Goal: Task Accomplishment & Management: Manage account settings

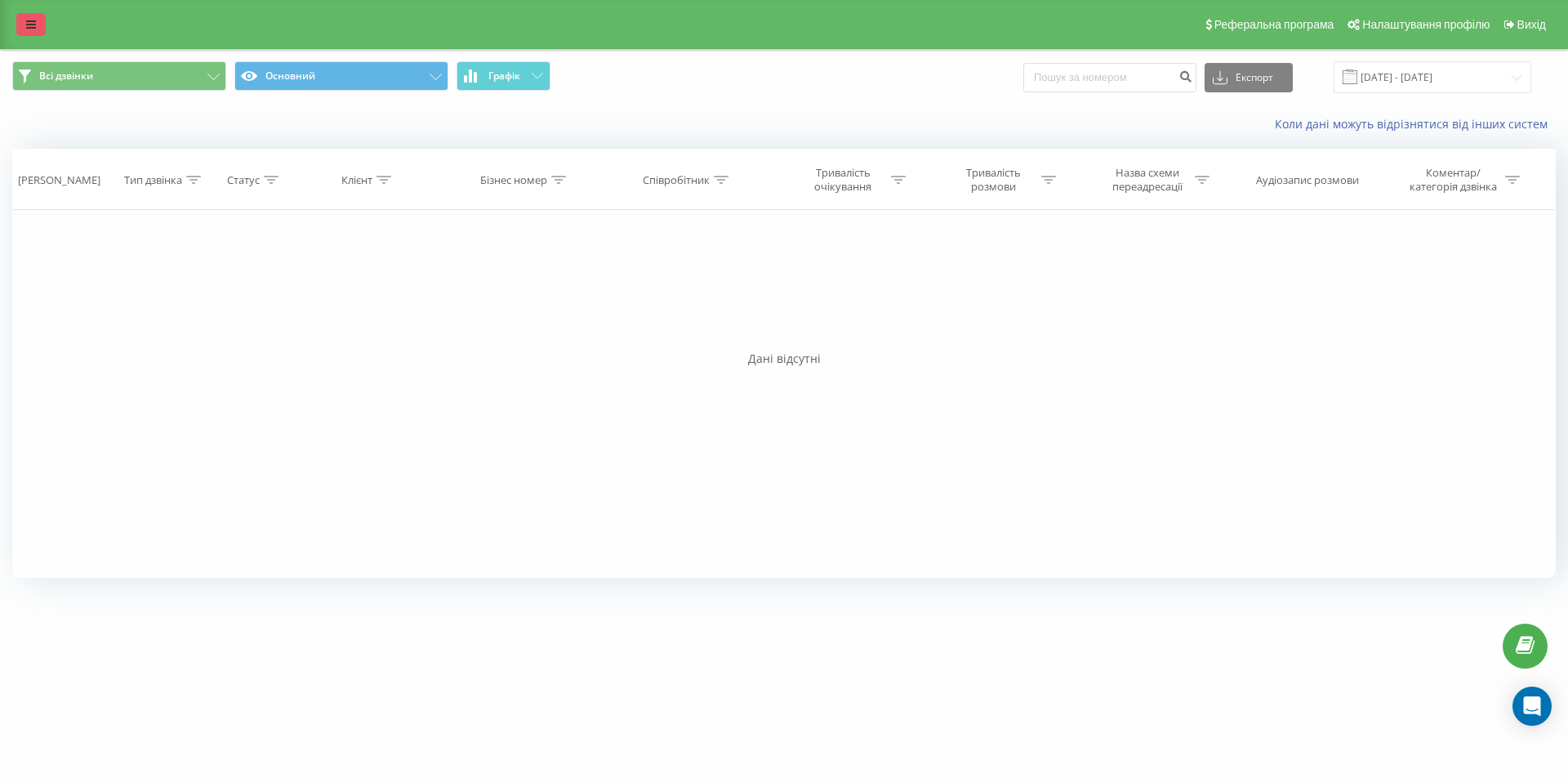
click at [29, 23] on icon at bounding box center [31, 24] width 10 height 12
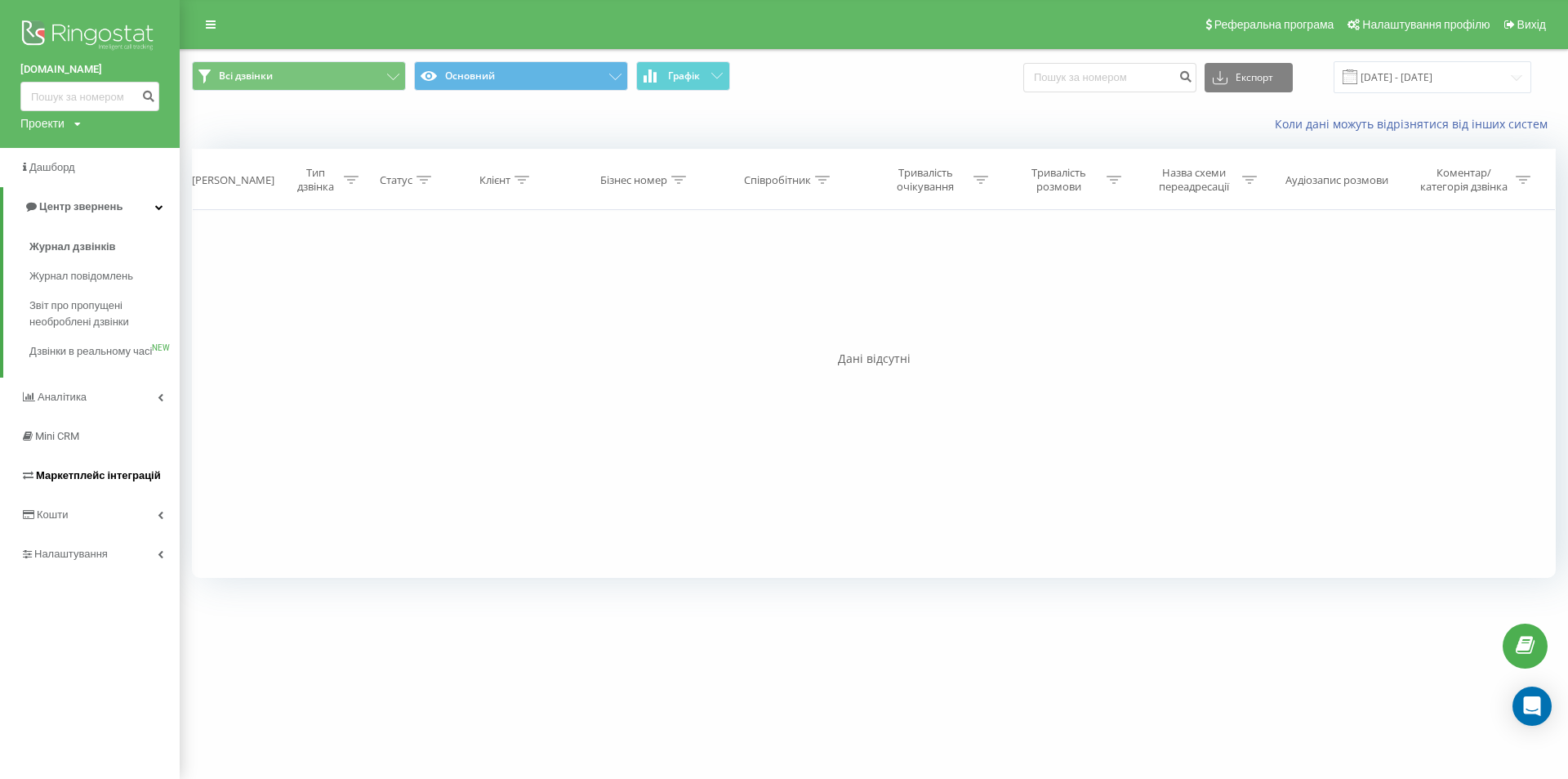
click at [103, 495] on link "Маркетплейс інтеграцій" at bounding box center [90, 475] width 180 height 40
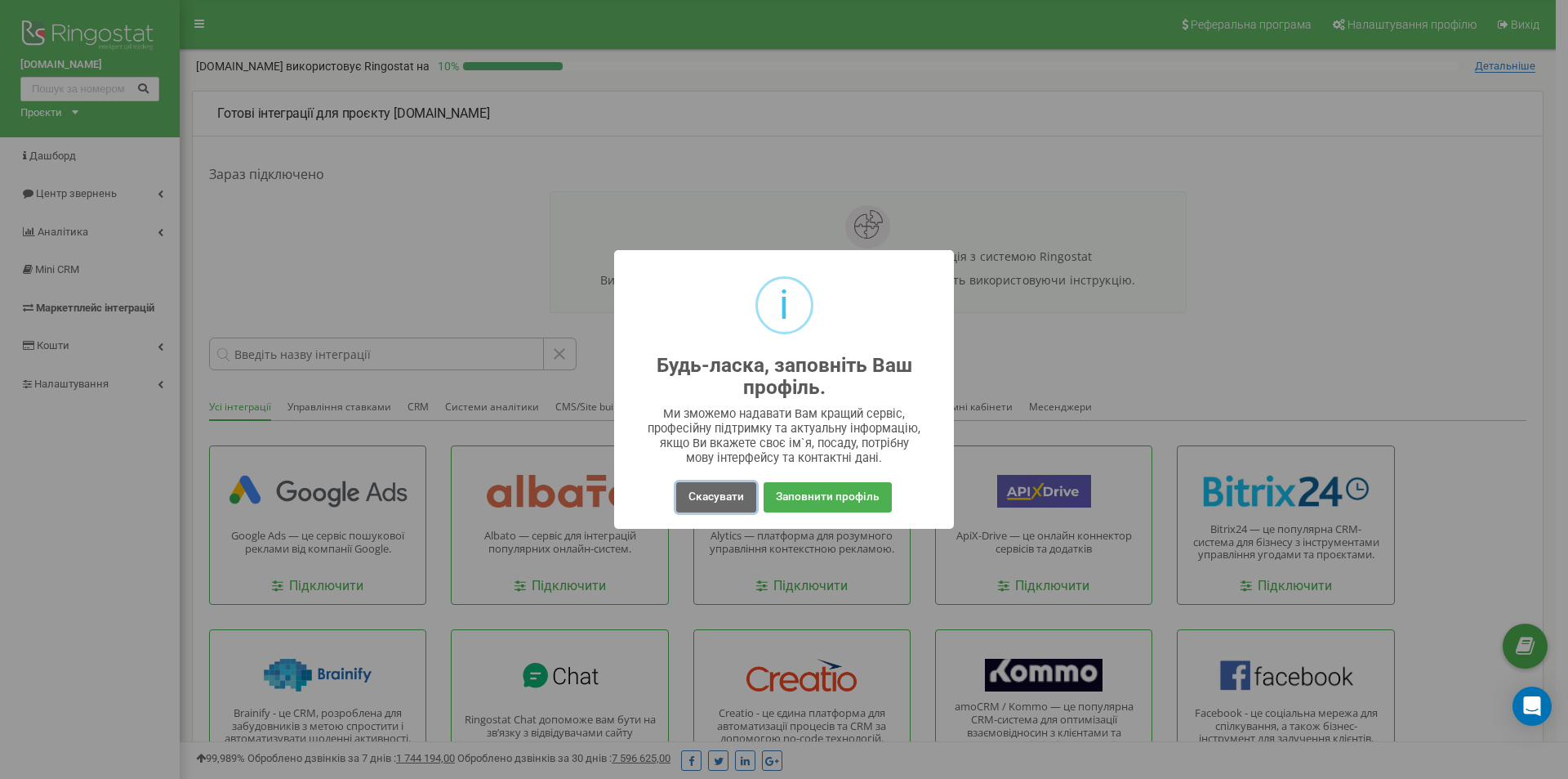
click at [713, 495] on button "Скасувати" at bounding box center [716, 496] width 80 height 30
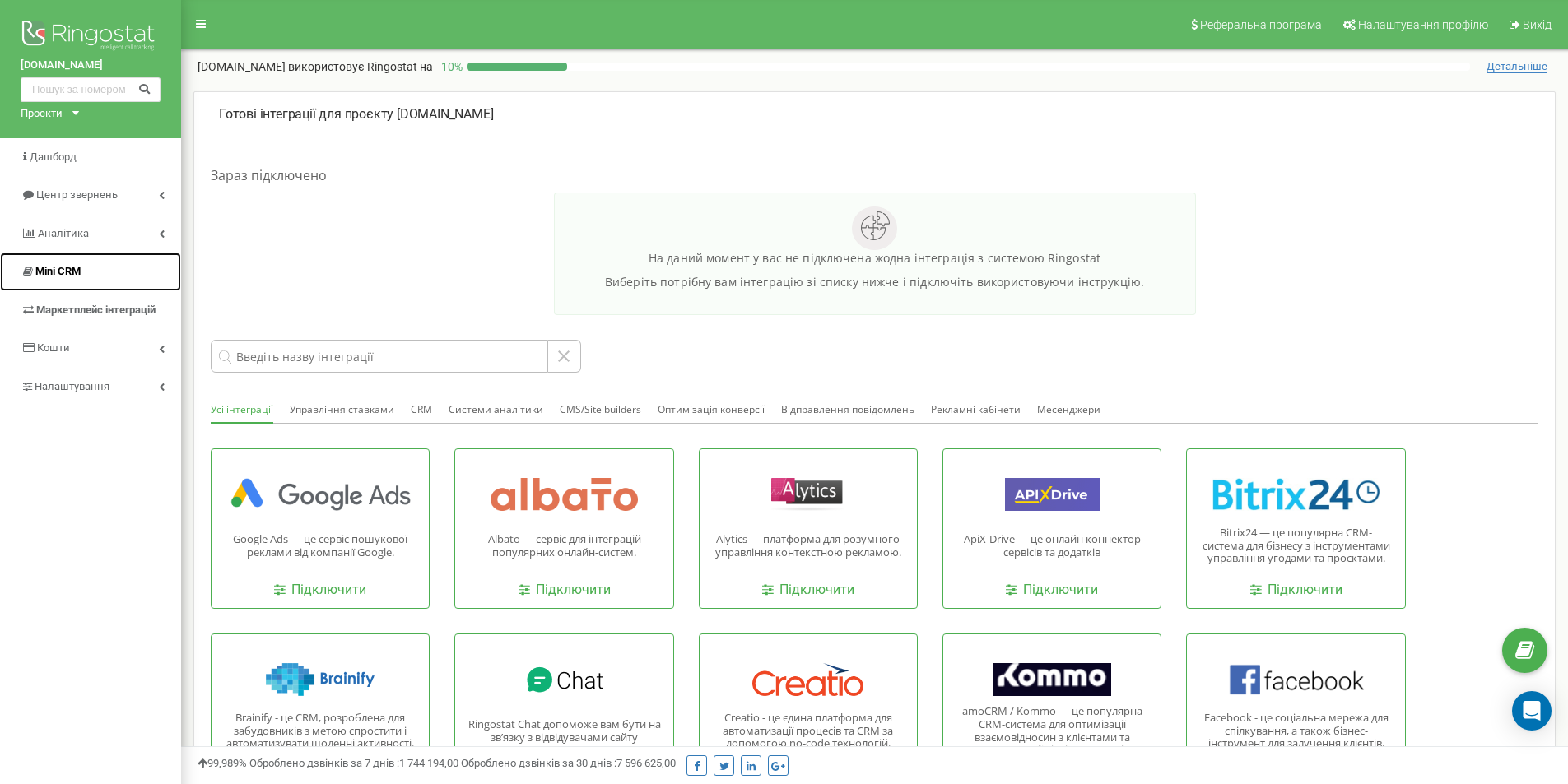
click at [90, 278] on link "Mini CRM" at bounding box center [91, 272] width 181 height 39
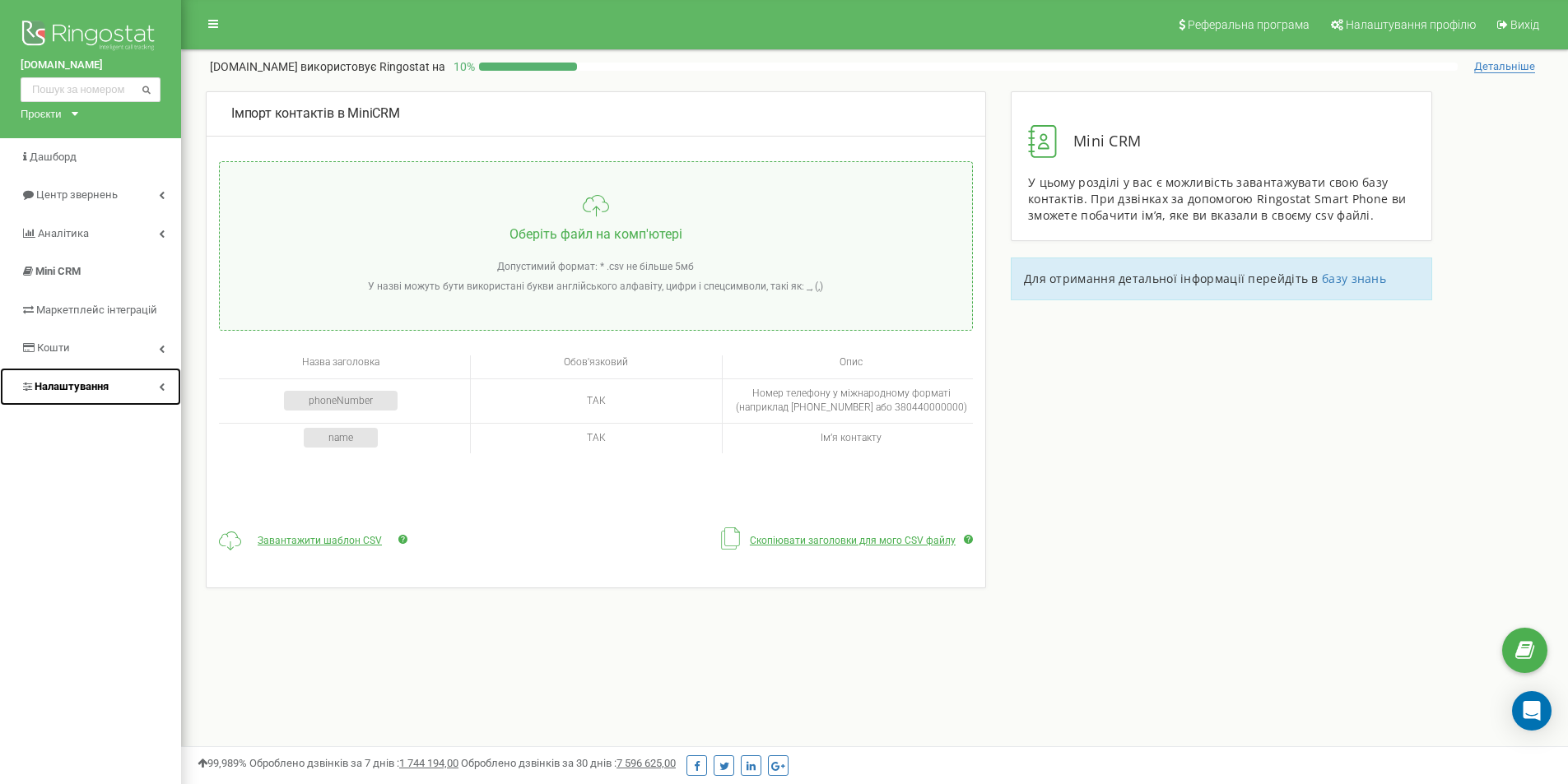
click at [39, 393] on span "Налаштування" at bounding box center [64, 387] width 88 height 16
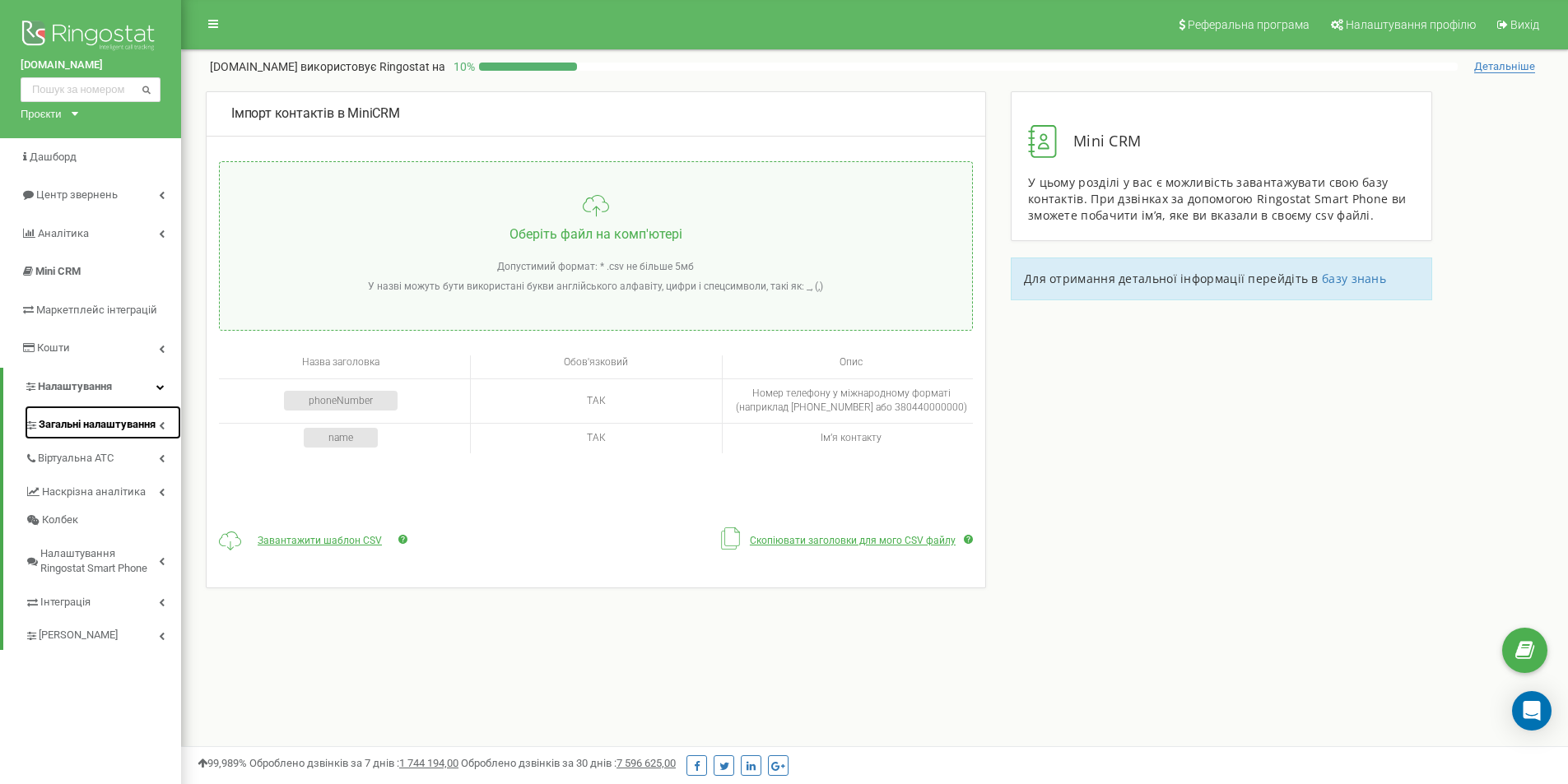
click at [84, 429] on span "Загальні налаштування" at bounding box center [97, 425] width 117 height 16
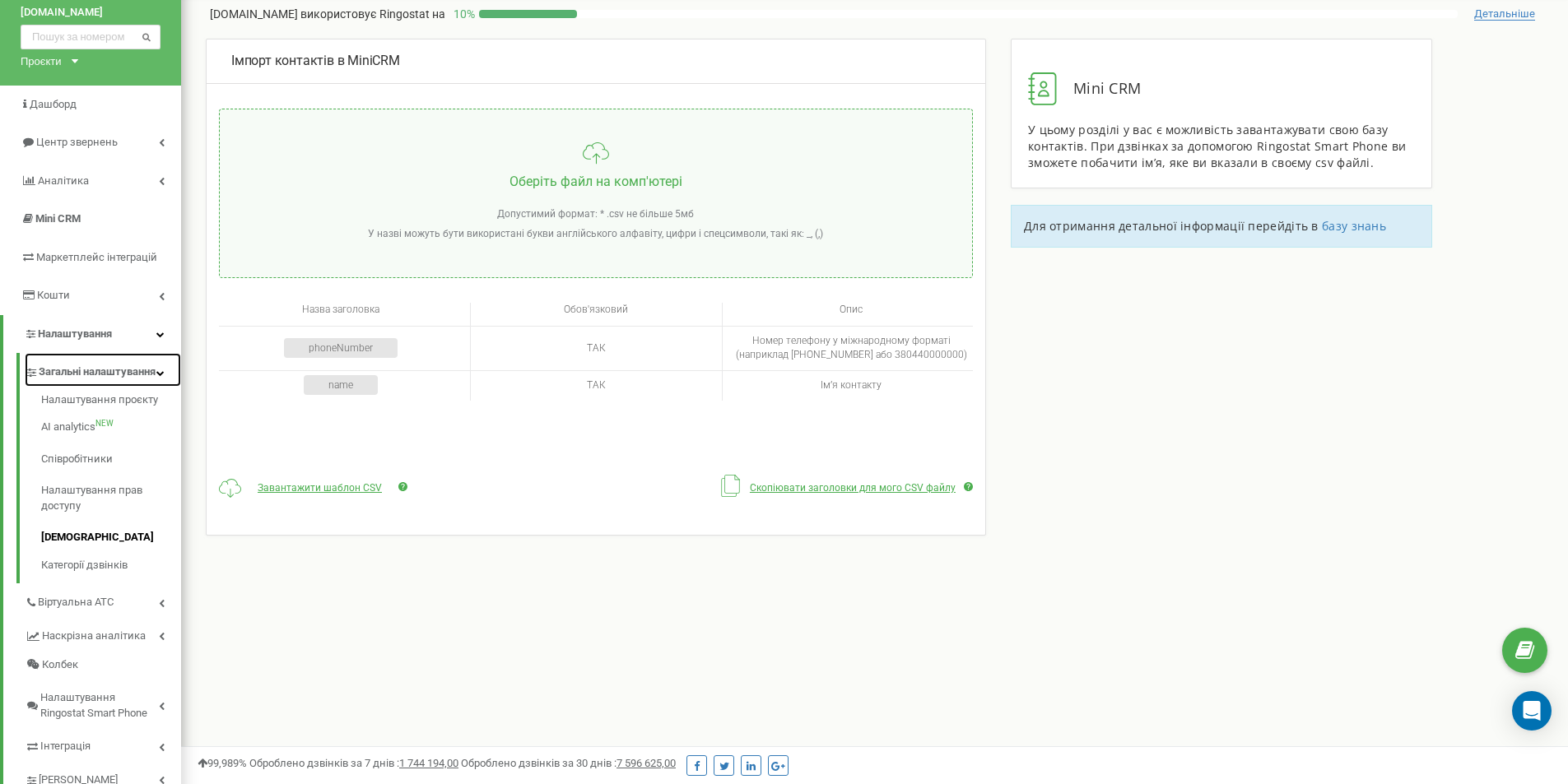
scroll to position [82, 0]
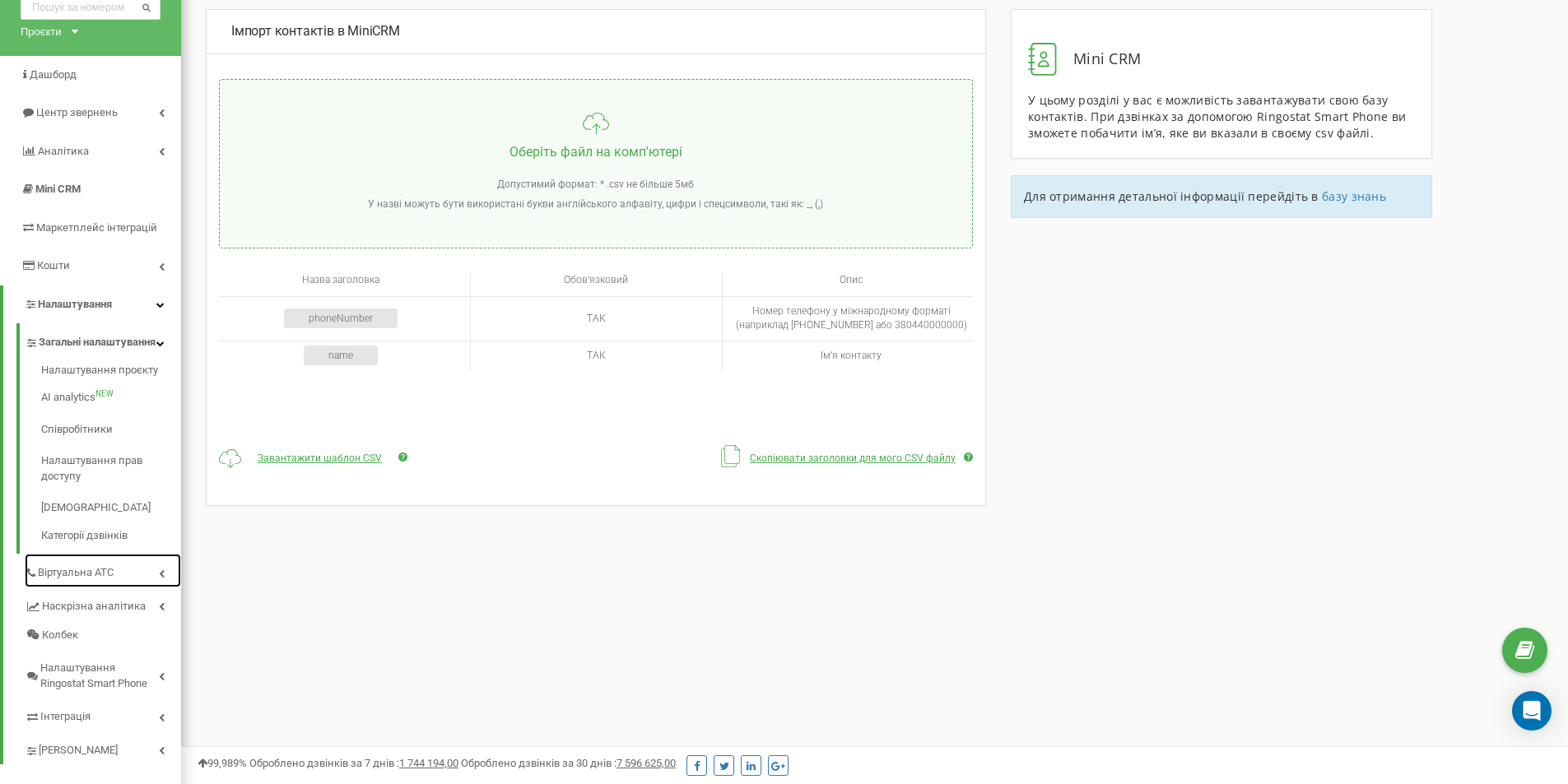
click at [97, 580] on span "Віртуальна АТС" at bounding box center [76, 573] width 76 height 16
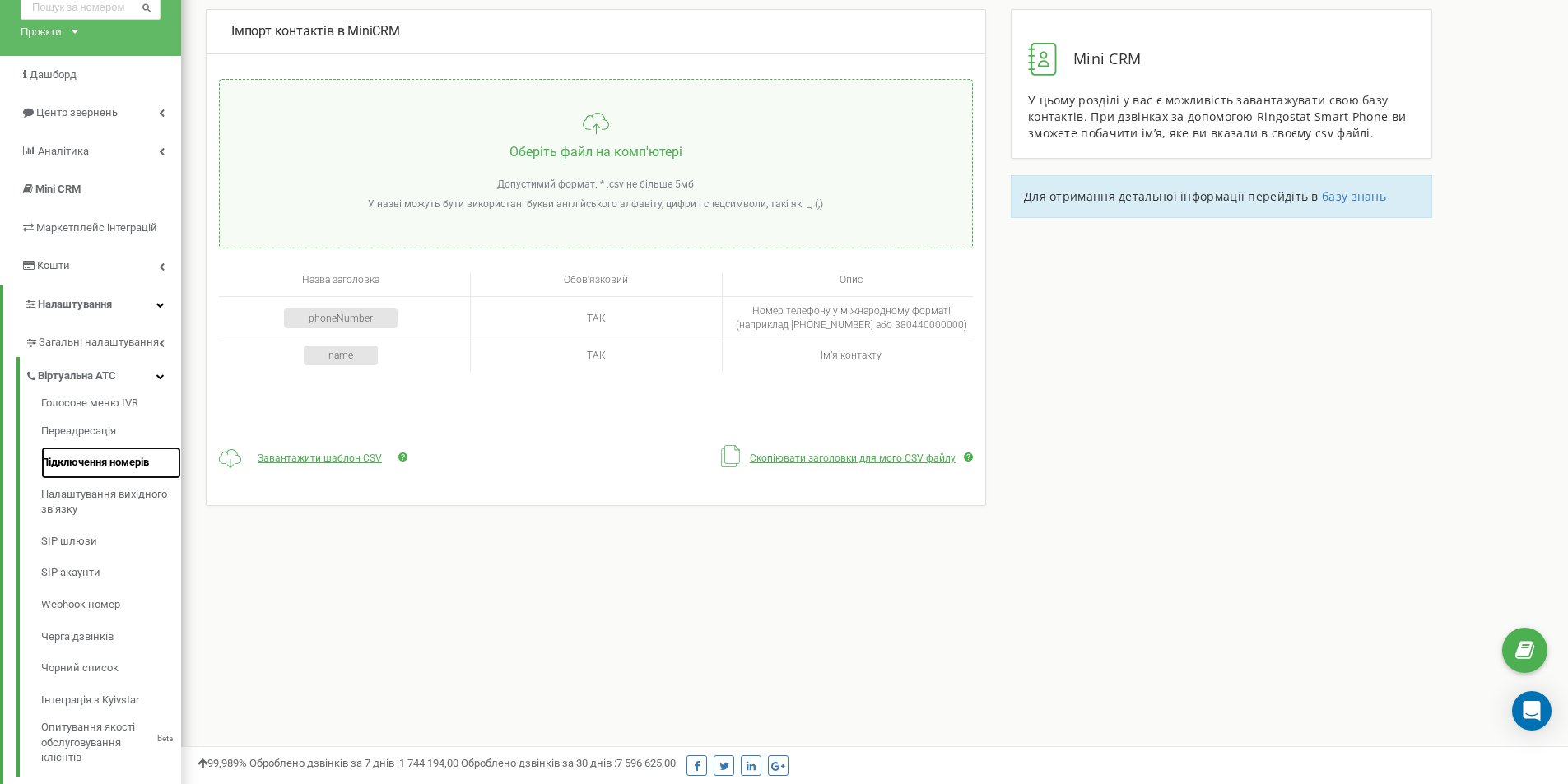
click at [130, 458] on link "Підключення номерів" at bounding box center [111, 463] width 140 height 32
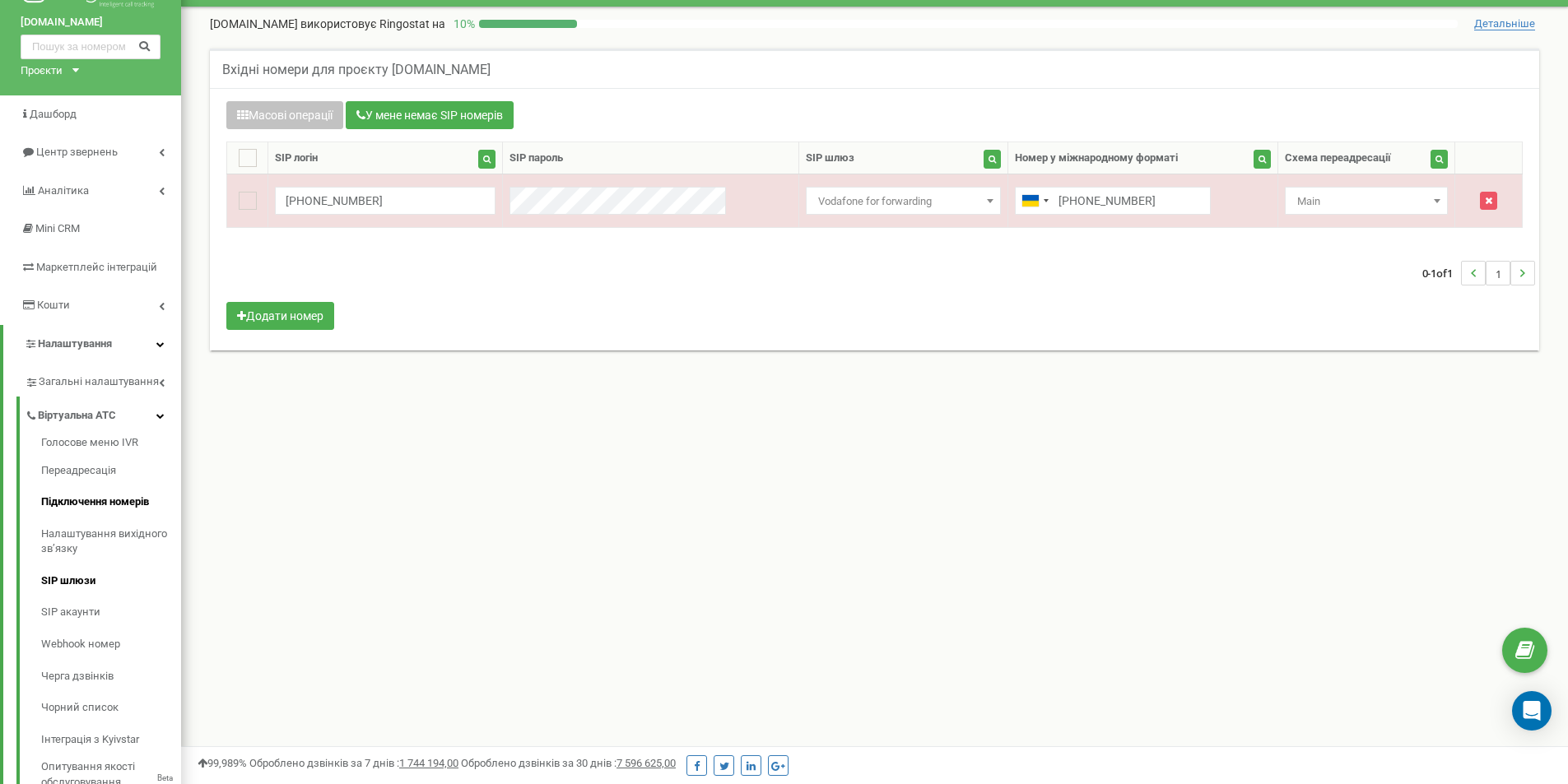
scroll to position [82, 0]
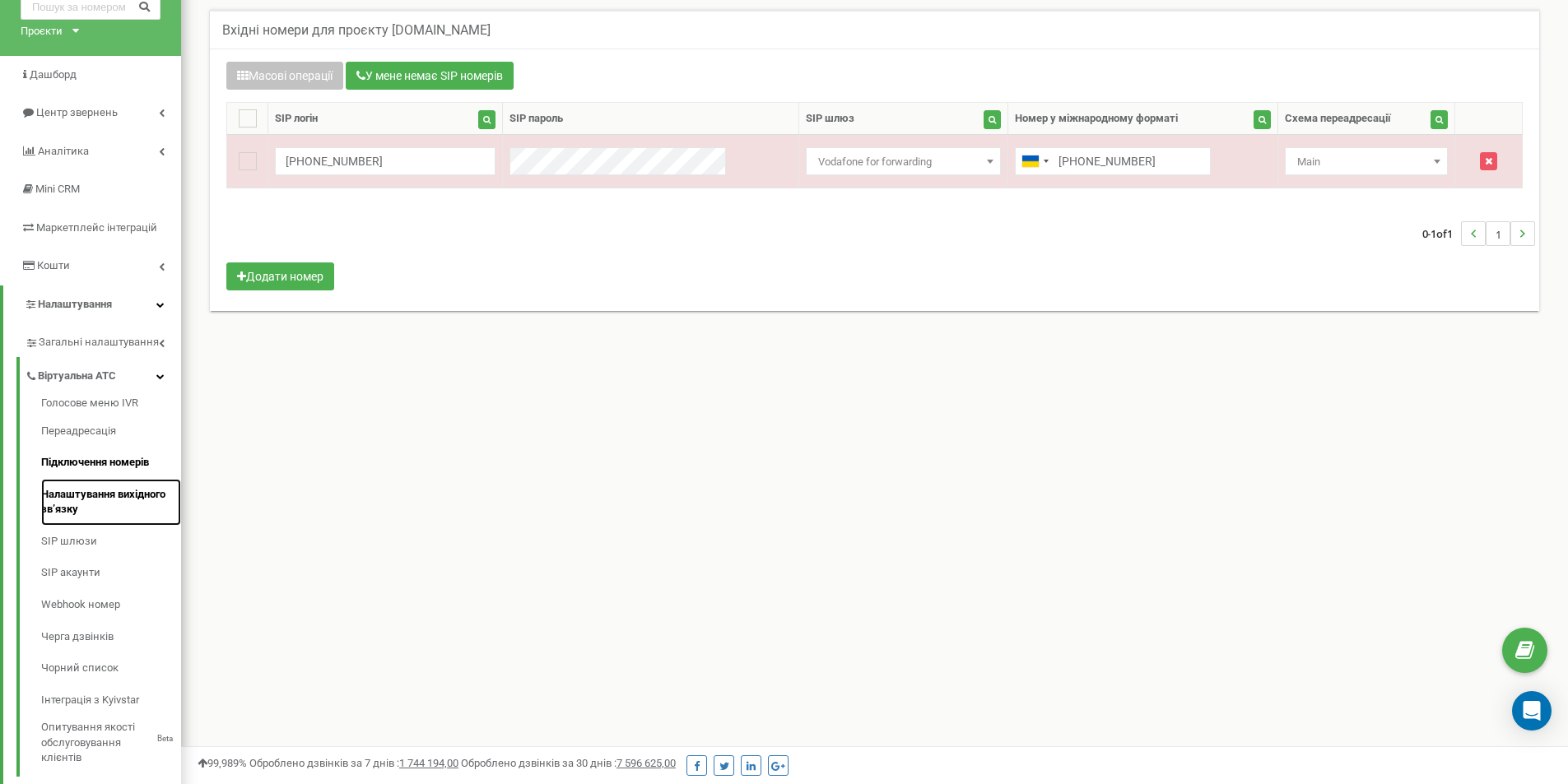
click at [85, 487] on link "Налаштування вихідного зв’язку" at bounding box center [111, 502] width 140 height 47
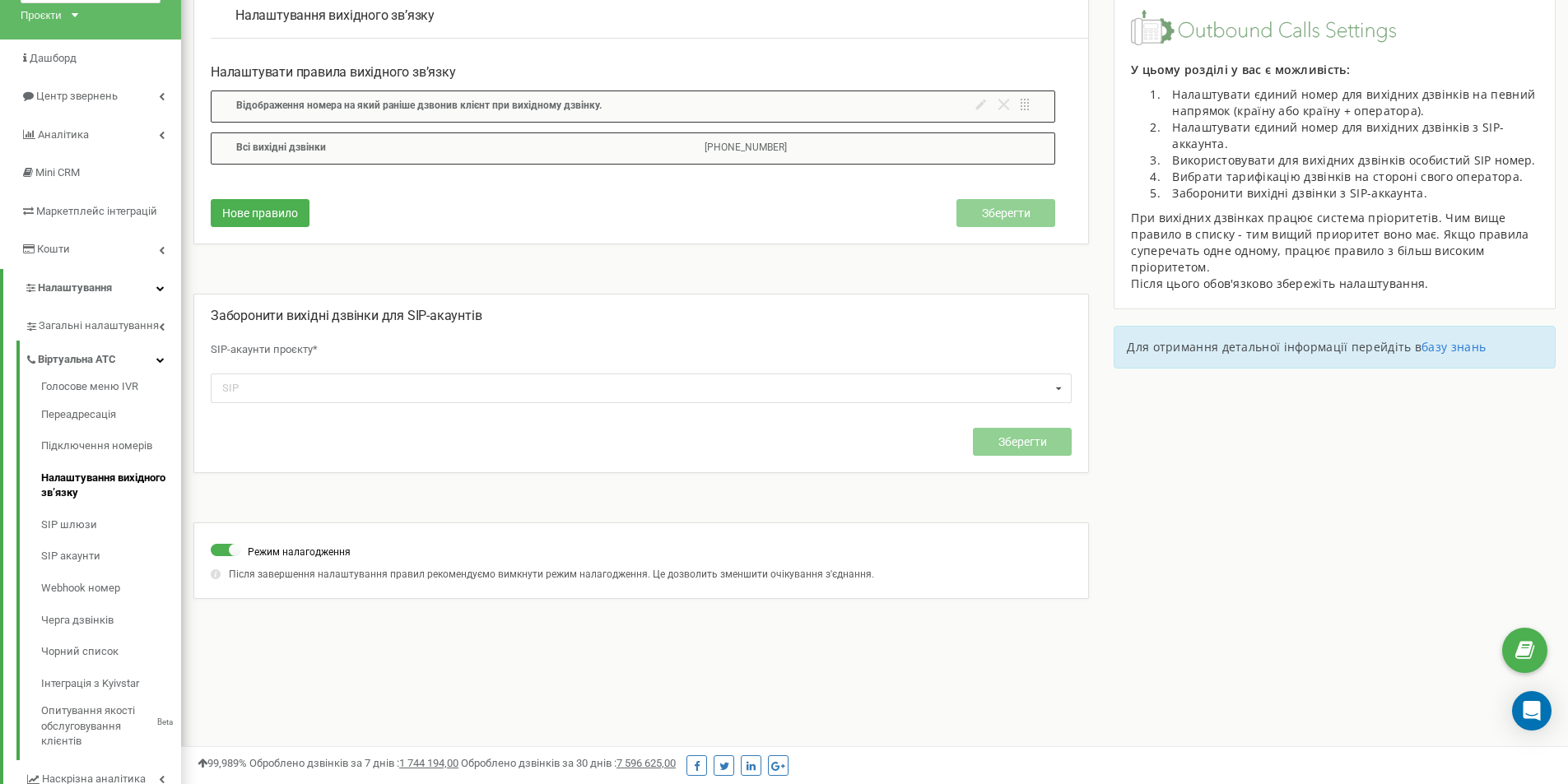
scroll to position [165, 0]
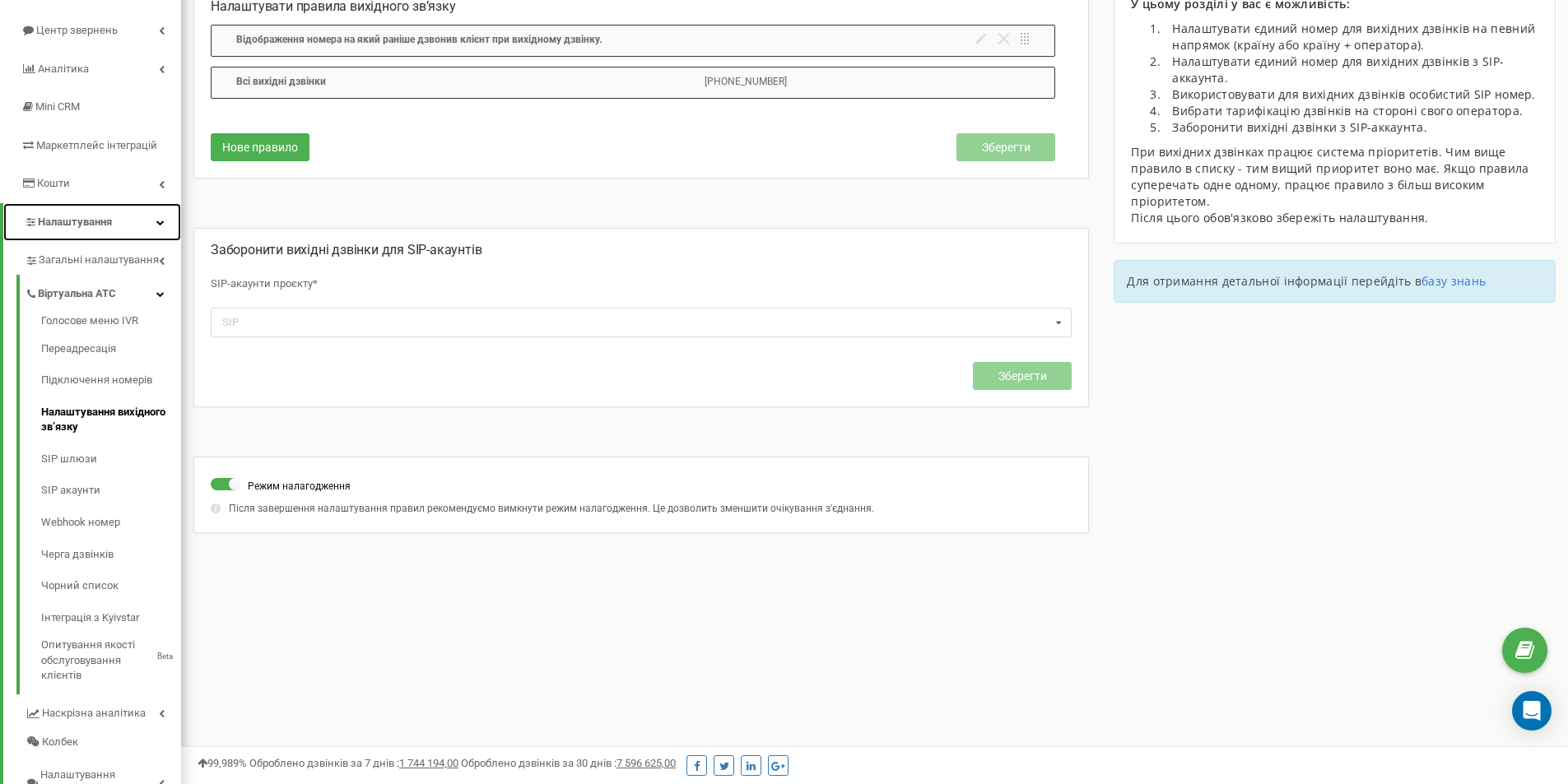
click at [102, 227] on span "Налаштування" at bounding box center [75, 221] width 74 height 13
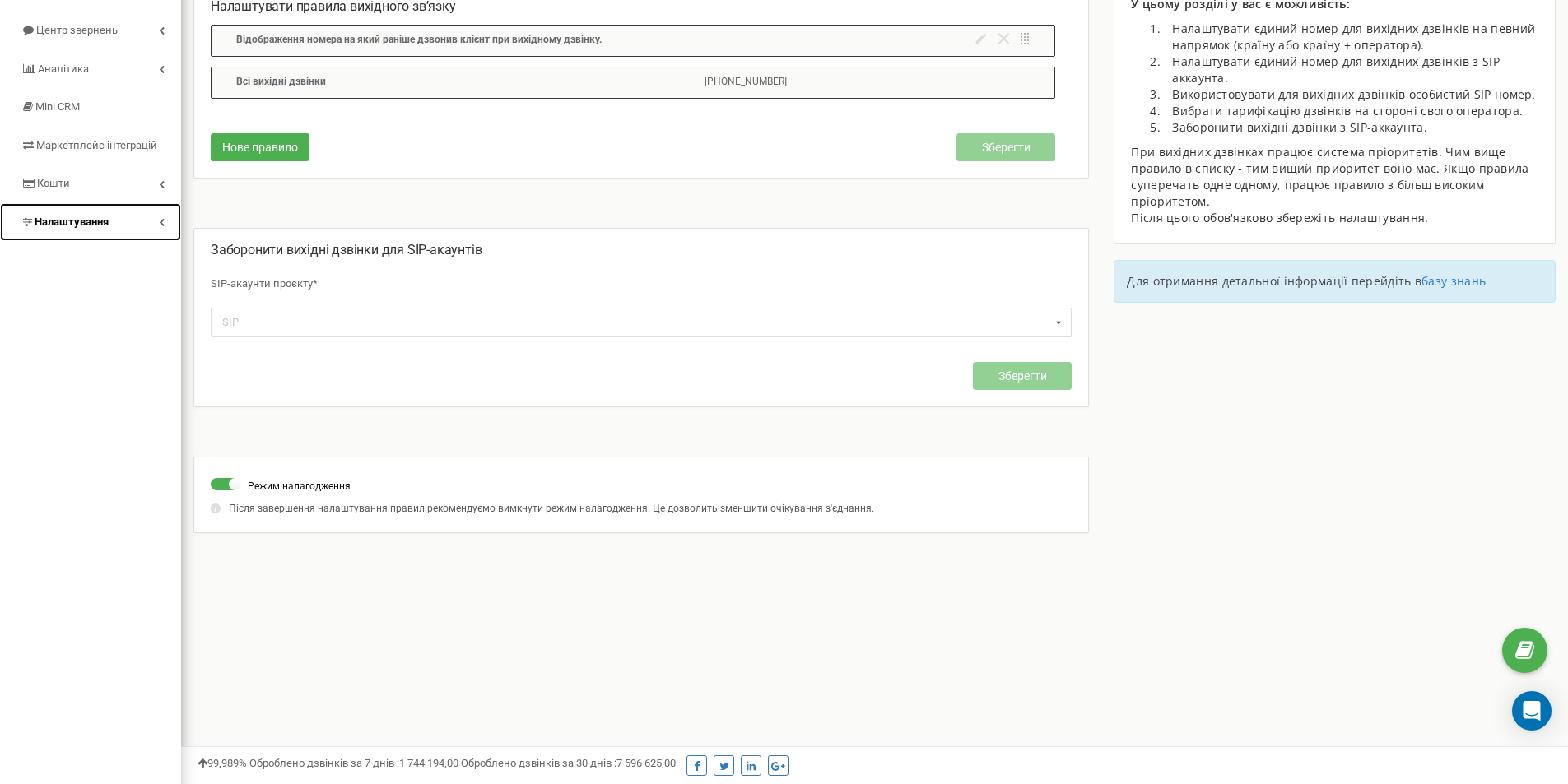
click at [102, 227] on span "Налаштування" at bounding box center [71, 221] width 74 height 13
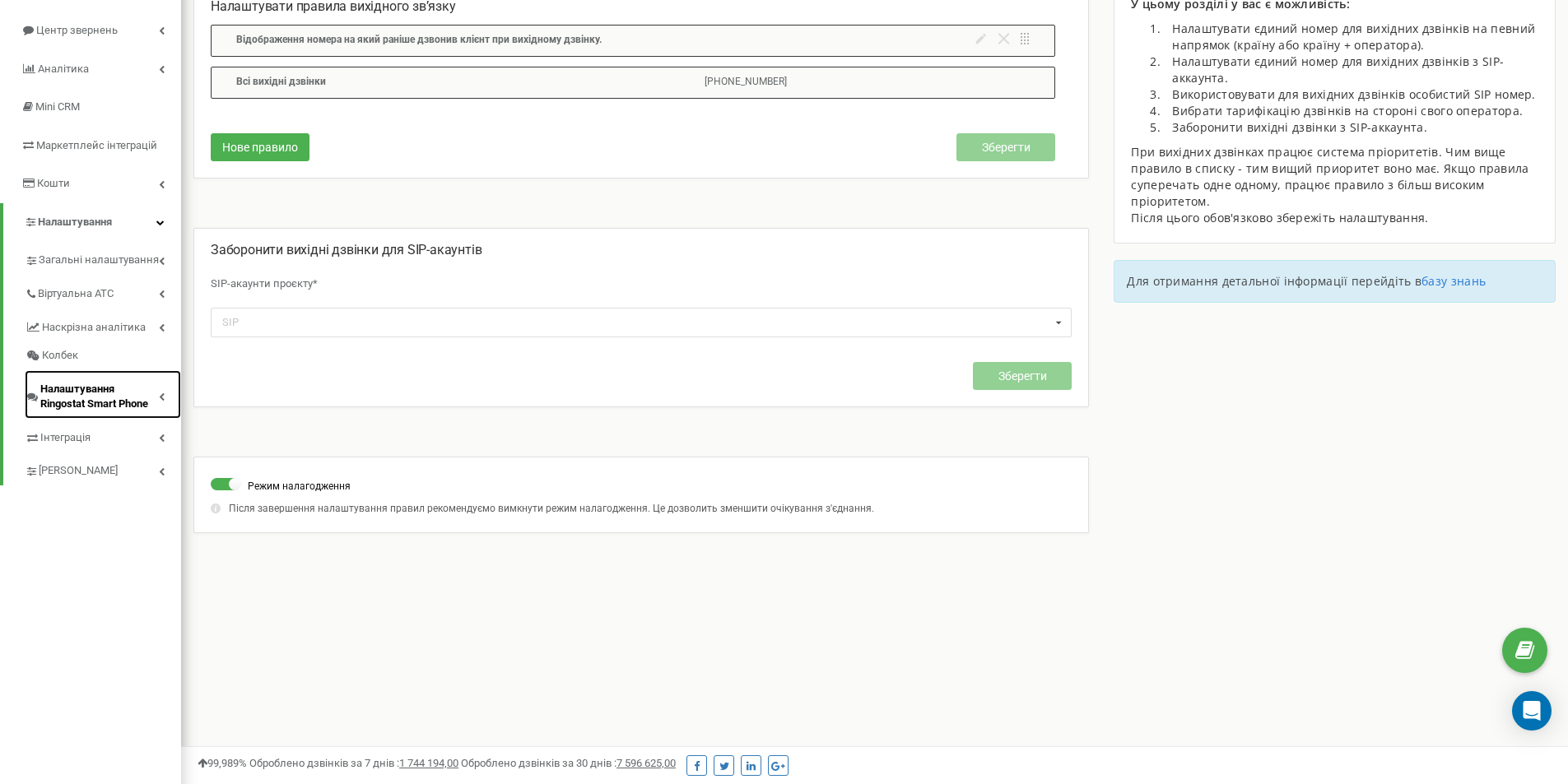
click at [115, 385] on span "Налаштування Ringostat Smart Phone" at bounding box center [99, 396] width 119 height 30
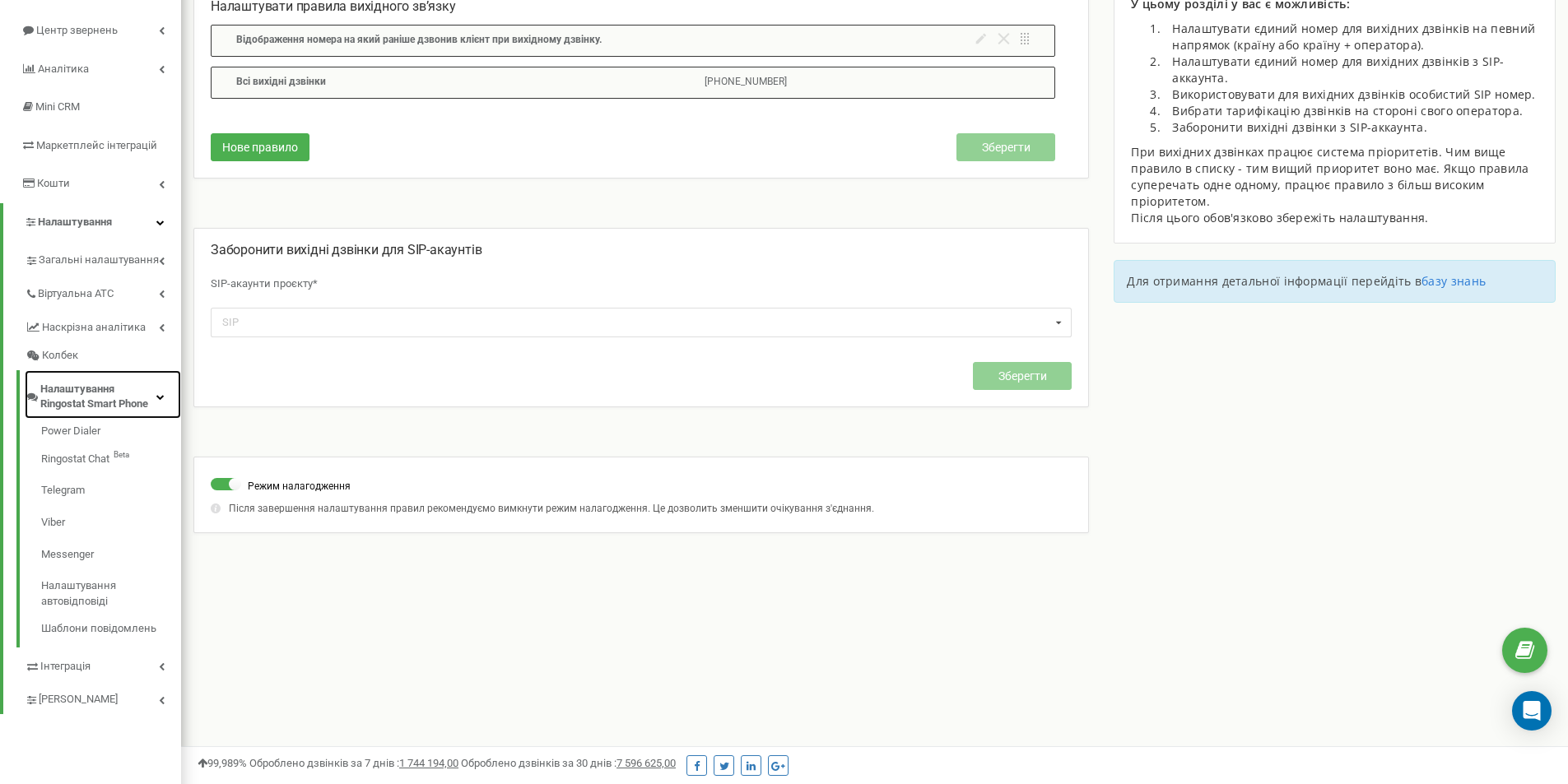
scroll to position [204, 0]
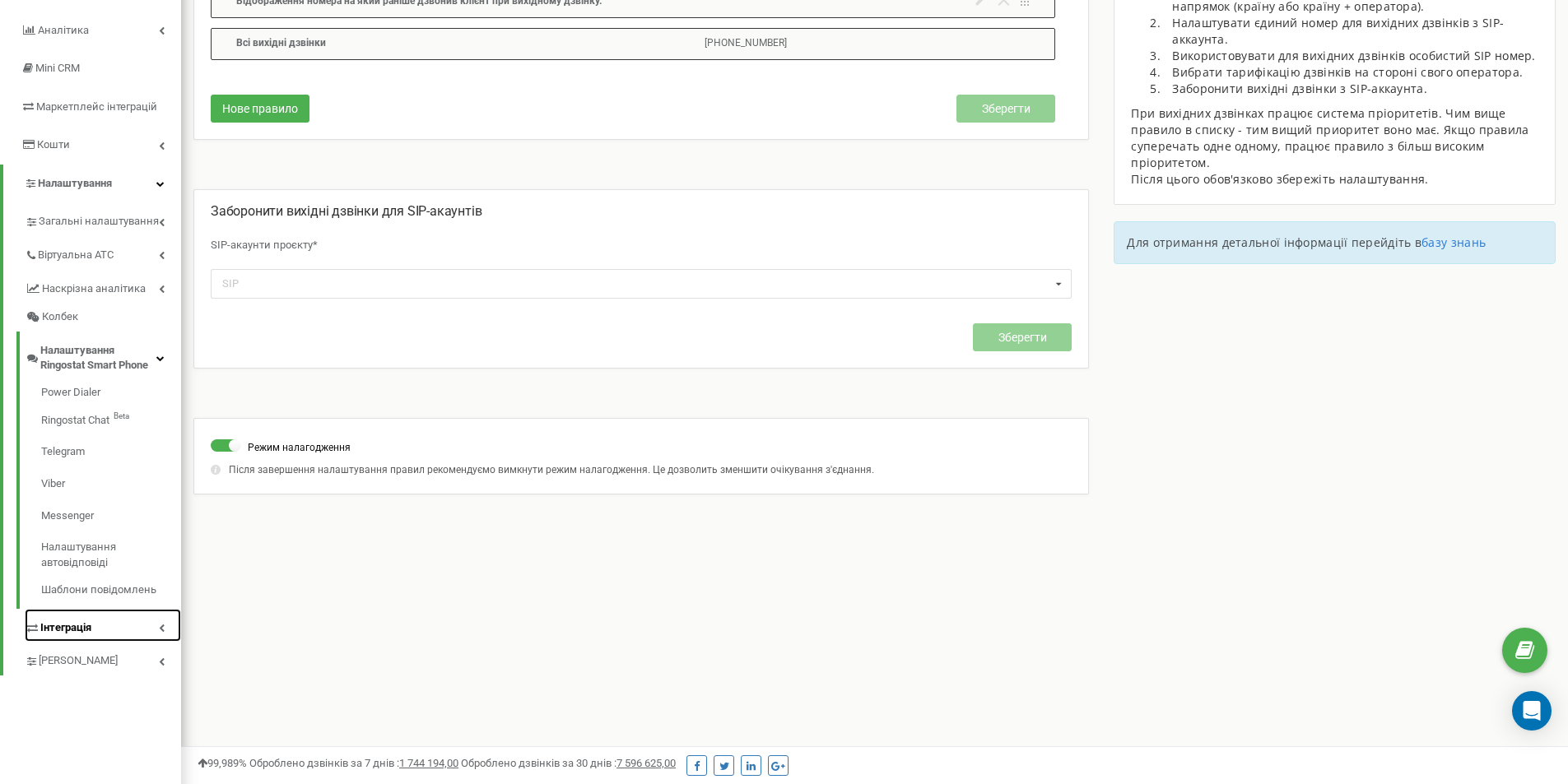
click at [97, 628] on link "Інтеграція" at bounding box center [102, 625] width 156 height 34
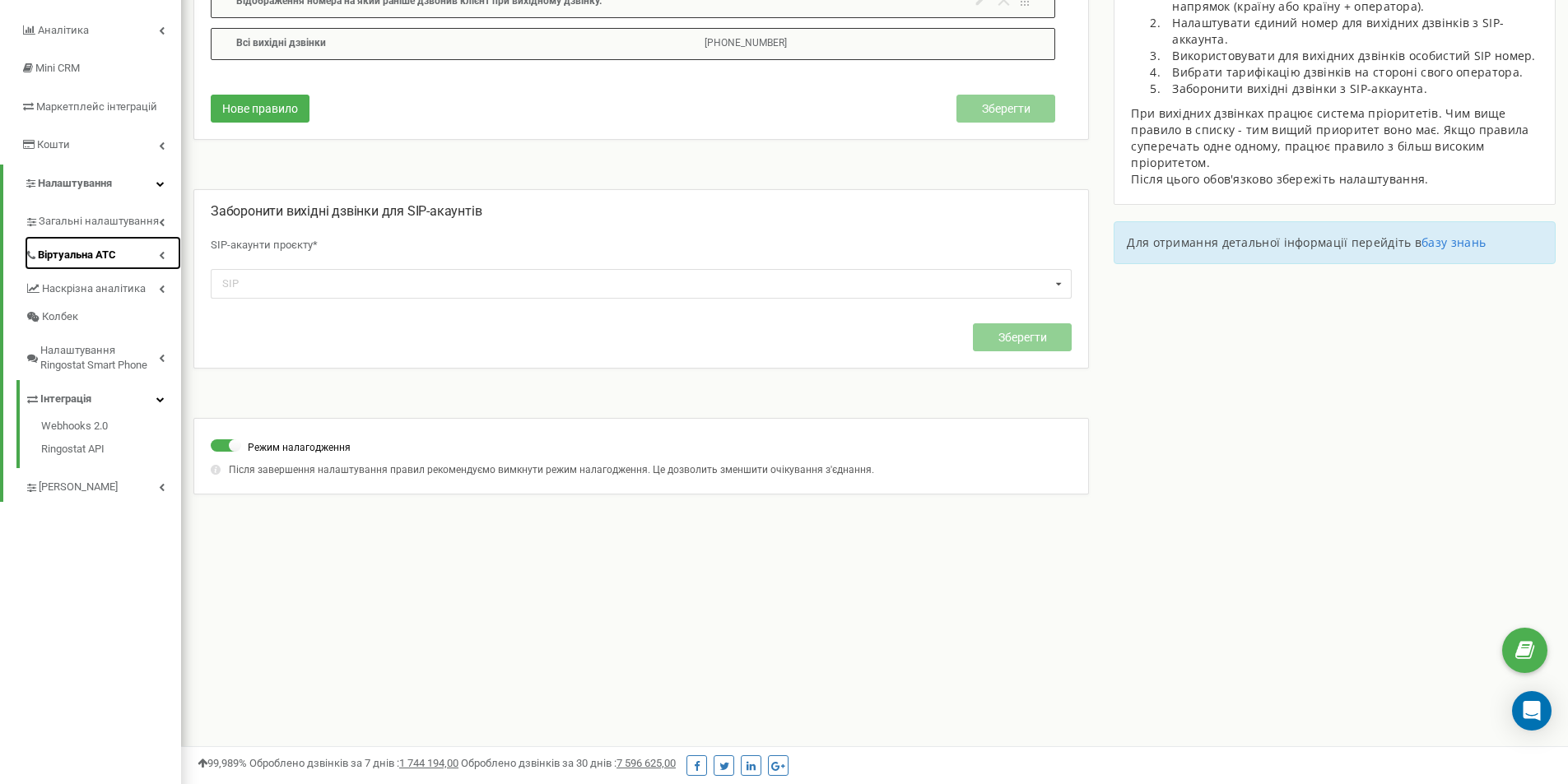
click at [87, 252] on span "Віртуальна АТС" at bounding box center [77, 255] width 78 height 16
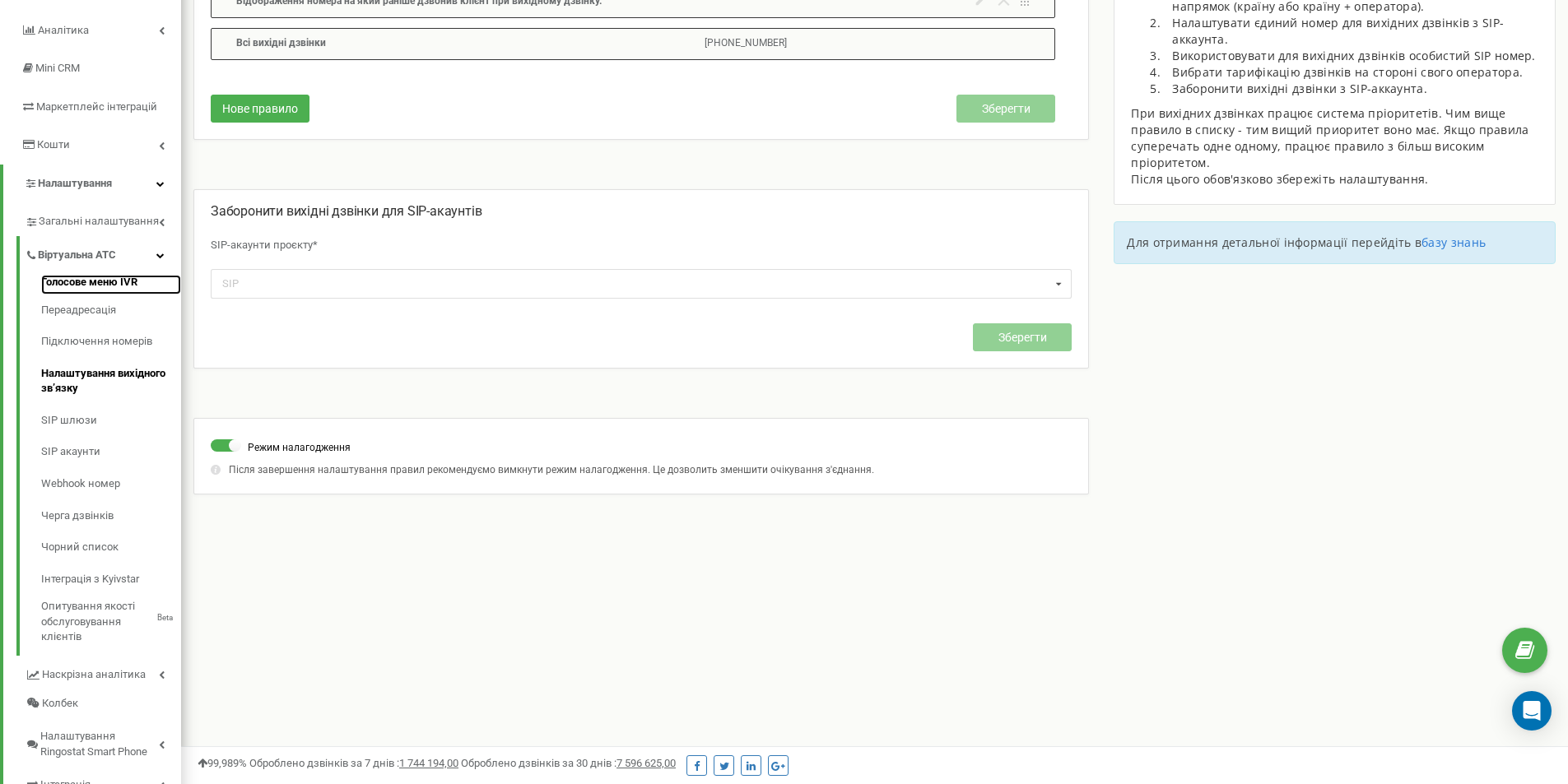
click at [72, 278] on link "Голосове меню IVR" at bounding box center [111, 284] width 140 height 19
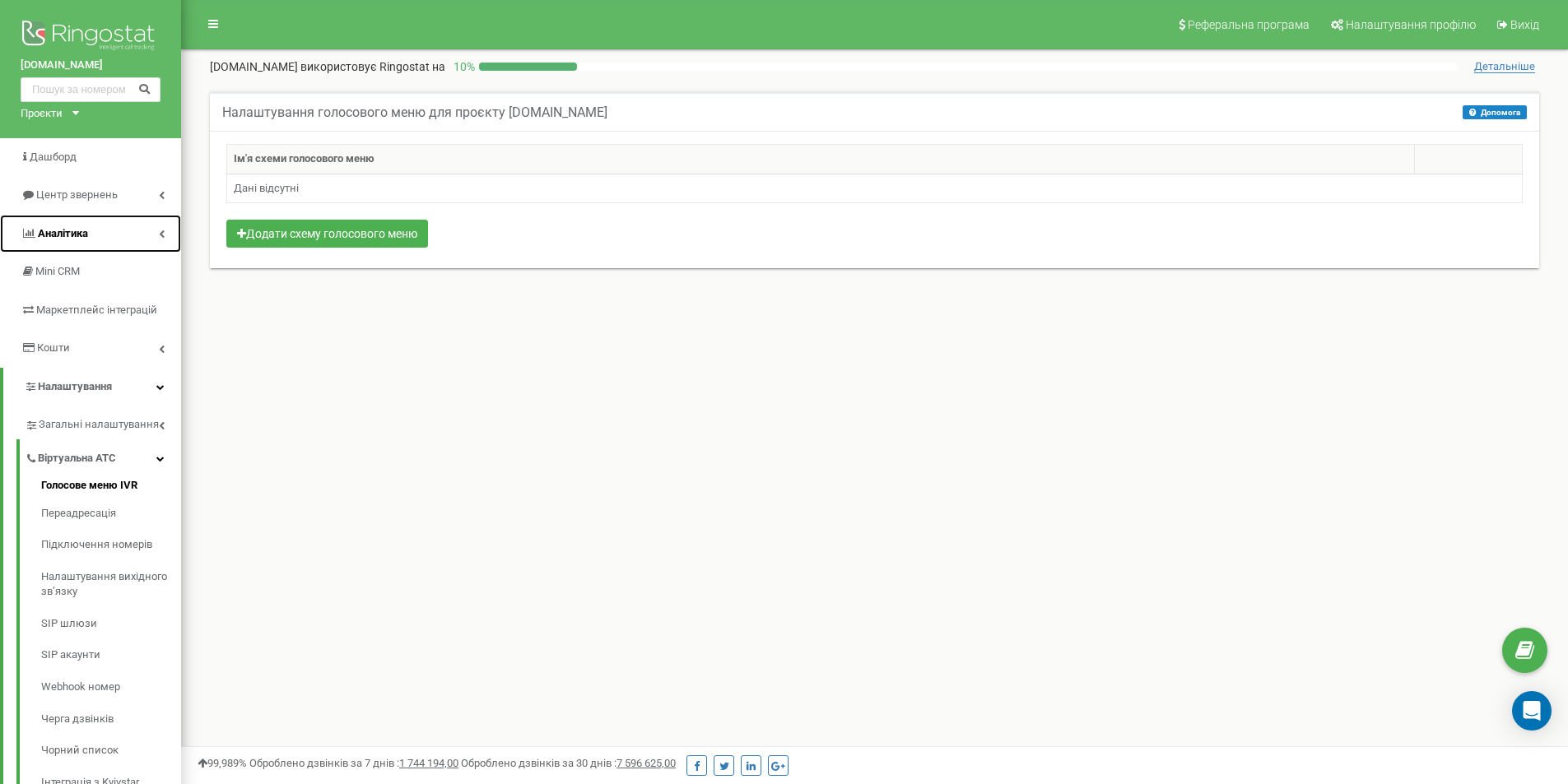
click at [70, 228] on span "Аналiтика" at bounding box center [63, 233] width 51 height 13
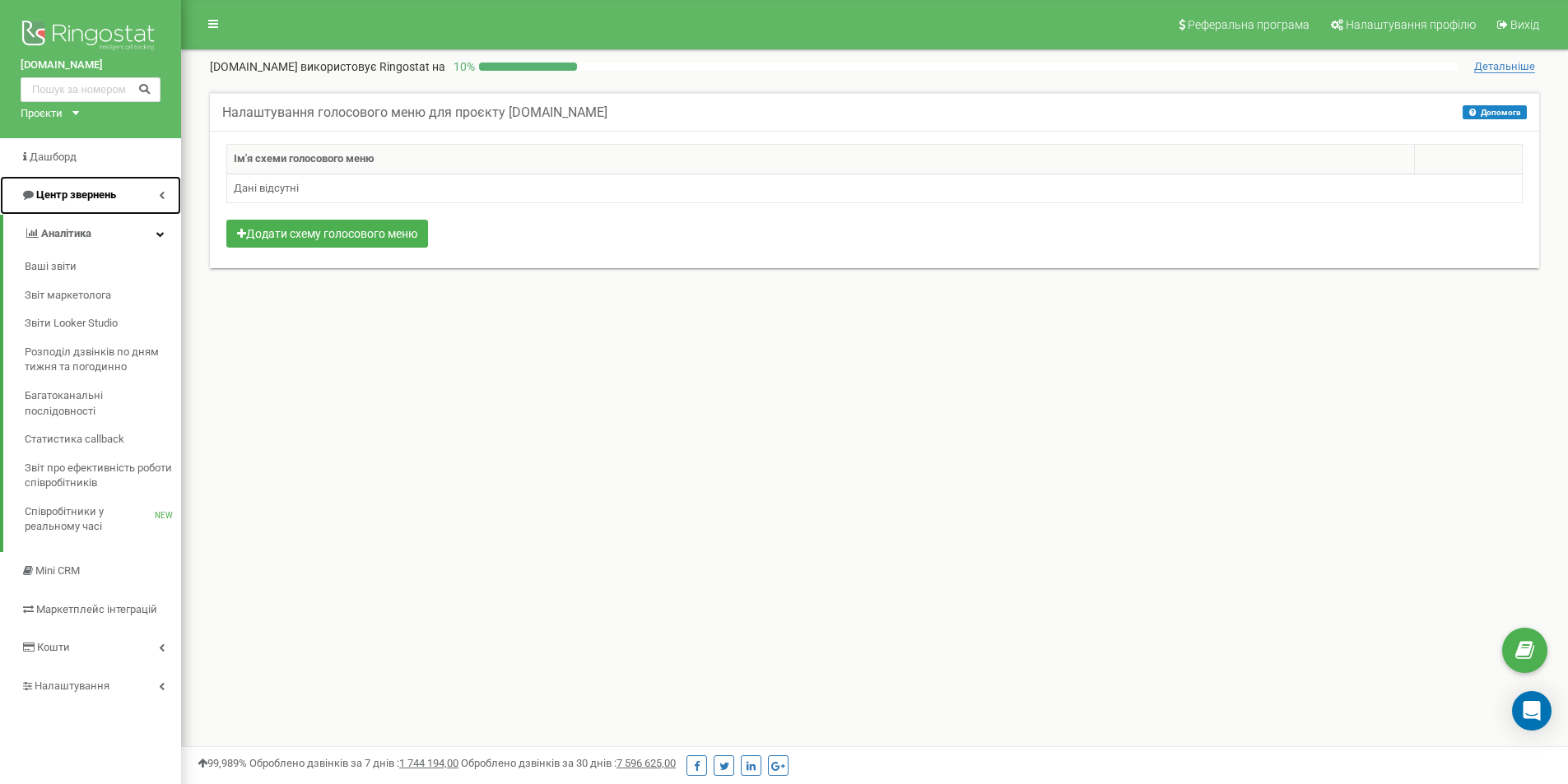
click at [90, 191] on span "Центр звернень" at bounding box center [76, 194] width 80 height 13
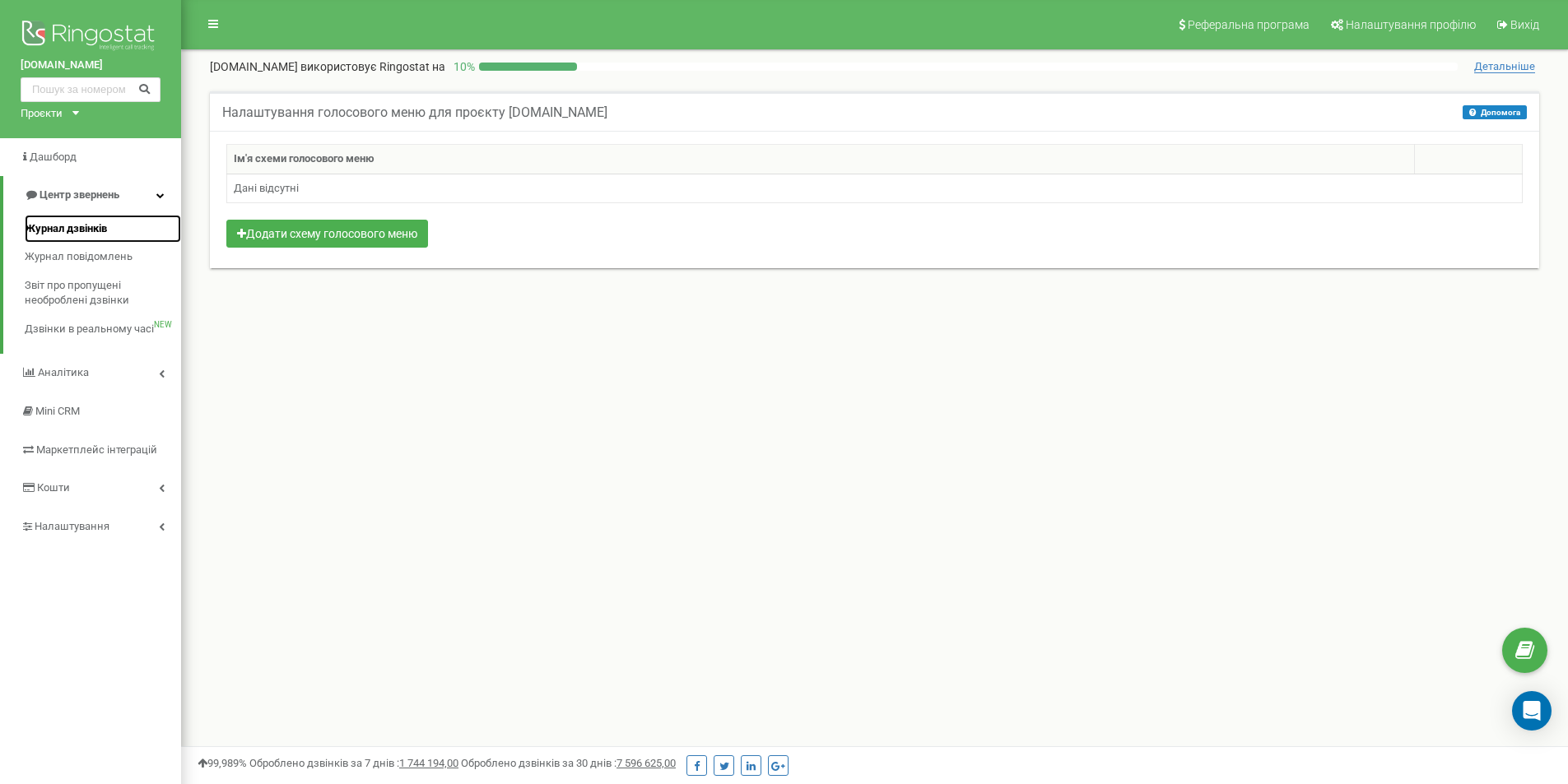
click at [74, 228] on span "Журнал дзвінків" at bounding box center [65, 229] width 82 height 16
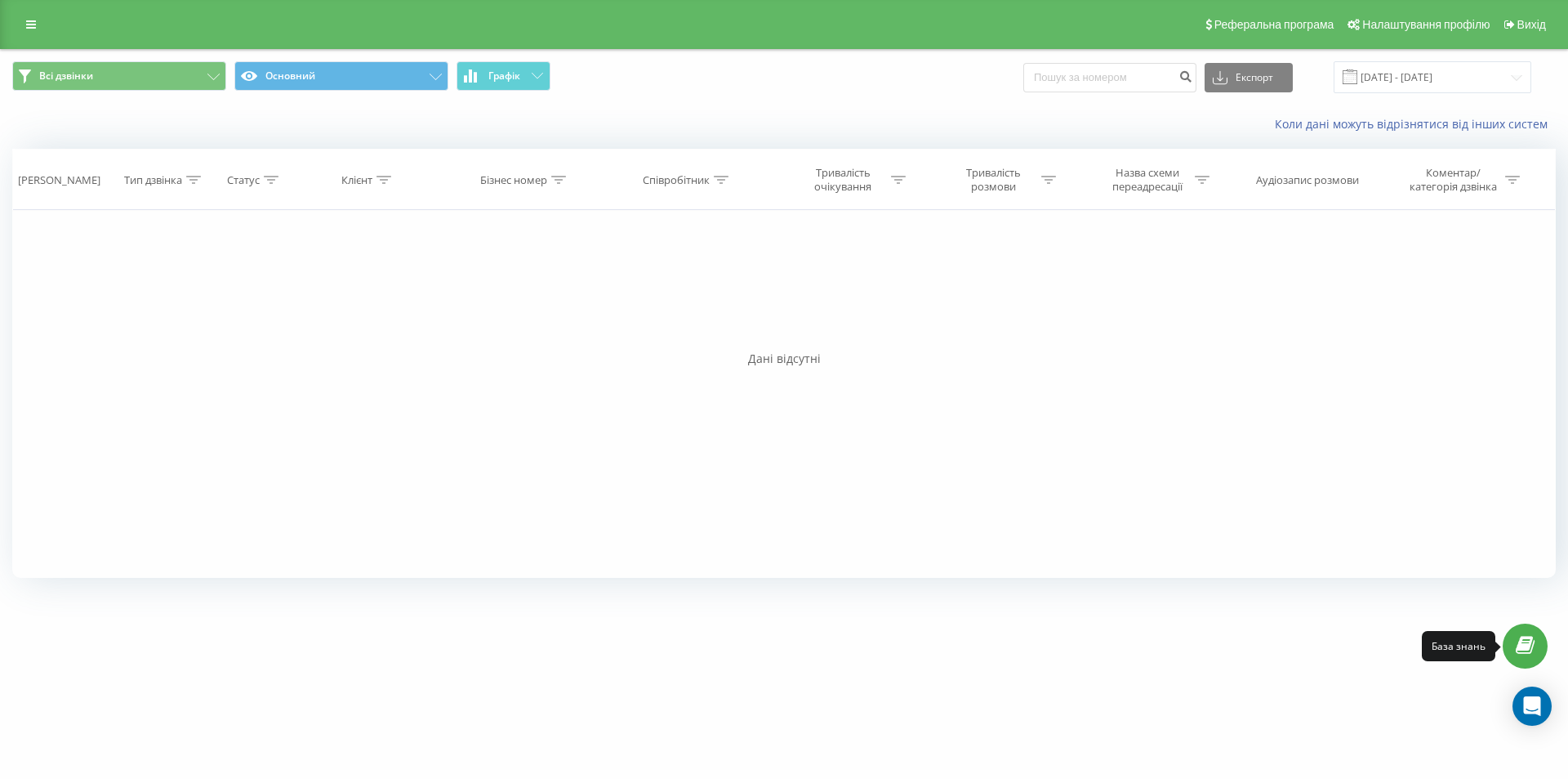
click at [1542, 644] on link at bounding box center [1525, 645] width 44 height 45
click at [37, 22] on link at bounding box center [31, 25] width 29 height 23
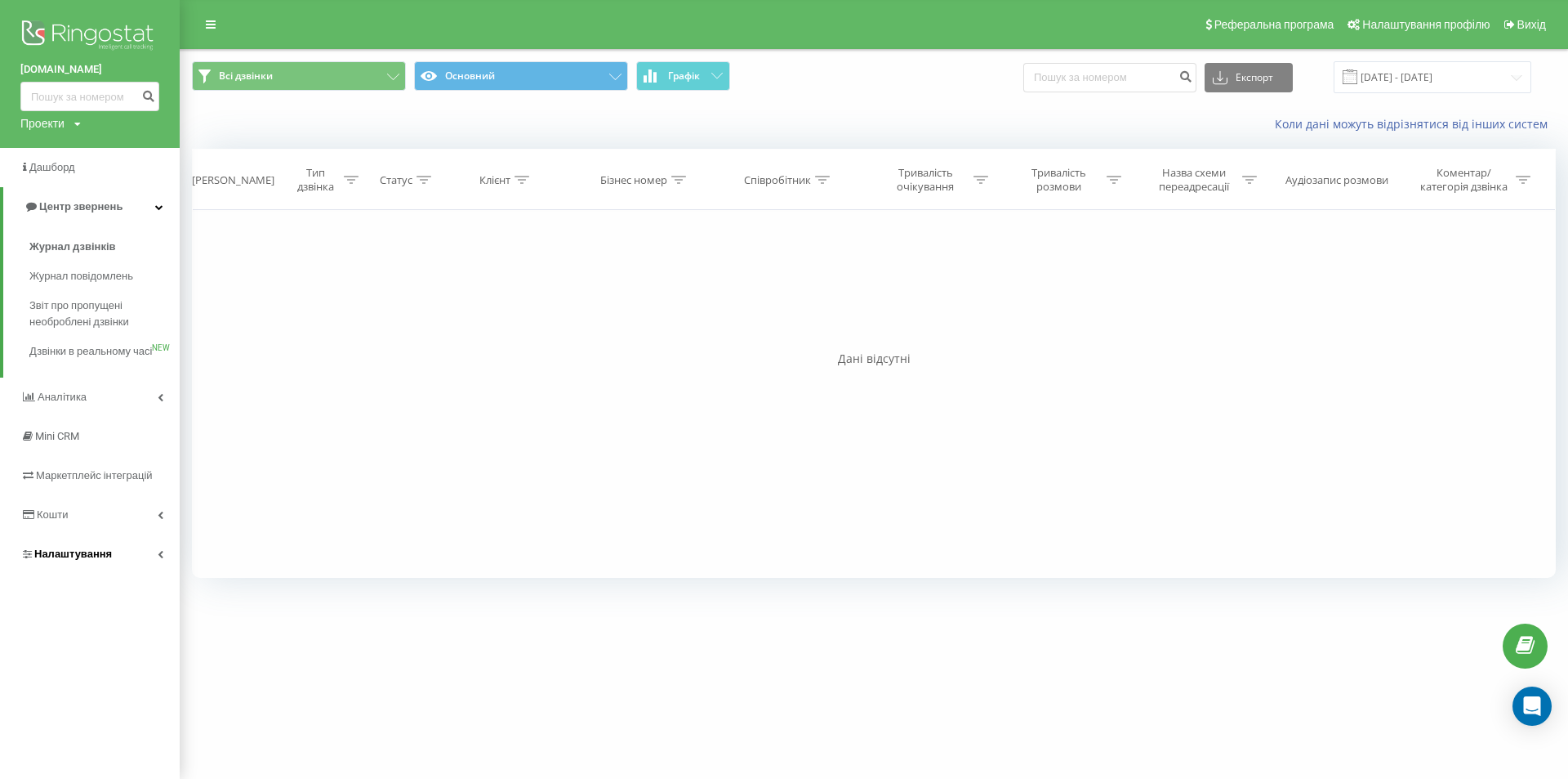
click at [127, 574] on link "Налаштування" at bounding box center [90, 554] width 180 height 40
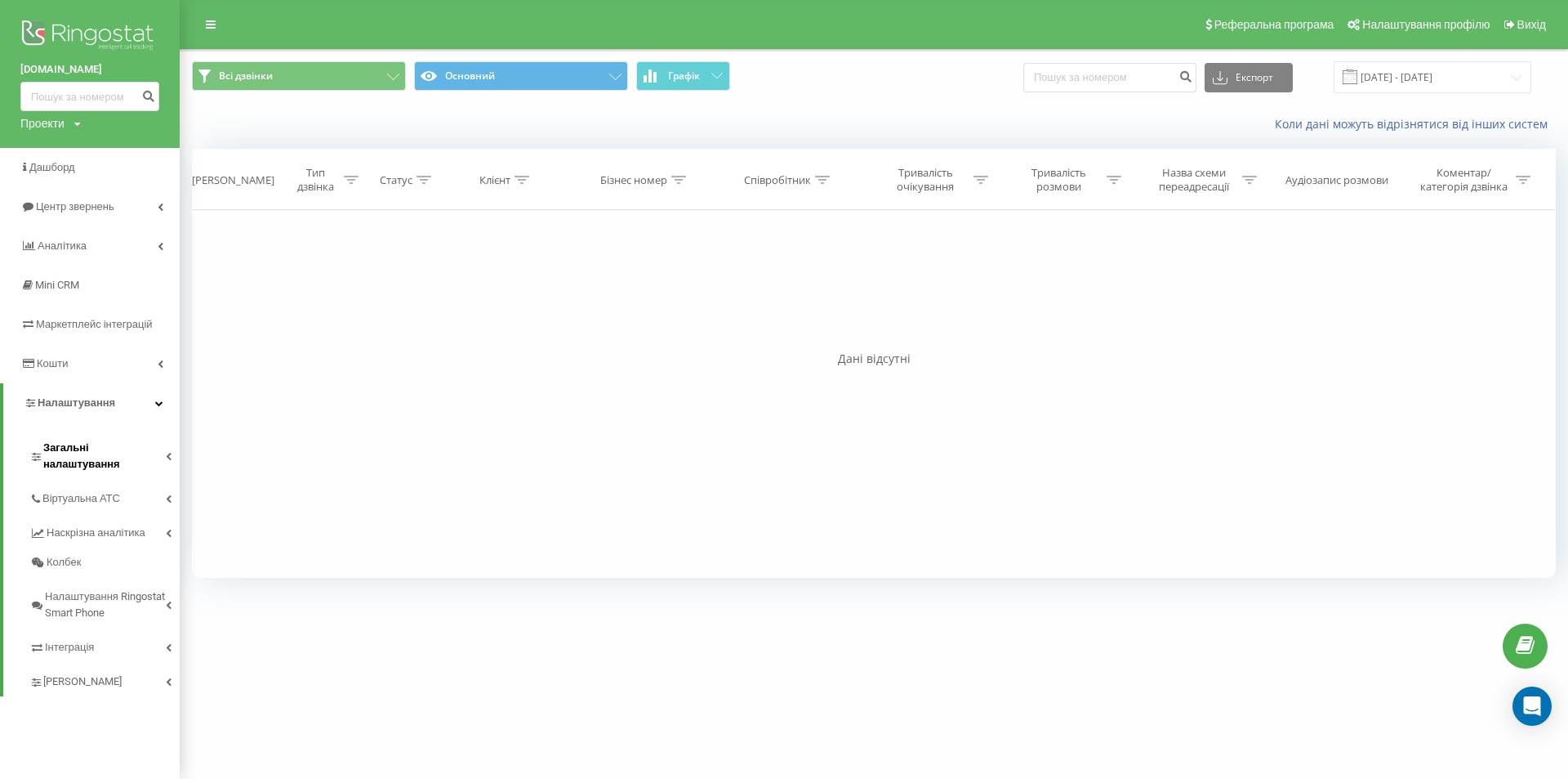
click at [124, 433] on link "Загальні налаштування" at bounding box center [104, 453] width 150 height 50
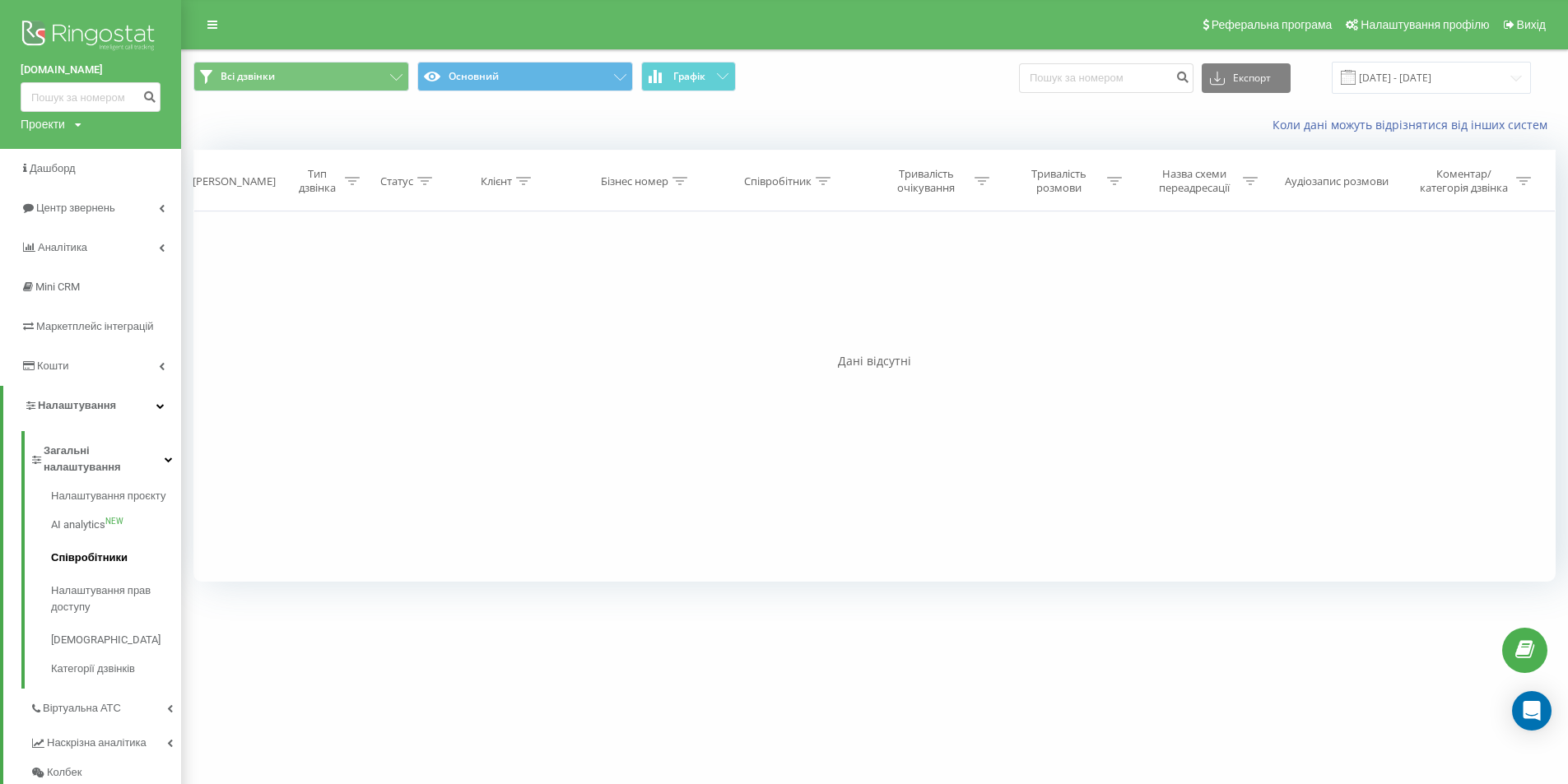
click at [123, 549] on span "Співробітники" at bounding box center [89, 557] width 77 height 17
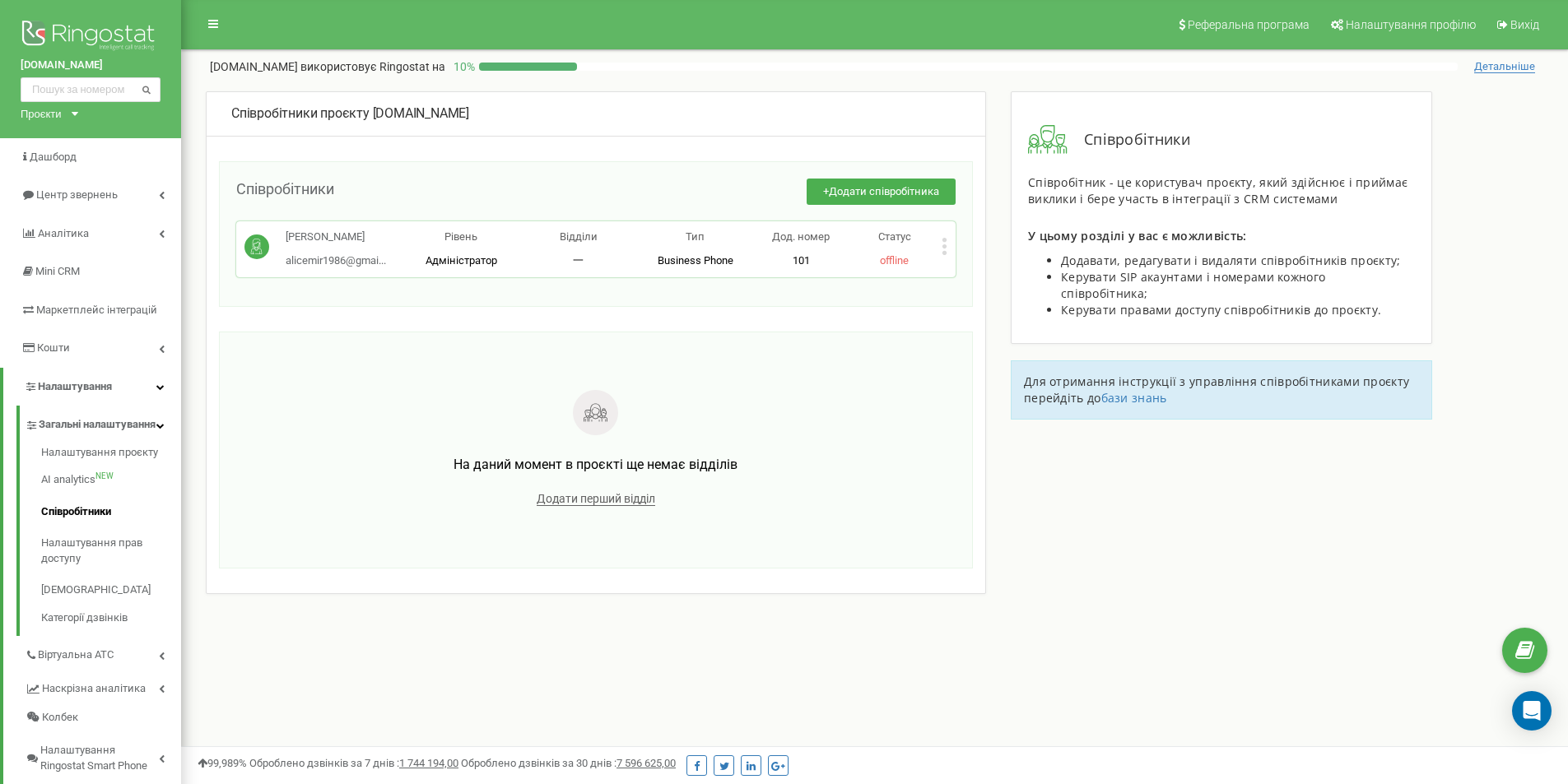
click at [946, 244] on icon at bounding box center [944, 246] width 6 height 18
click at [877, 322] on div "Співробітники проєкту dermapen.com.ua Співробітники + Додати співробітника Alic…" at bounding box center [595, 343] width 780 height 503
click at [144, 463] on link "Налаштування проєкту" at bounding box center [111, 455] width 140 height 19
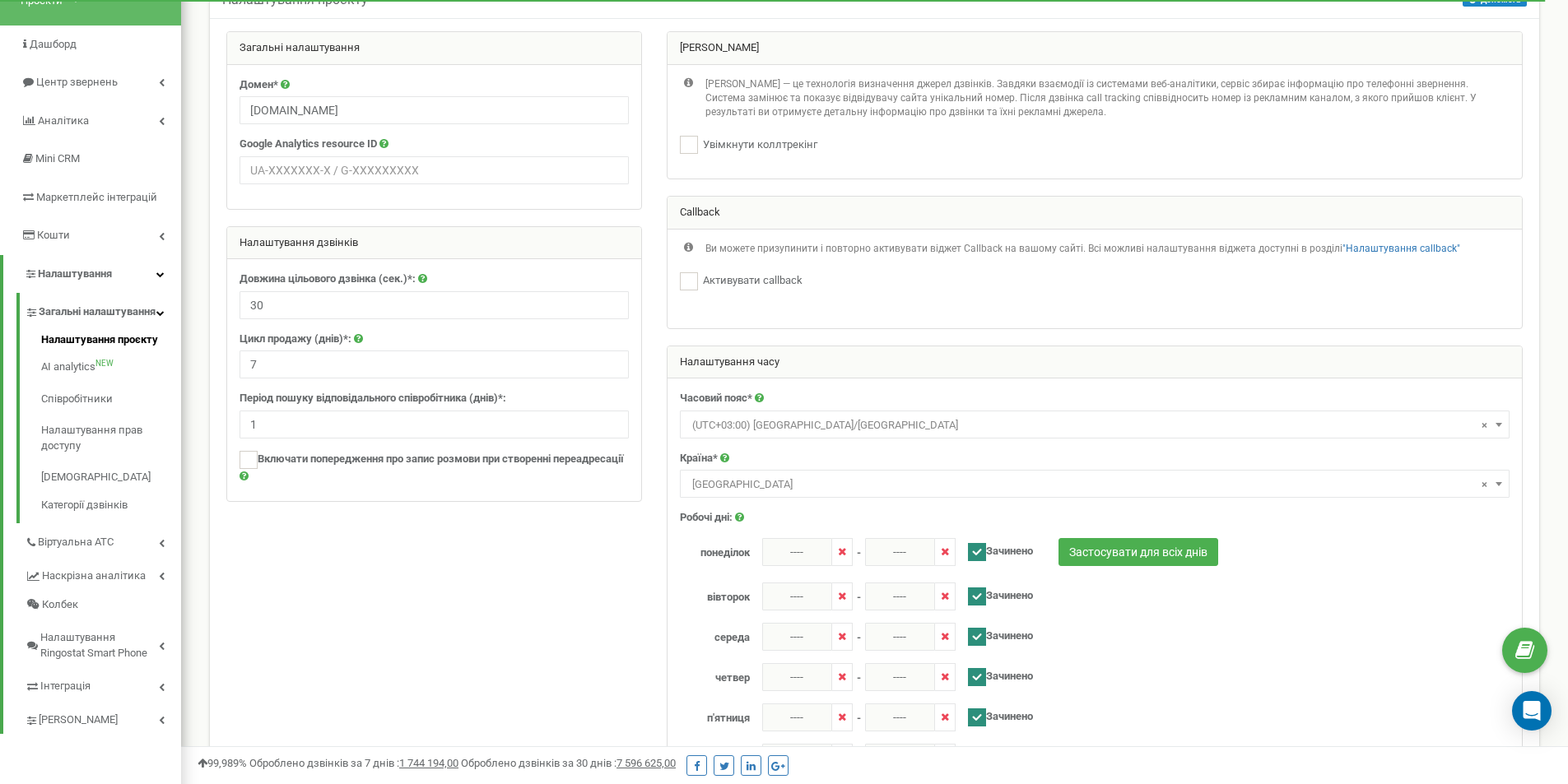
scroll to position [139, 0]
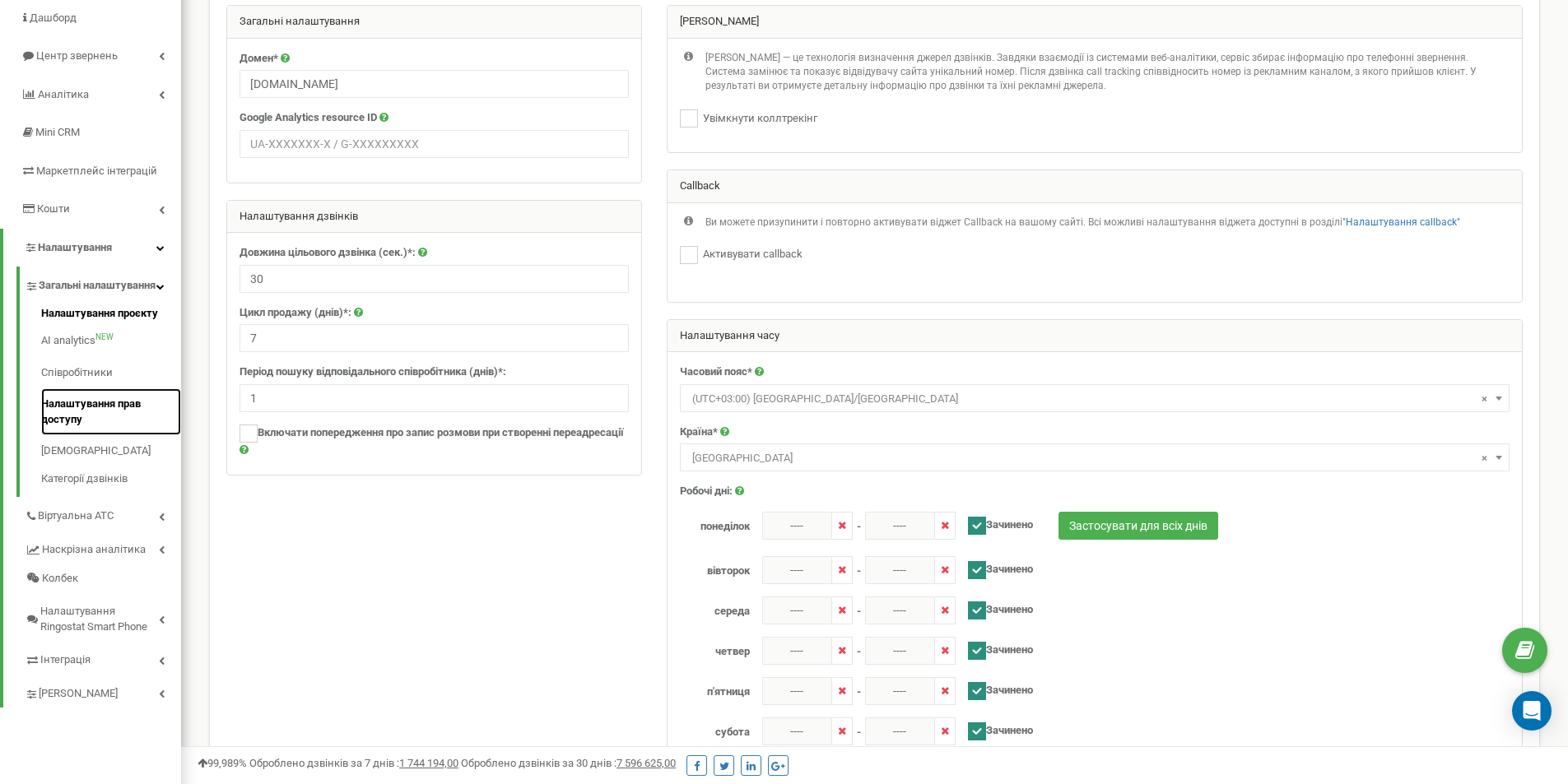
click at [107, 416] on link "Налаштування прав доступу" at bounding box center [111, 412] width 140 height 47
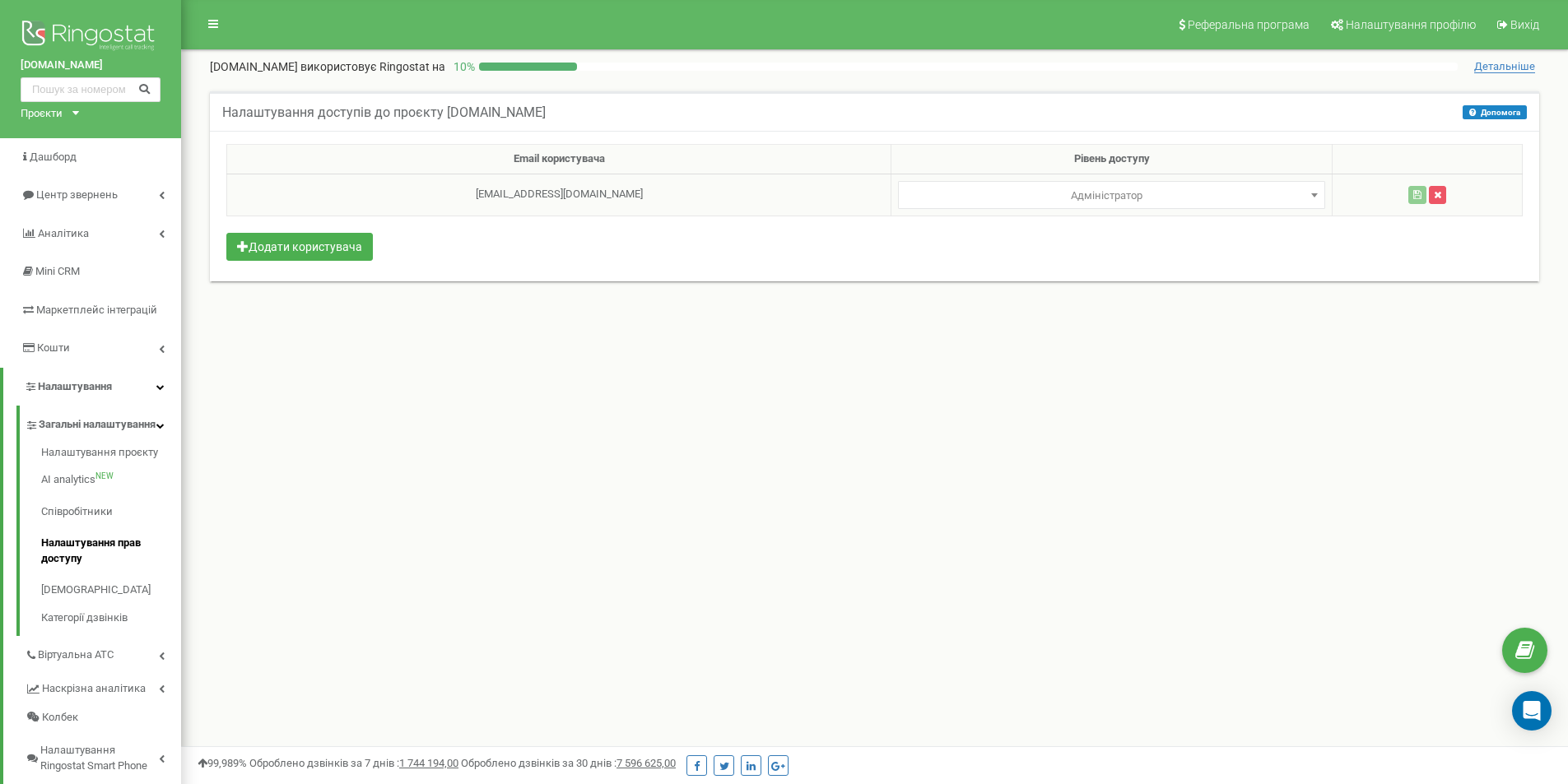
select select
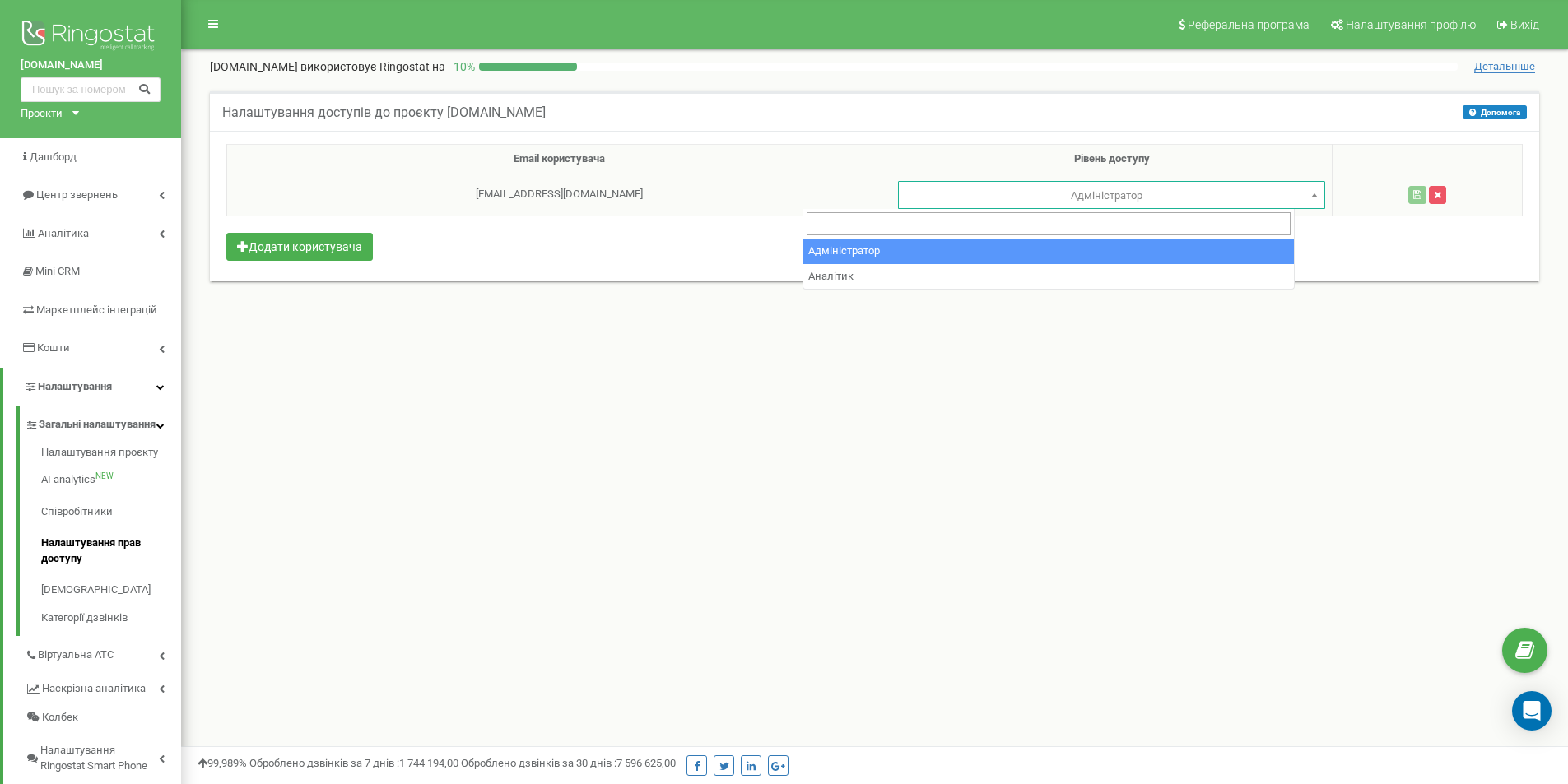
click at [1026, 202] on span "Адміністратор" at bounding box center [1111, 196] width 415 height 23
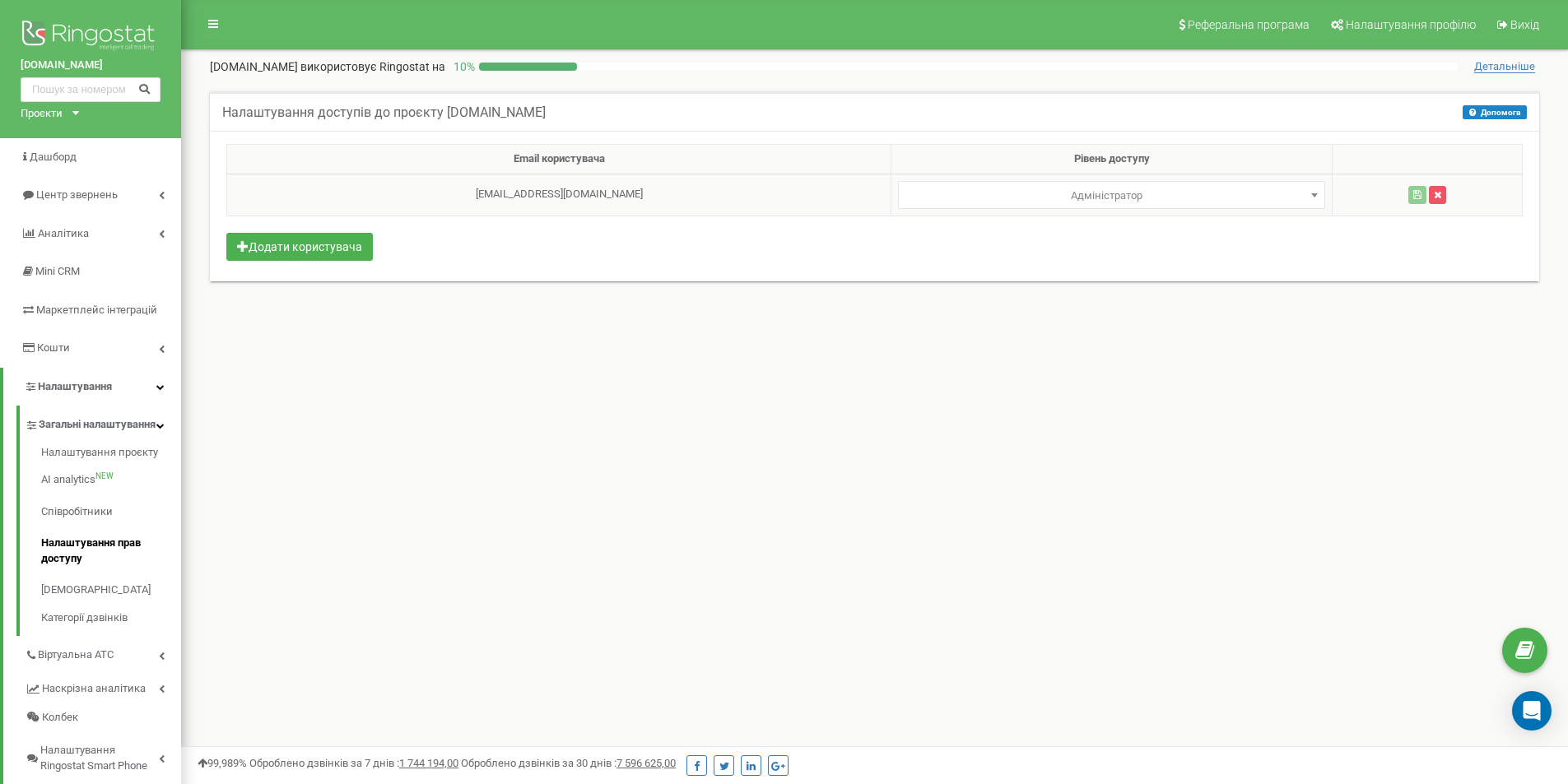
click at [1026, 202] on span "Адміністратор" at bounding box center [1111, 196] width 415 height 23
click at [84, 464] on link "Налаштування проєкту" at bounding box center [111, 455] width 140 height 19
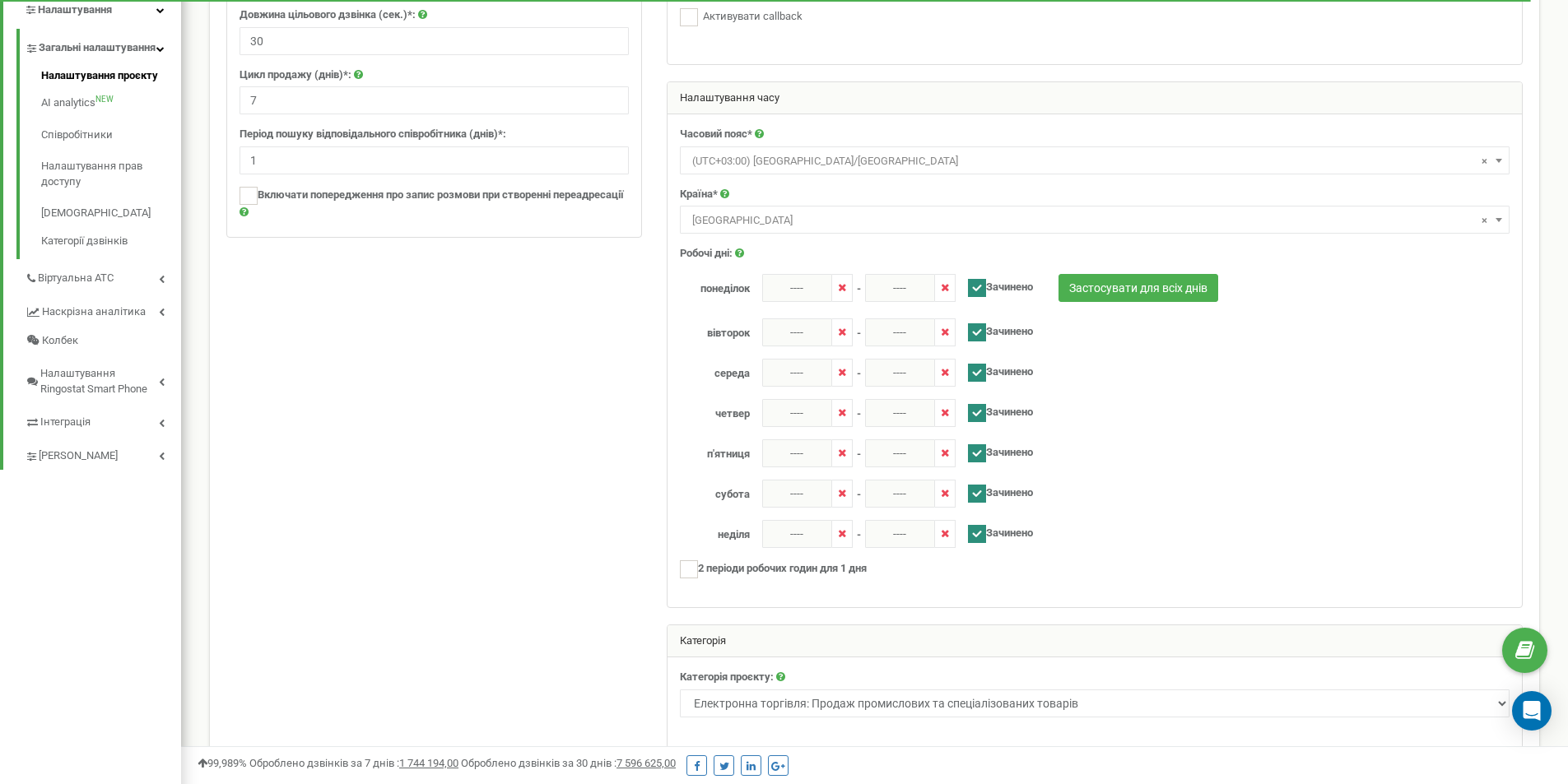
scroll to position [56, 0]
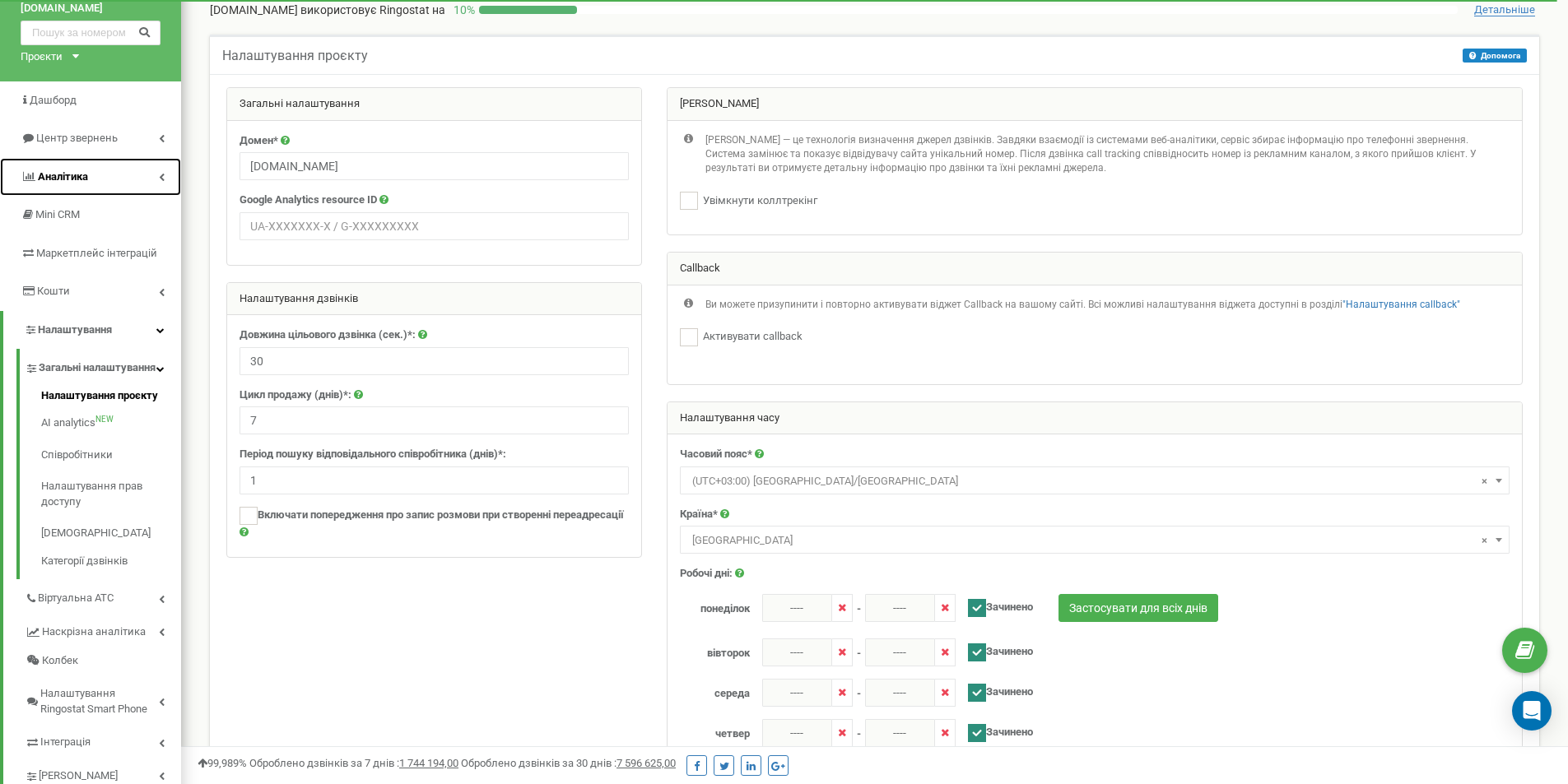
click at [66, 169] on span "Аналiтика" at bounding box center [54, 177] width 67 height 16
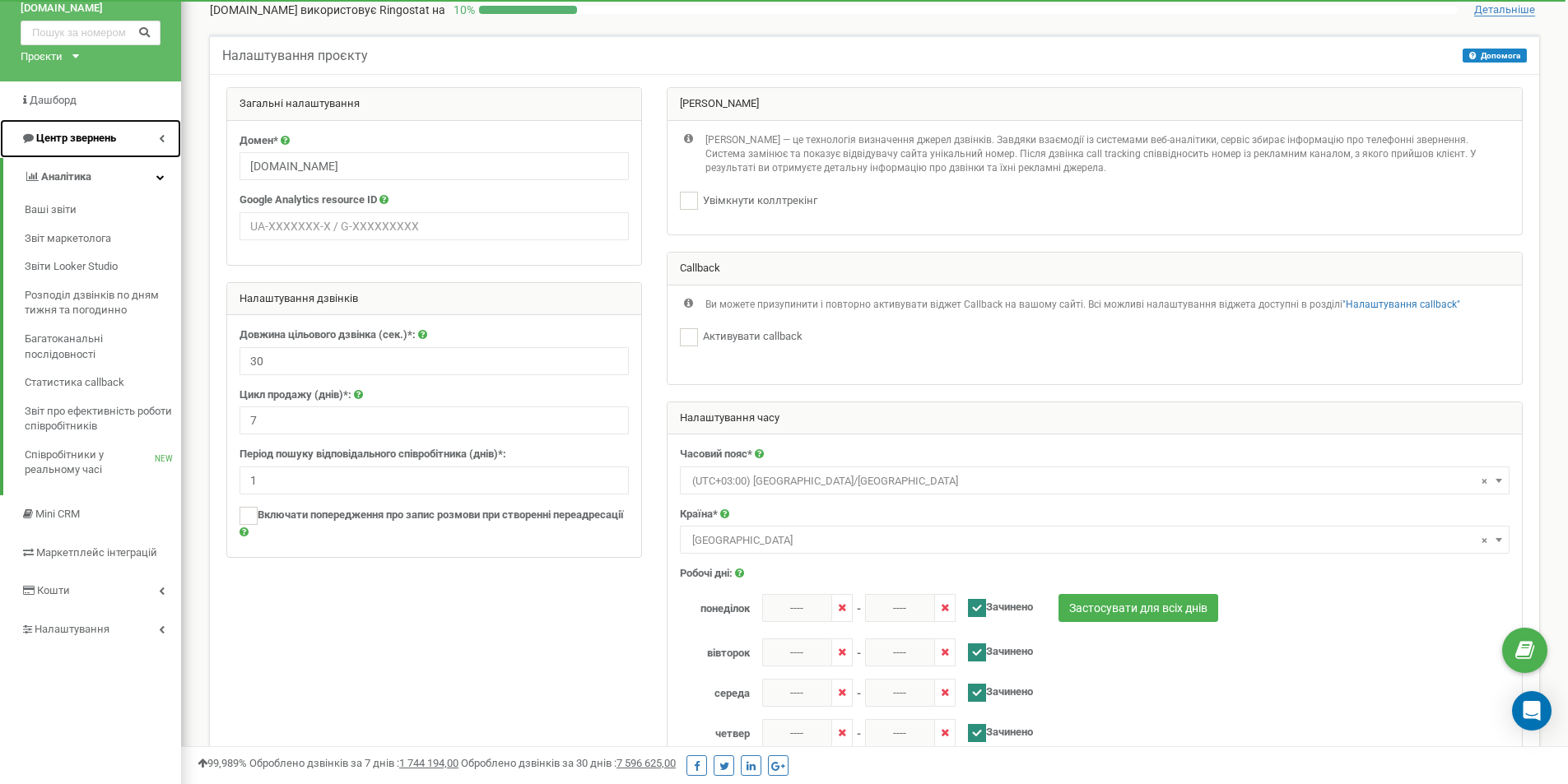
click at [82, 142] on span "Центр звернень" at bounding box center [76, 137] width 80 height 13
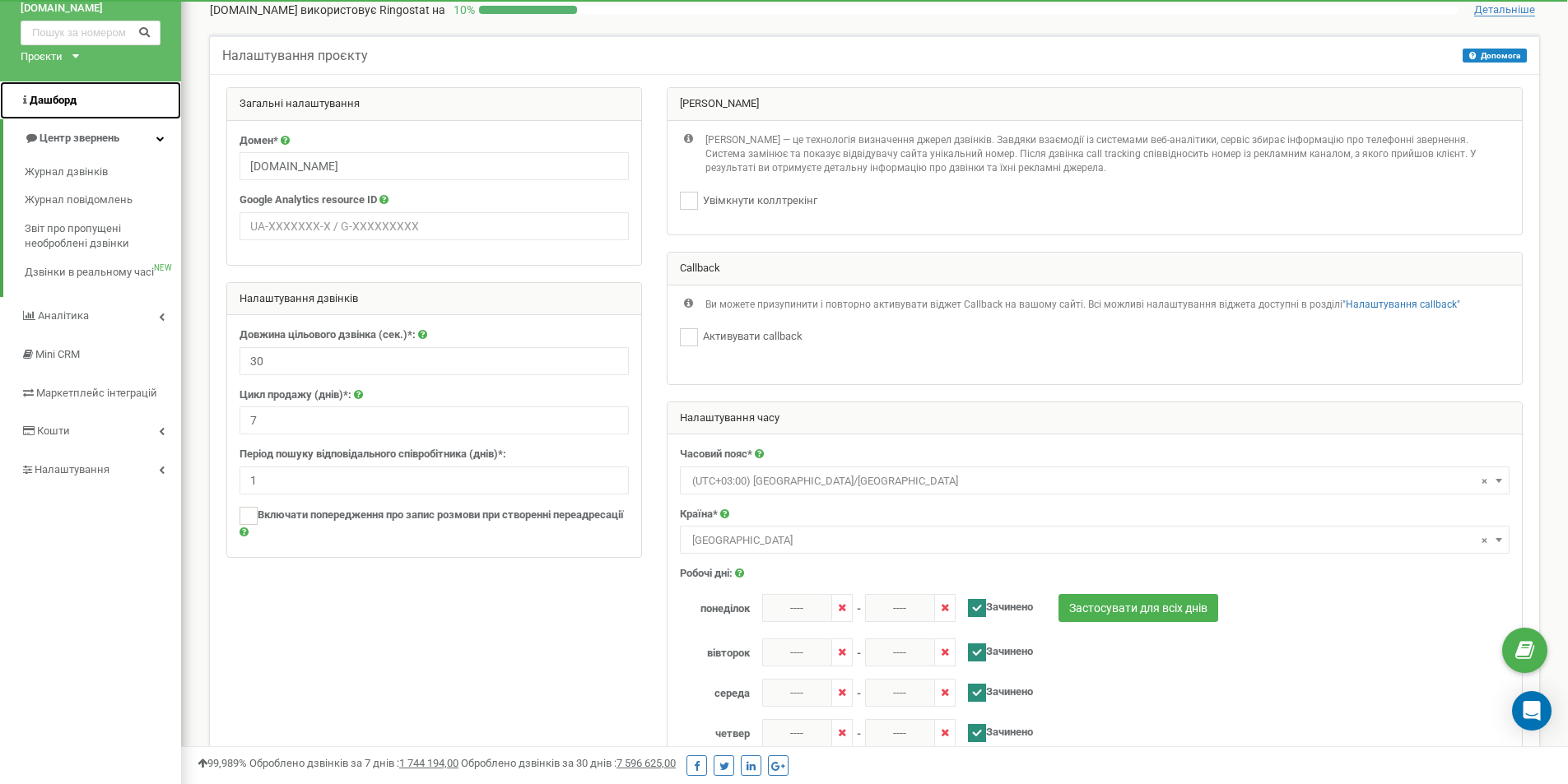
click at [83, 103] on link "Дашборд" at bounding box center [91, 101] width 181 height 39
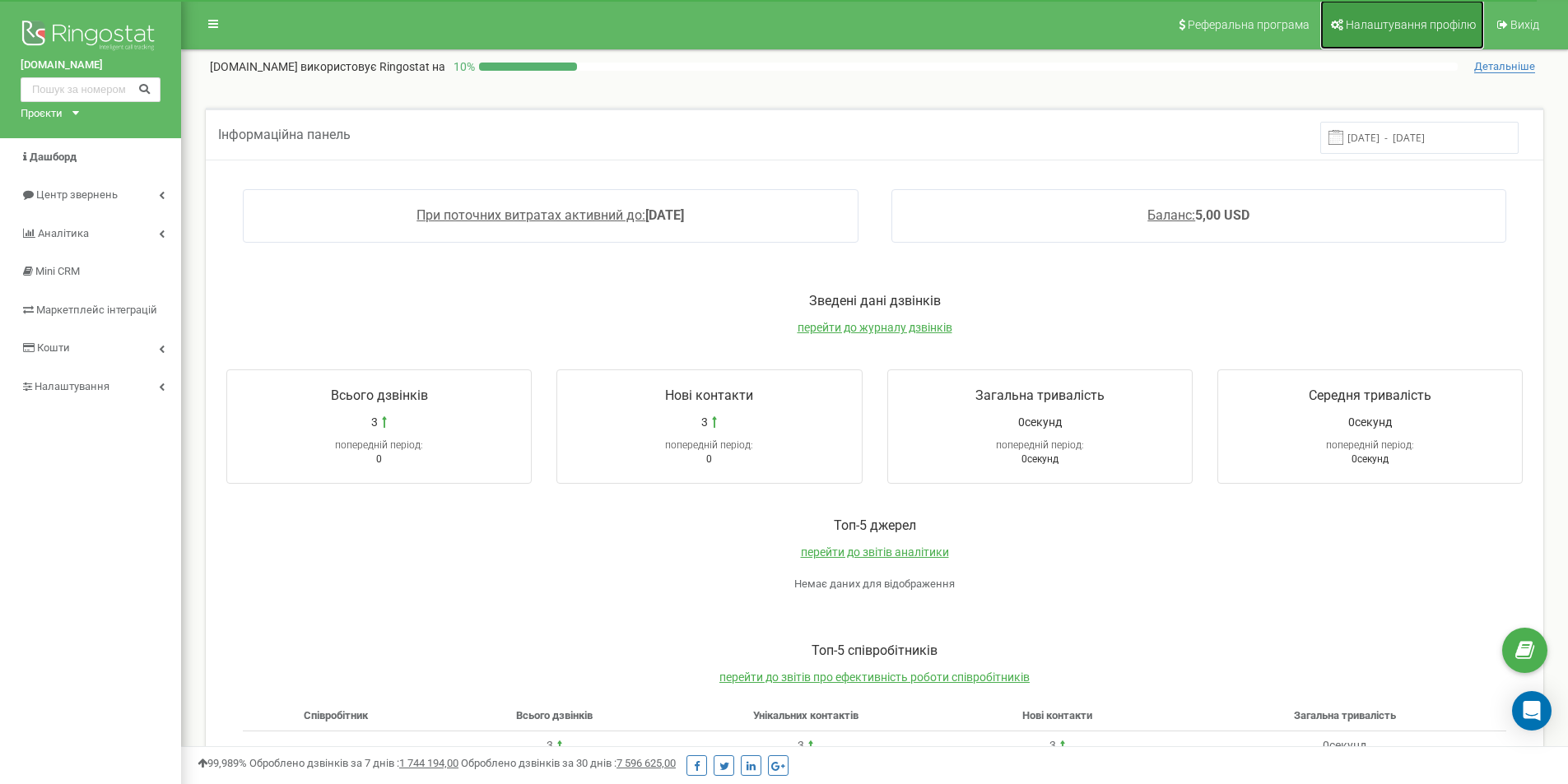
click at [1405, 21] on span "Налаштування профілю" at bounding box center [1410, 25] width 130 height 14
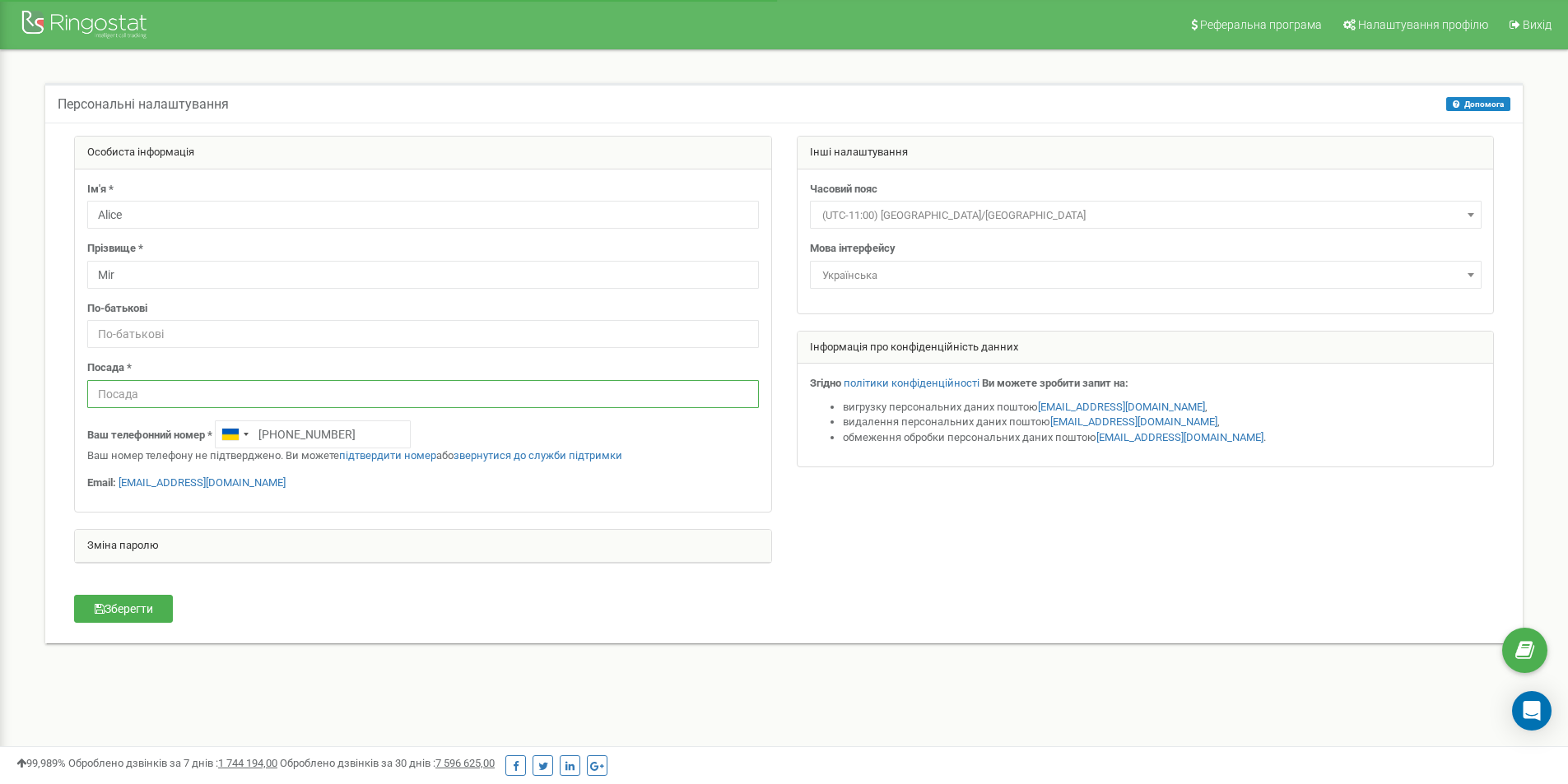
click at [315, 393] on input "text" at bounding box center [423, 393] width 671 height 28
click at [114, 613] on button "Зберегти" at bounding box center [123, 609] width 98 height 28
click at [96, 19] on div at bounding box center [86, 26] width 132 height 40
click at [486, 391] on input "text" at bounding box center [423, 393] width 671 height 28
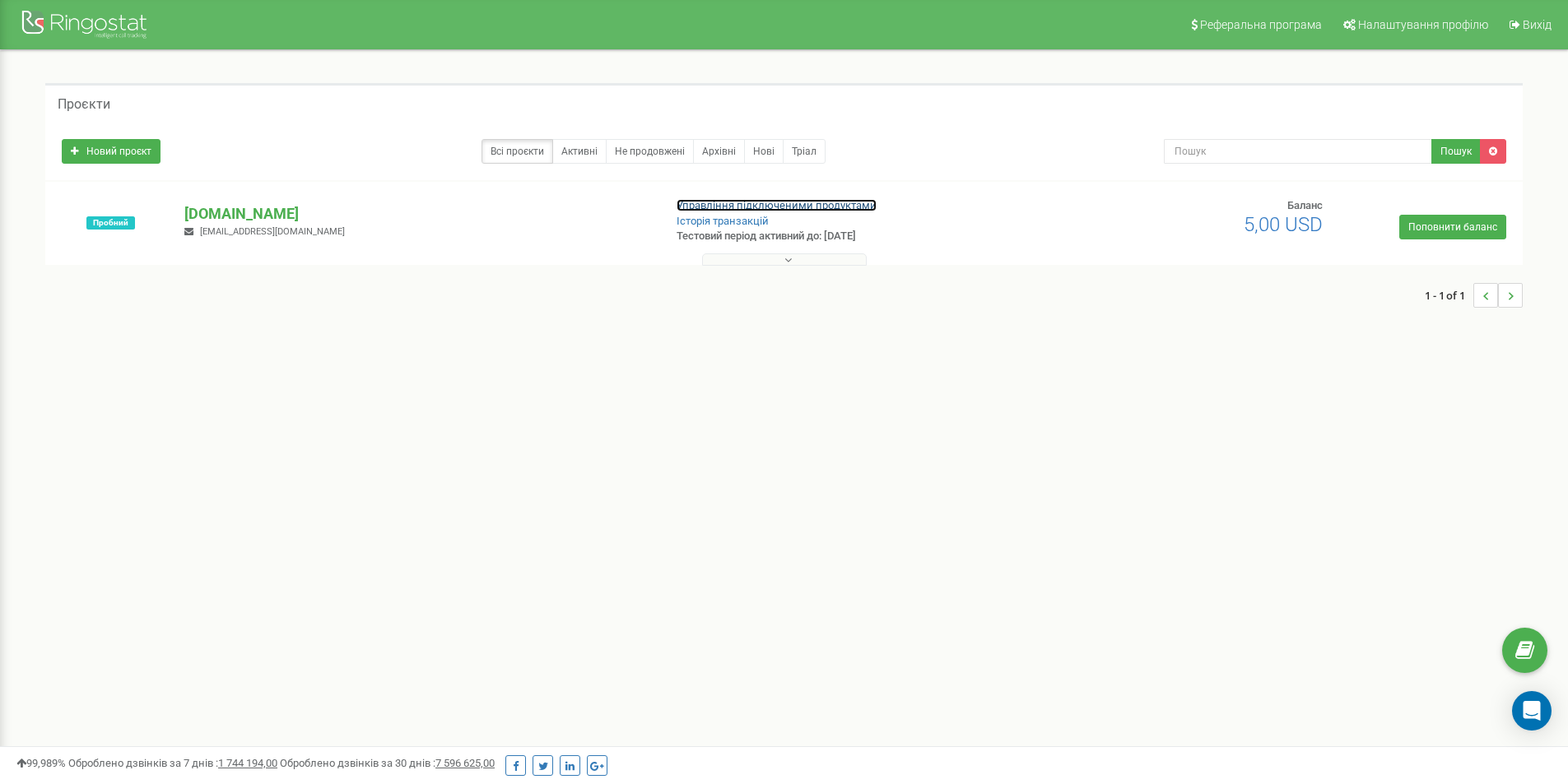
click at [789, 205] on link "Управління підключеними продуктами" at bounding box center [776, 205] width 200 height 13
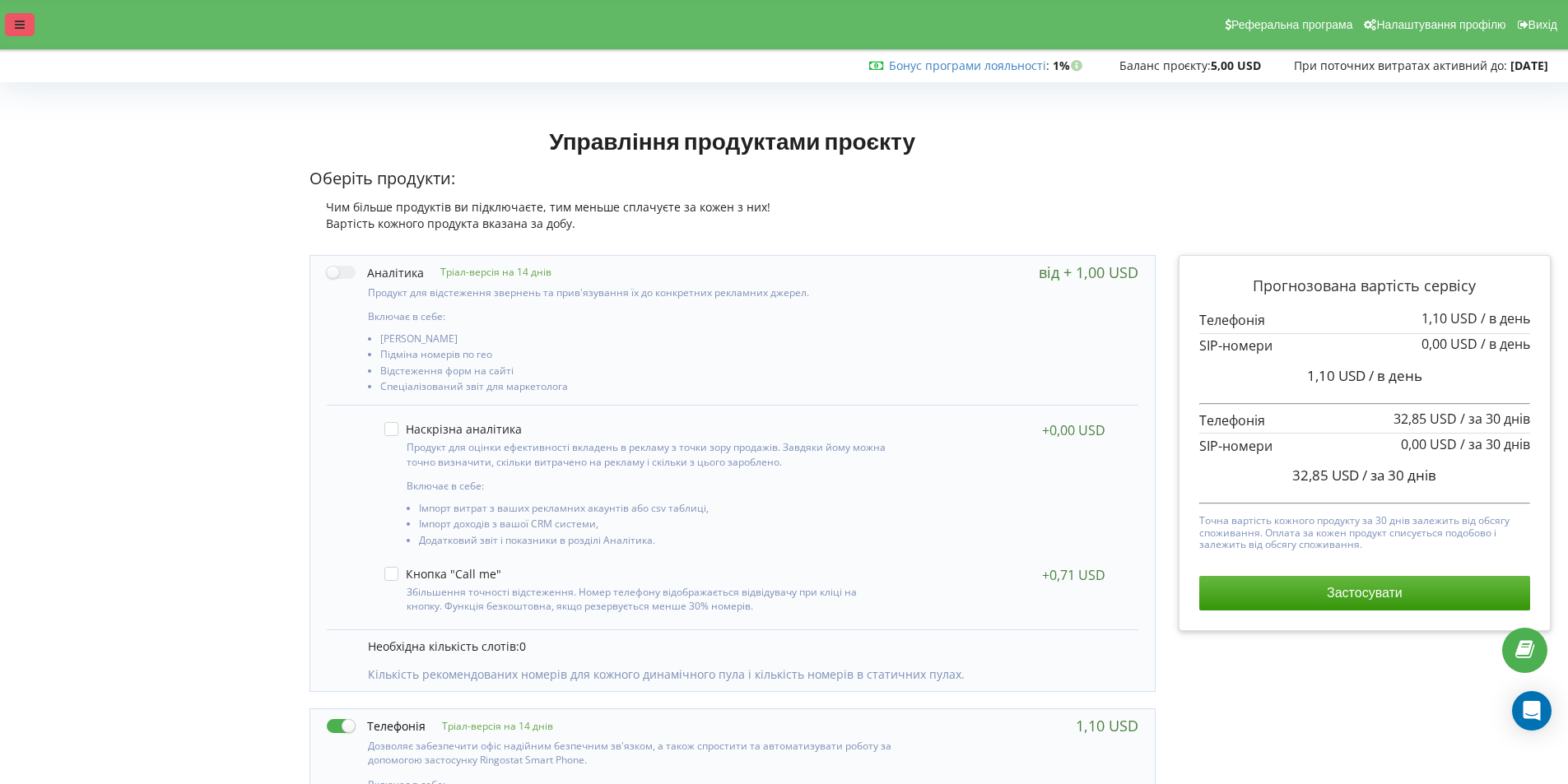
click at [16, 34] on div at bounding box center [19, 25] width 29 height 23
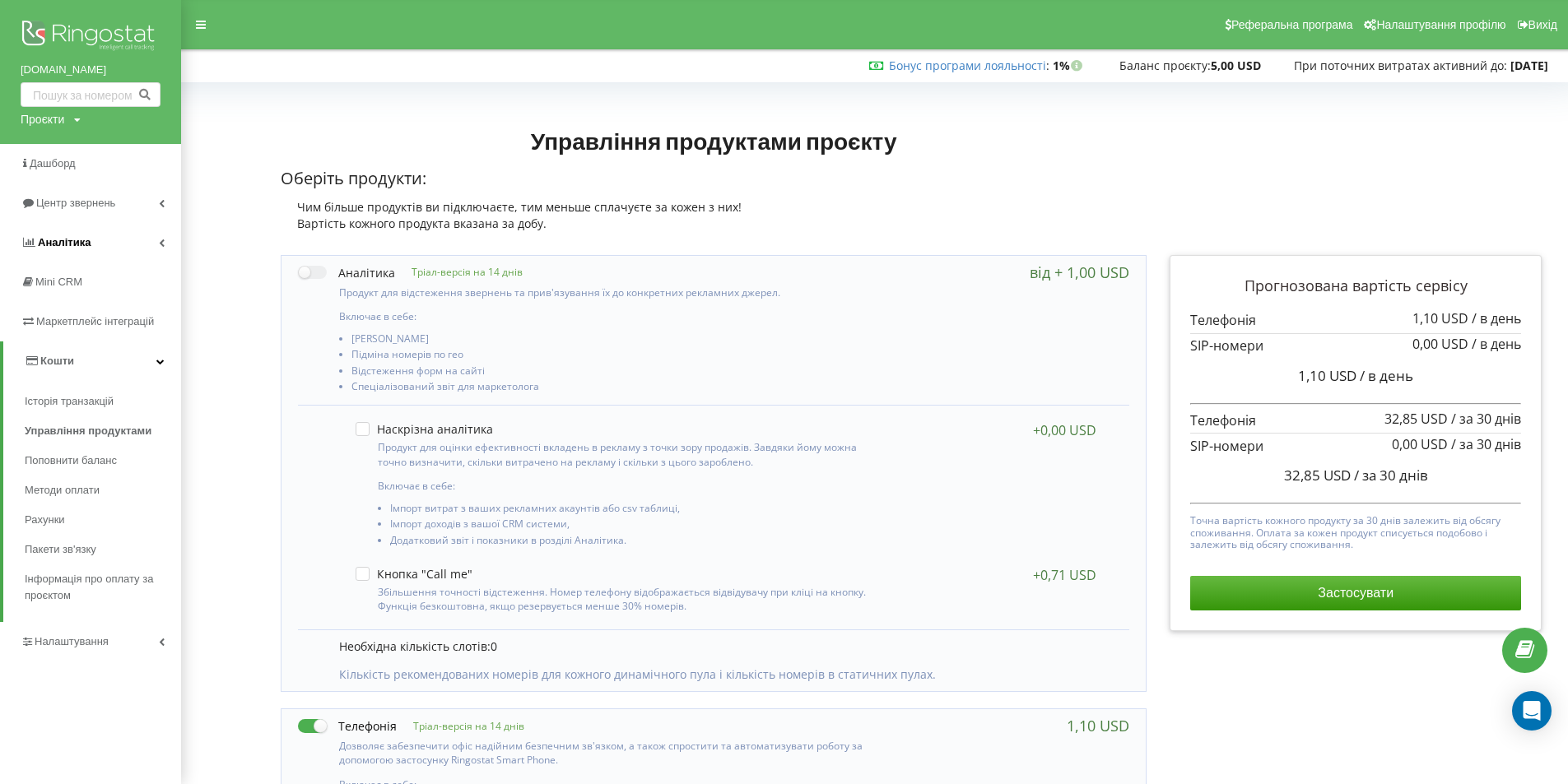
click at [120, 244] on link "Аналiтика" at bounding box center [91, 243] width 181 height 40
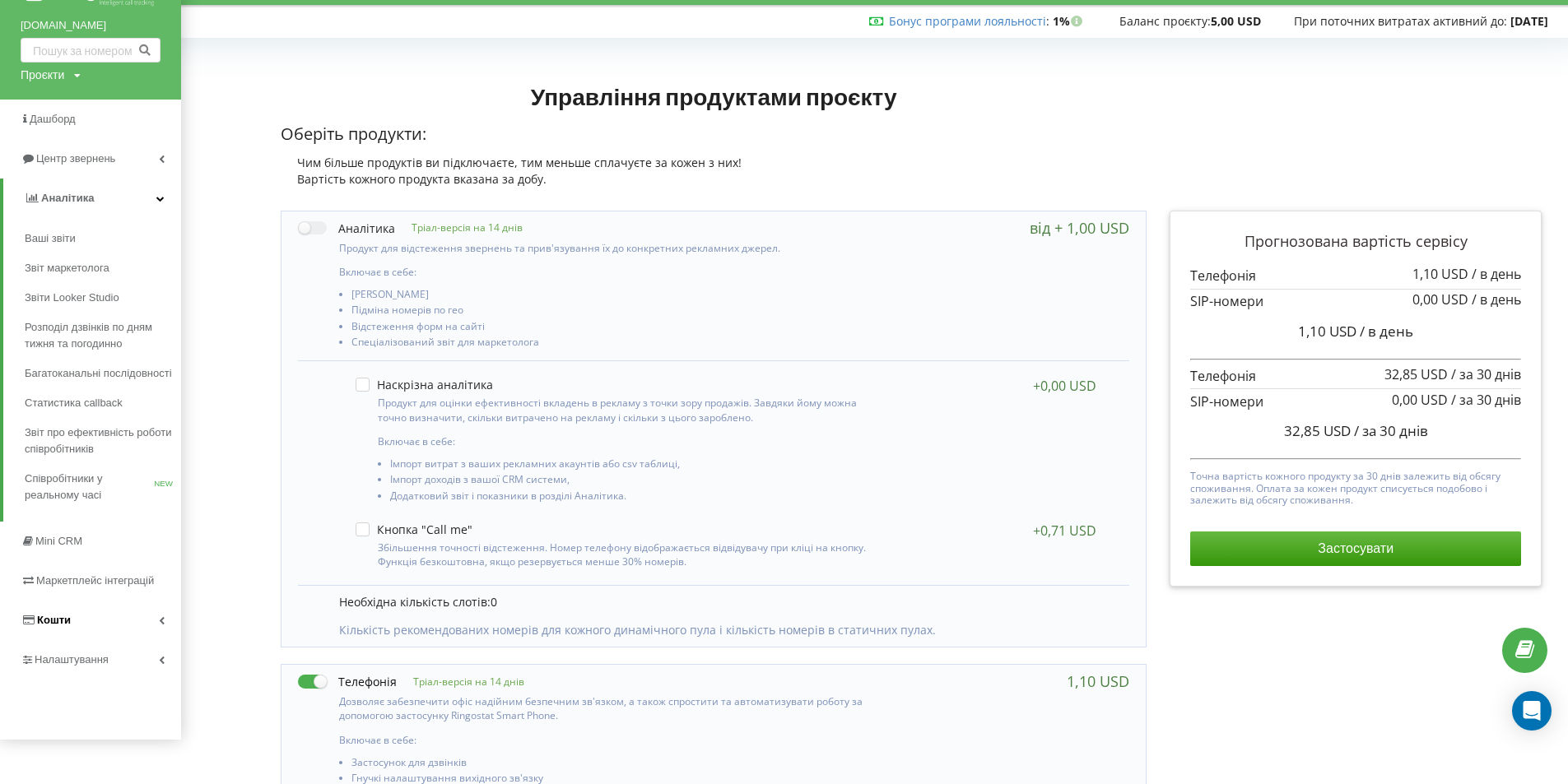
scroll to position [82, 0]
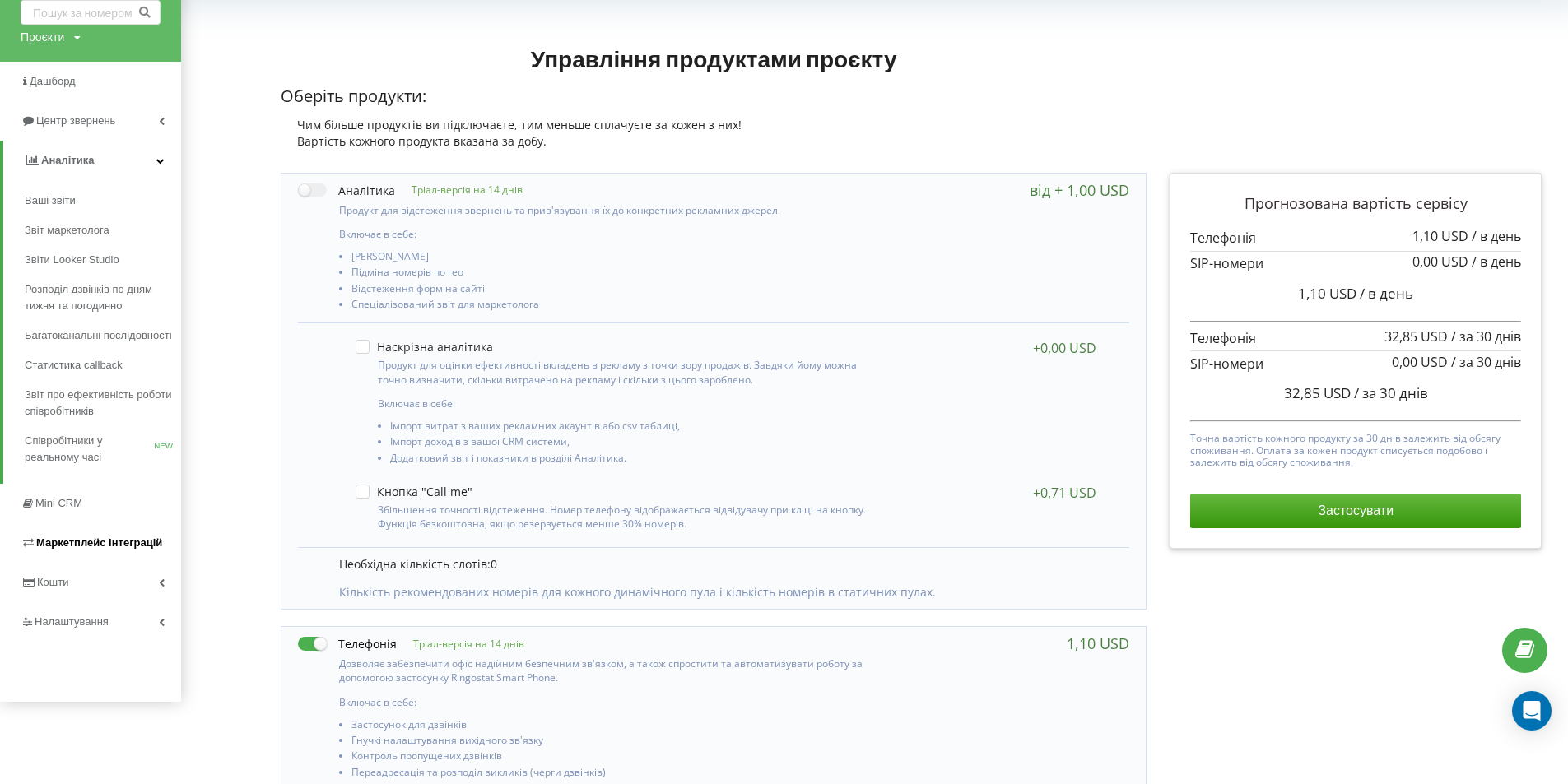
click at [124, 533] on link "Маркетплейс інтеграцій" at bounding box center [91, 542] width 181 height 40
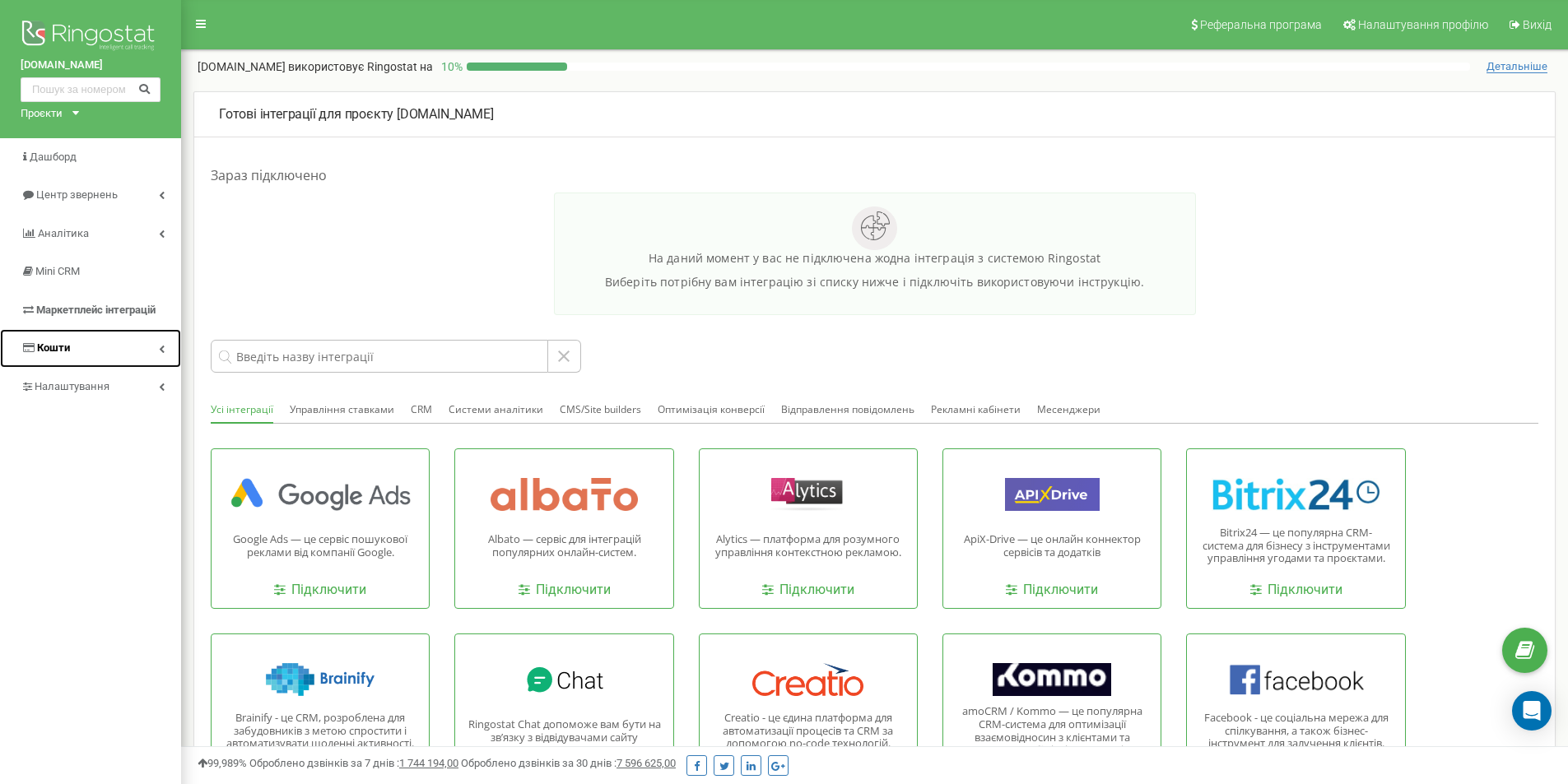
click at [88, 346] on link "Кошти" at bounding box center [91, 349] width 181 height 39
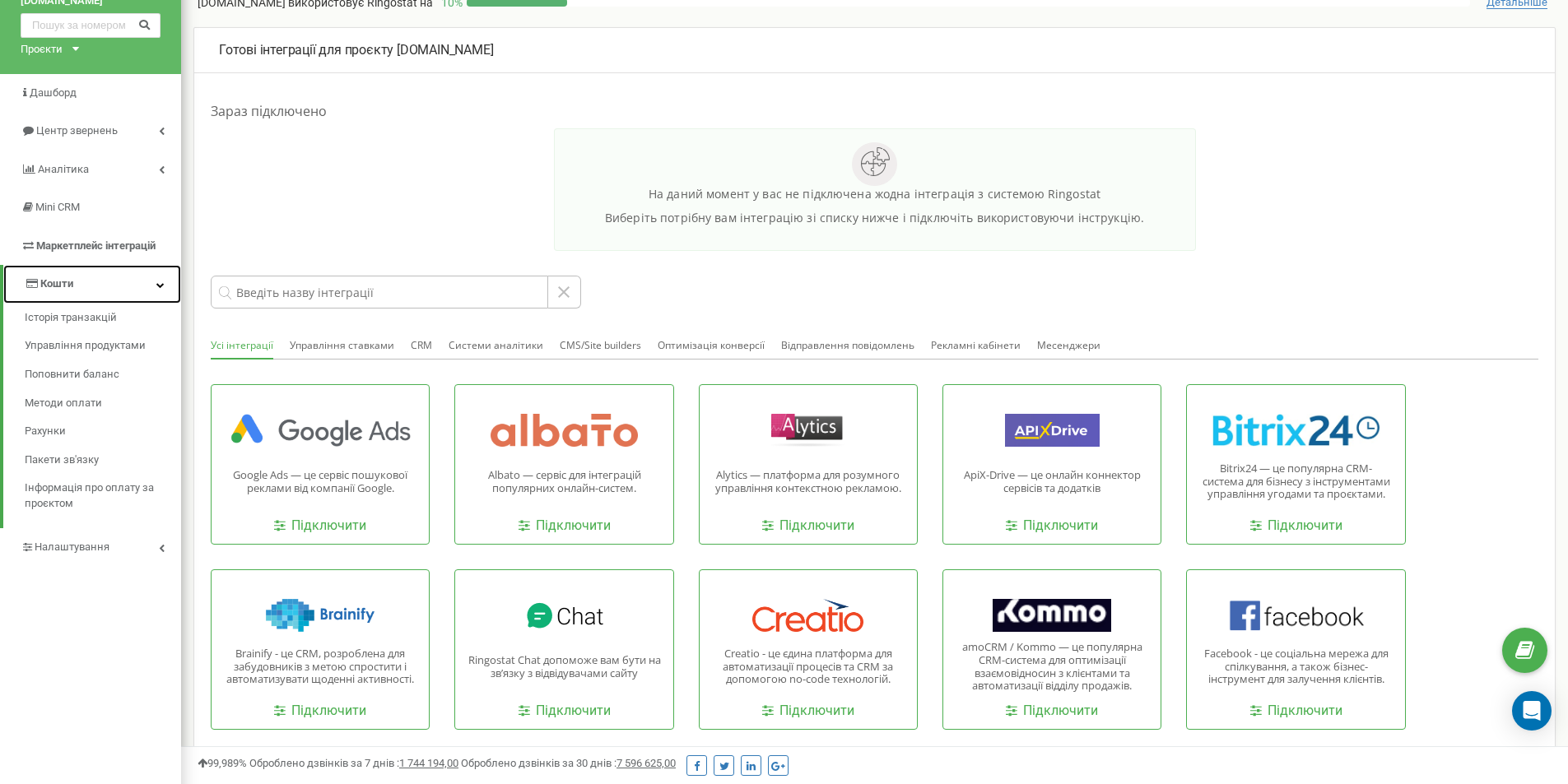
scroll to position [165, 0]
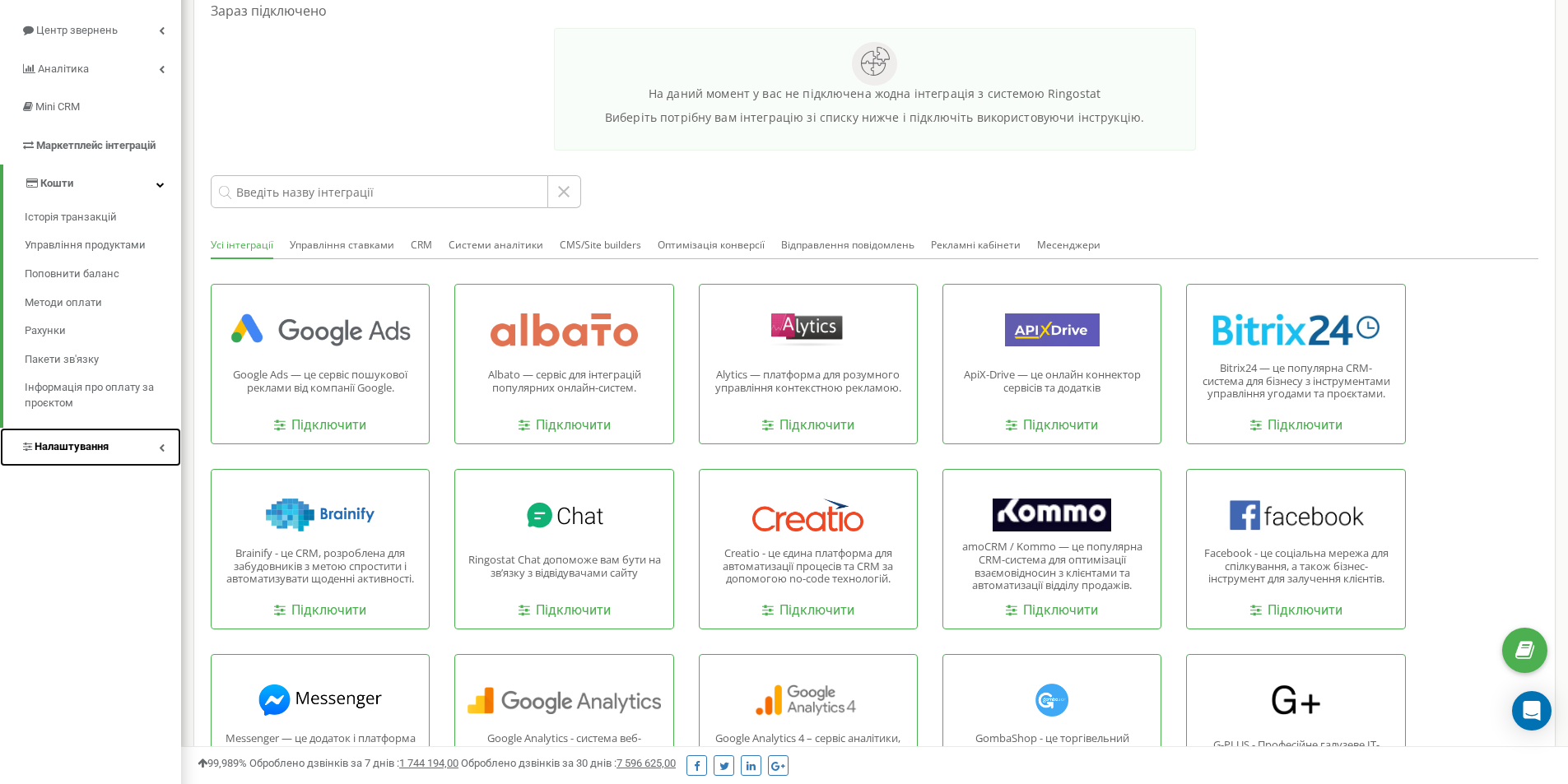
click at [77, 456] on link "Налаштування" at bounding box center [91, 447] width 181 height 39
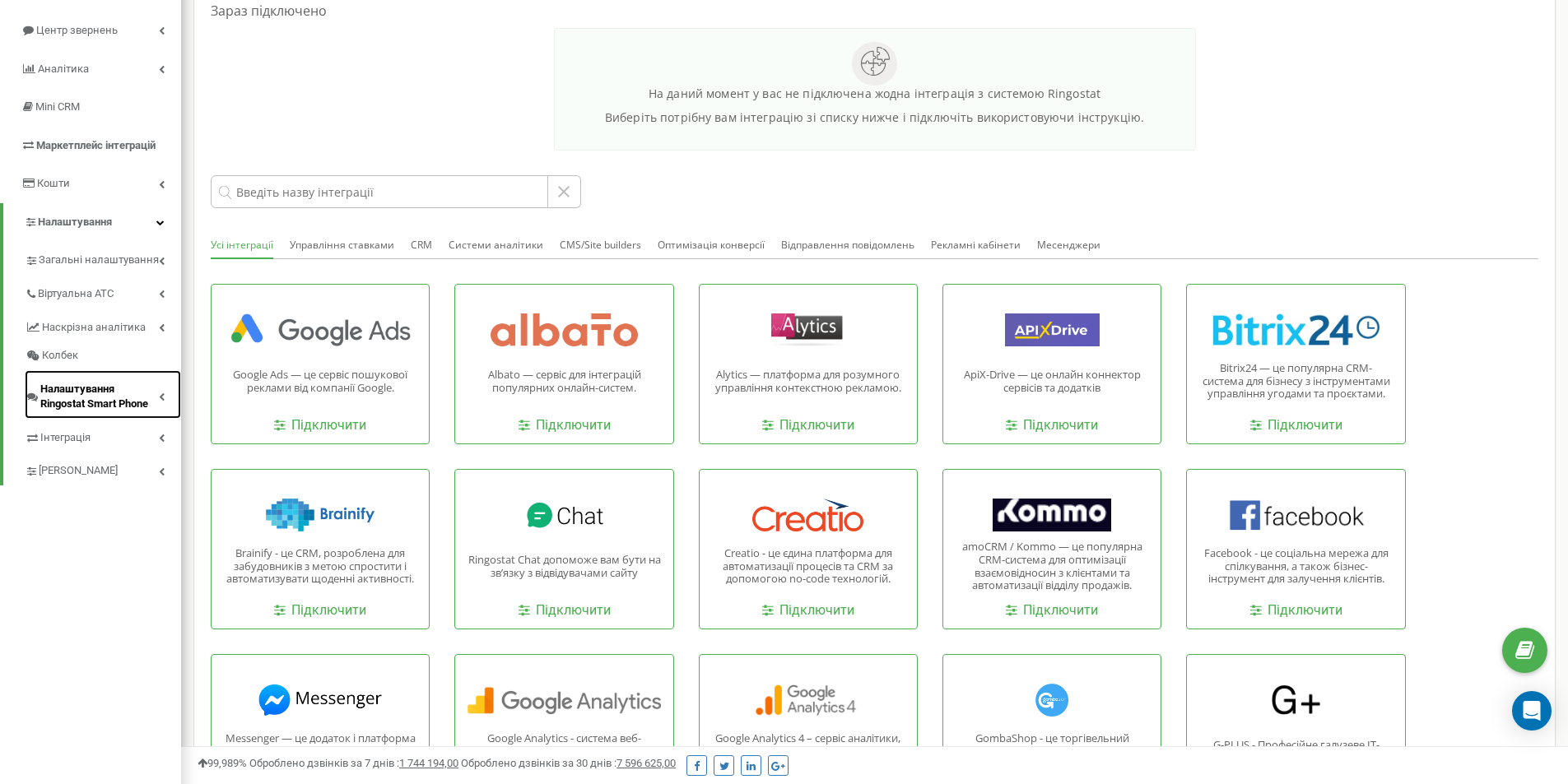
click at [95, 377] on link "Налаштування Ringostat Smart Phone" at bounding box center [102, 394] width 156 height 49
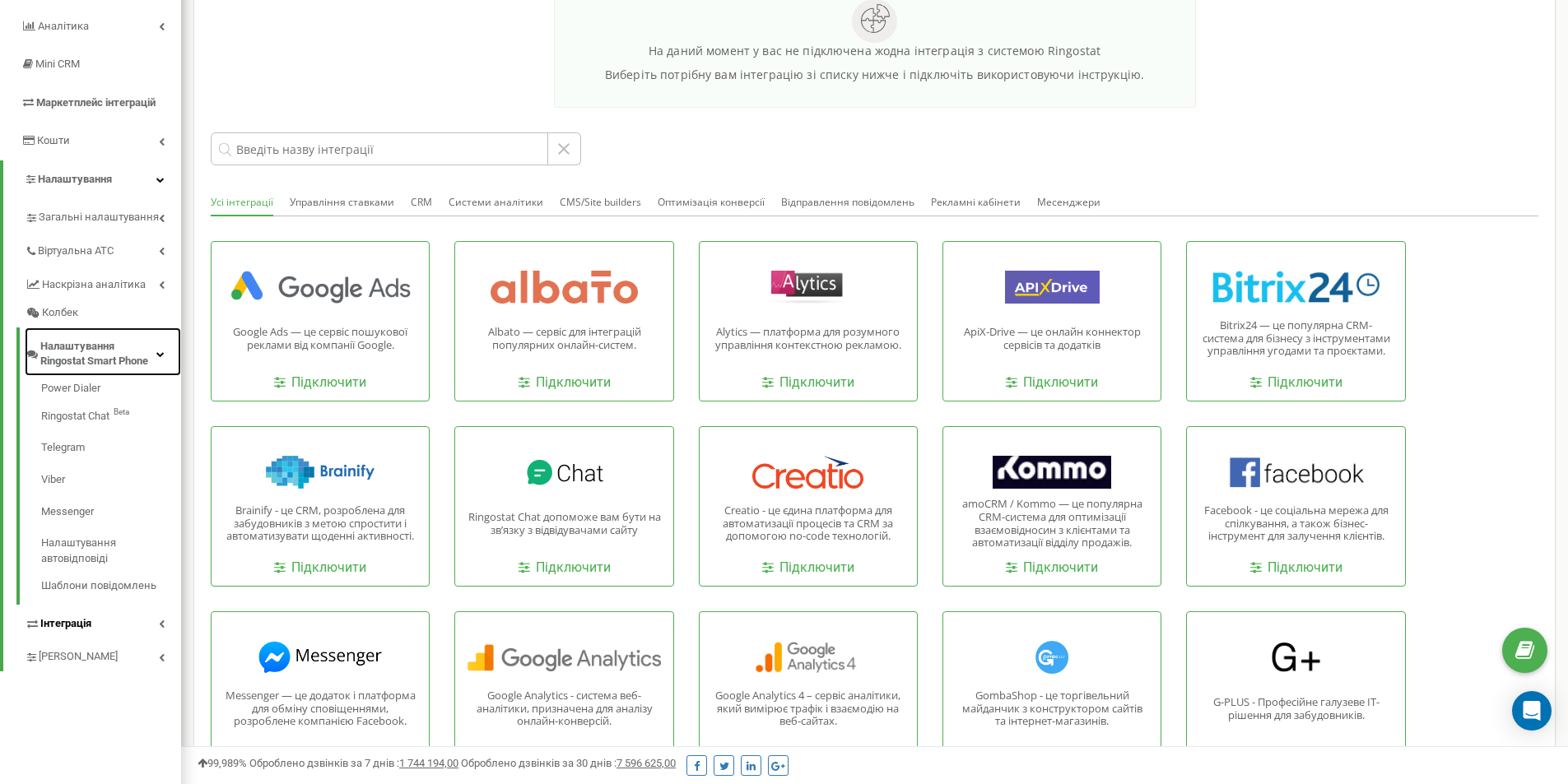
scroll to position [246, 0]
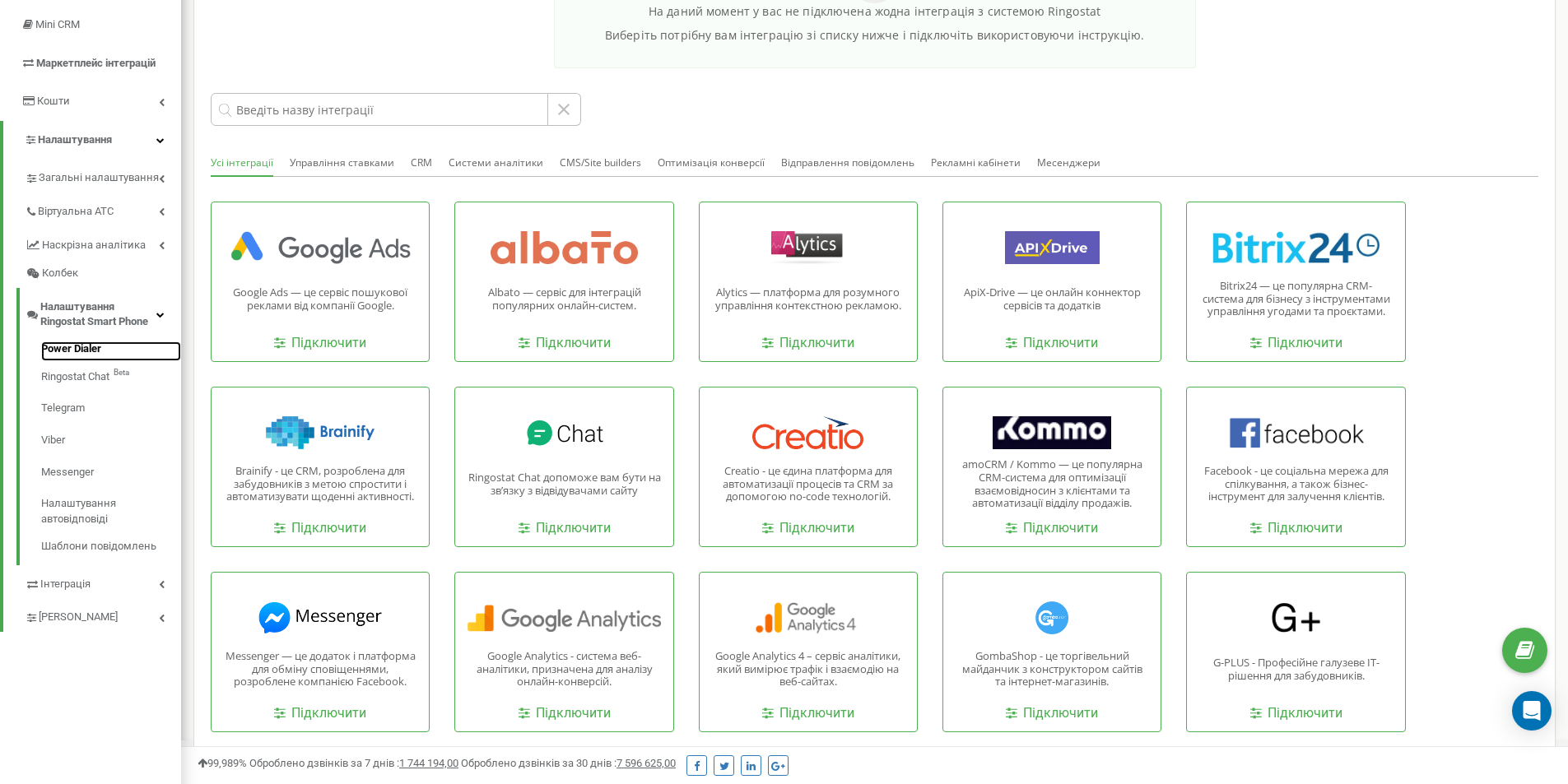
click at [83, 345] on link "Power Dialer" at bounding box center [111, 351] width 140 height 19
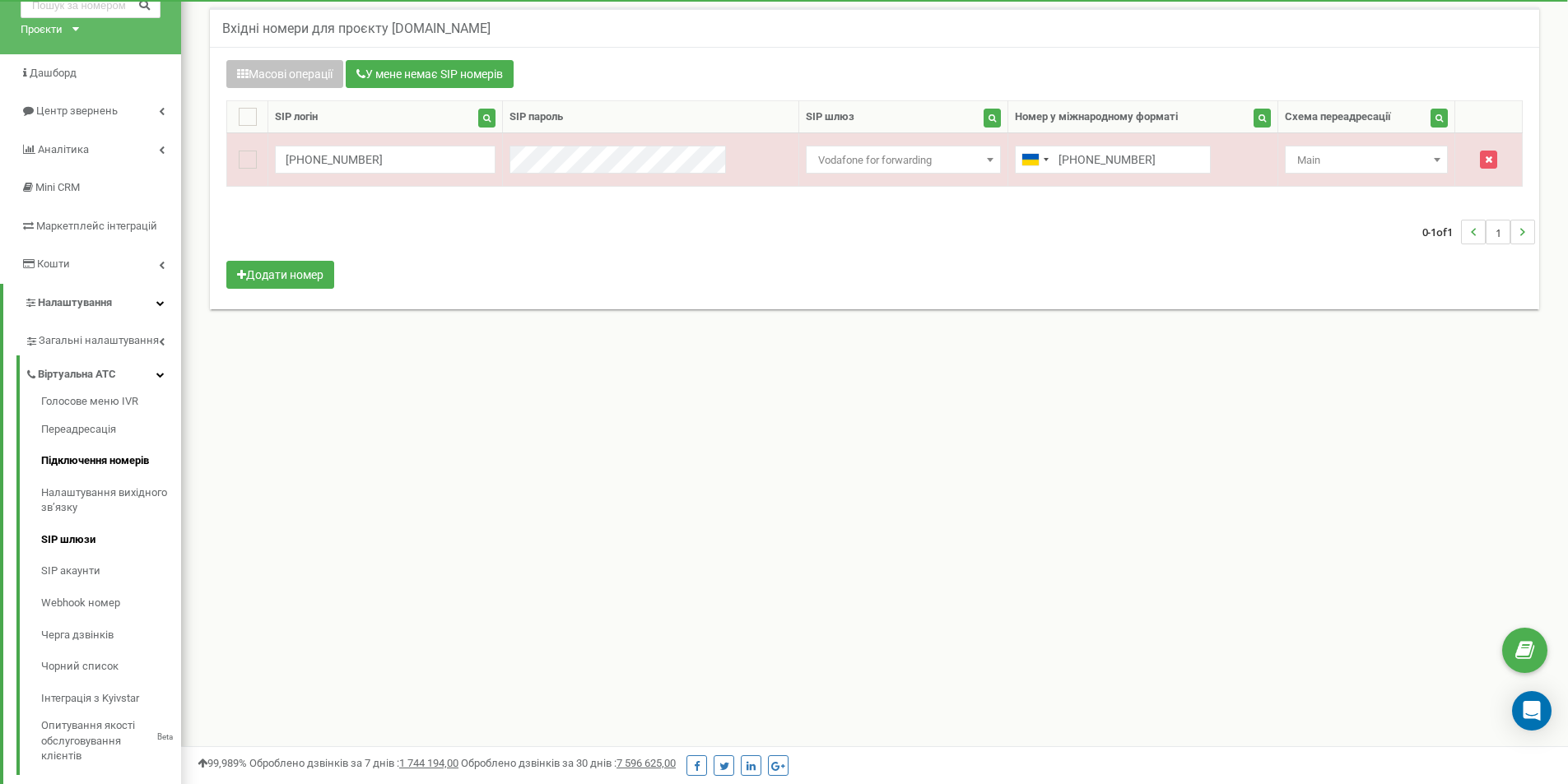
scroll to position [165, 0]
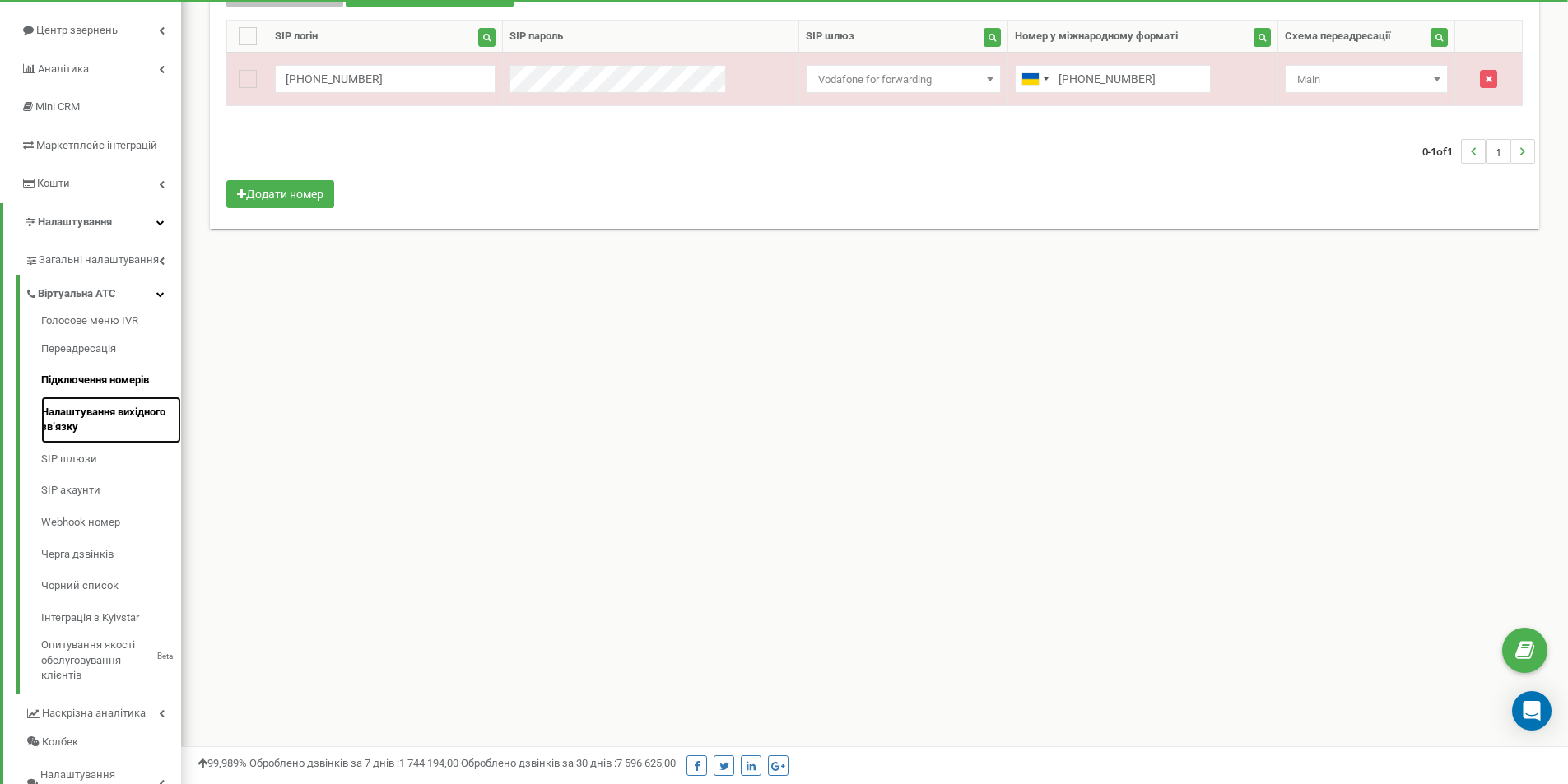
click at [133, 414] on link "Налаштування вихідного зв’язку" at bounding box center [111, 420] width 140 height 47
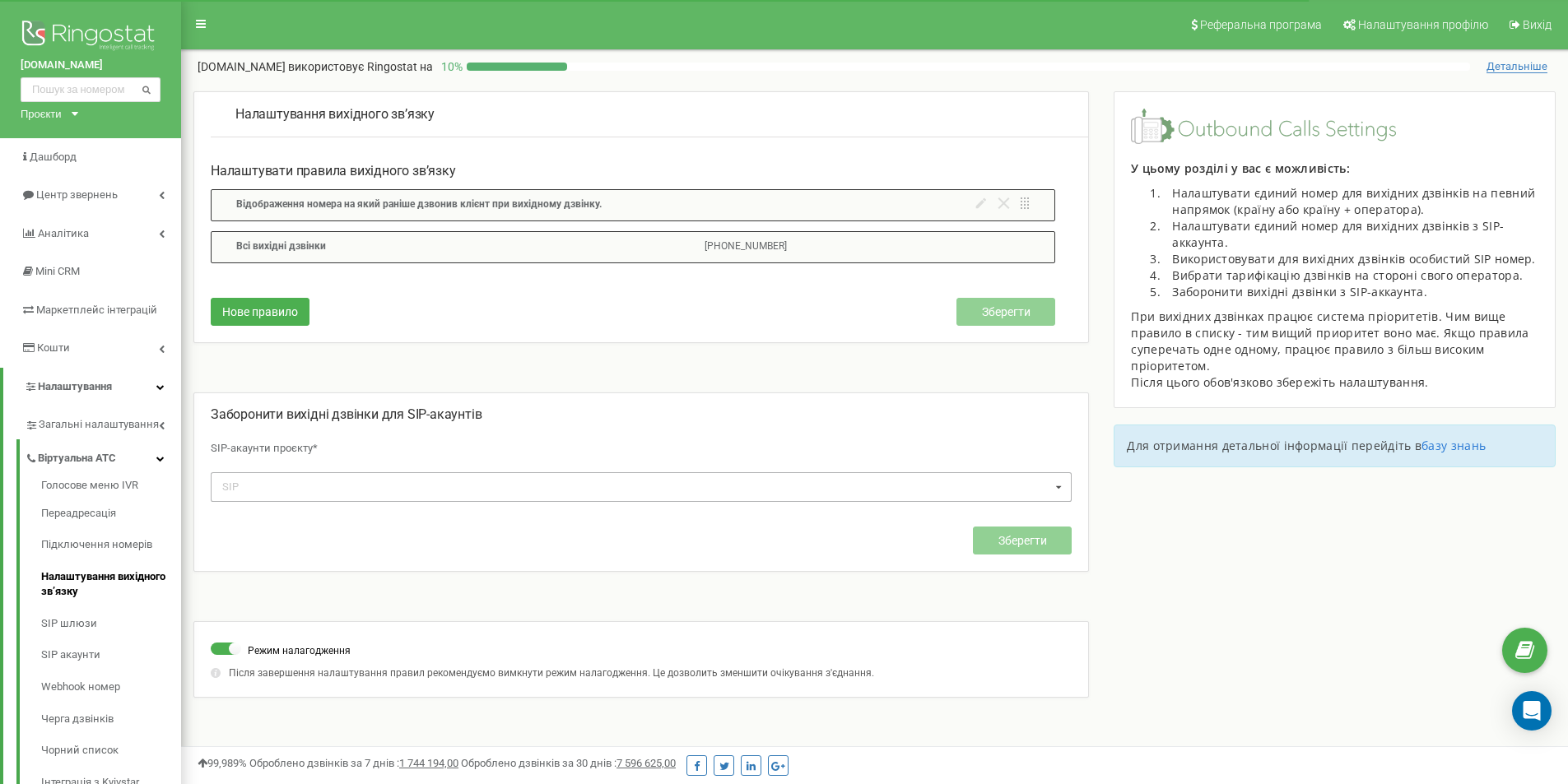
click at [636, 483] on div "SIP dermapencomua_alice dermapencomua_alice_rspmob" at bounding box center [640, 487] width 860 height 29
click at [667, 429] on div "Заборонити вихідні дзвінки для SIP-акаунтів SIP-акаунти проєкту* SIP dermapenco…" at bounding box center [640, 488] width 860 height 166
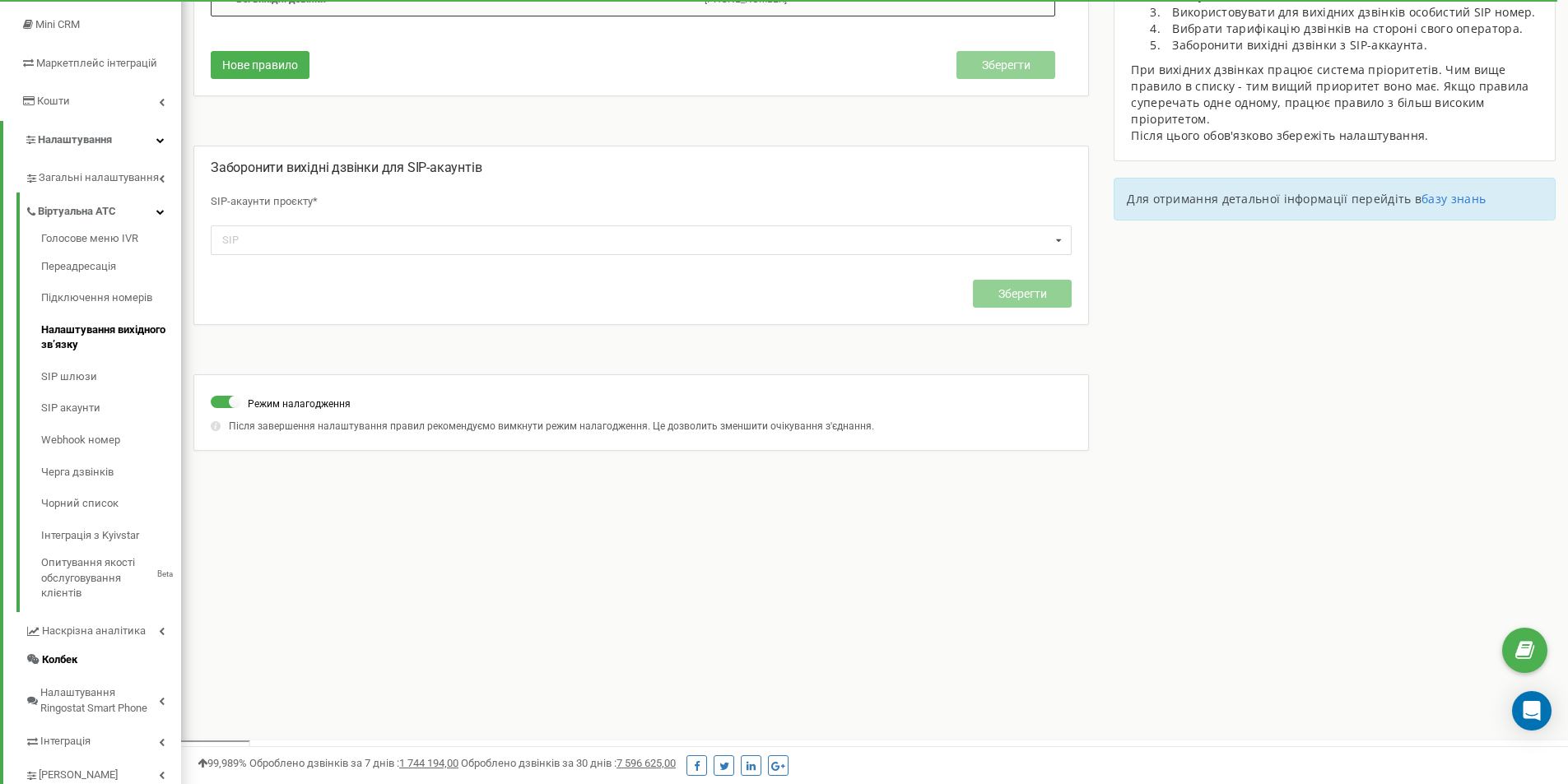
scroll to position [293, 0]
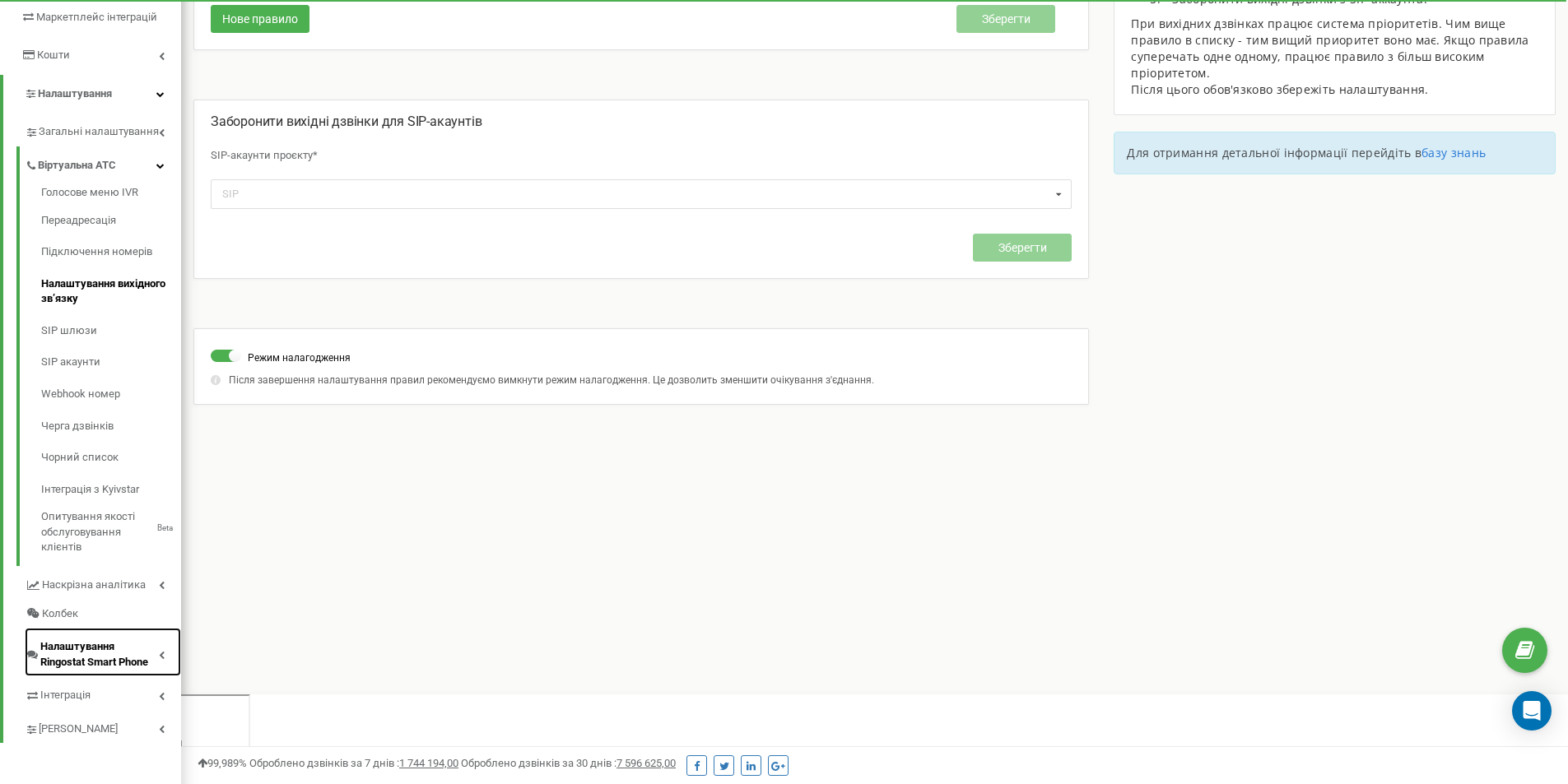
click at [104, 660] on span "Налаштування Ringostat Smart Phone" at bounding box center [99, 653] width 119 height 30
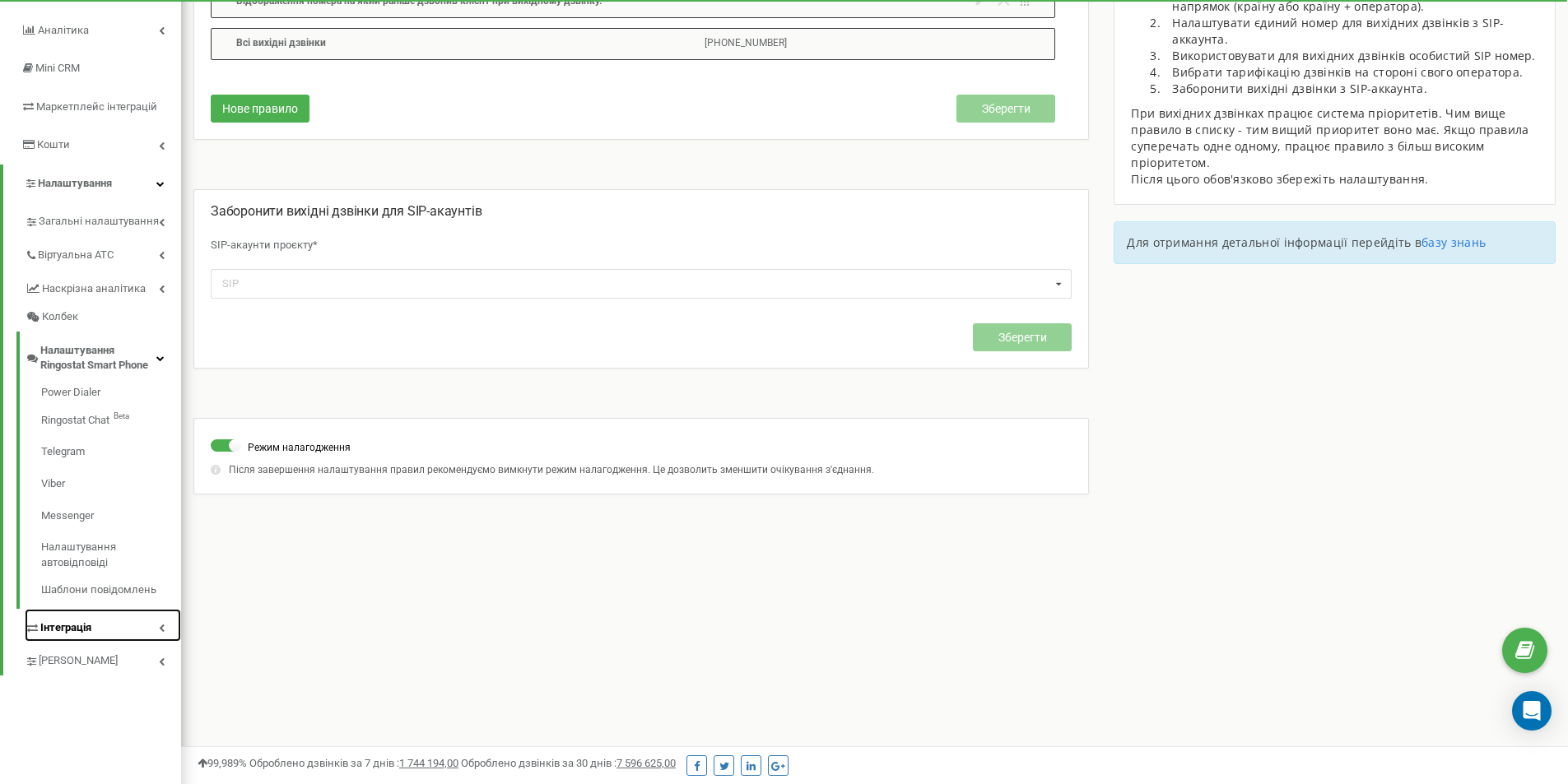
click at [140, 633] on link "Інтеграція" at bounding box center [102, 625] width 156 height 34
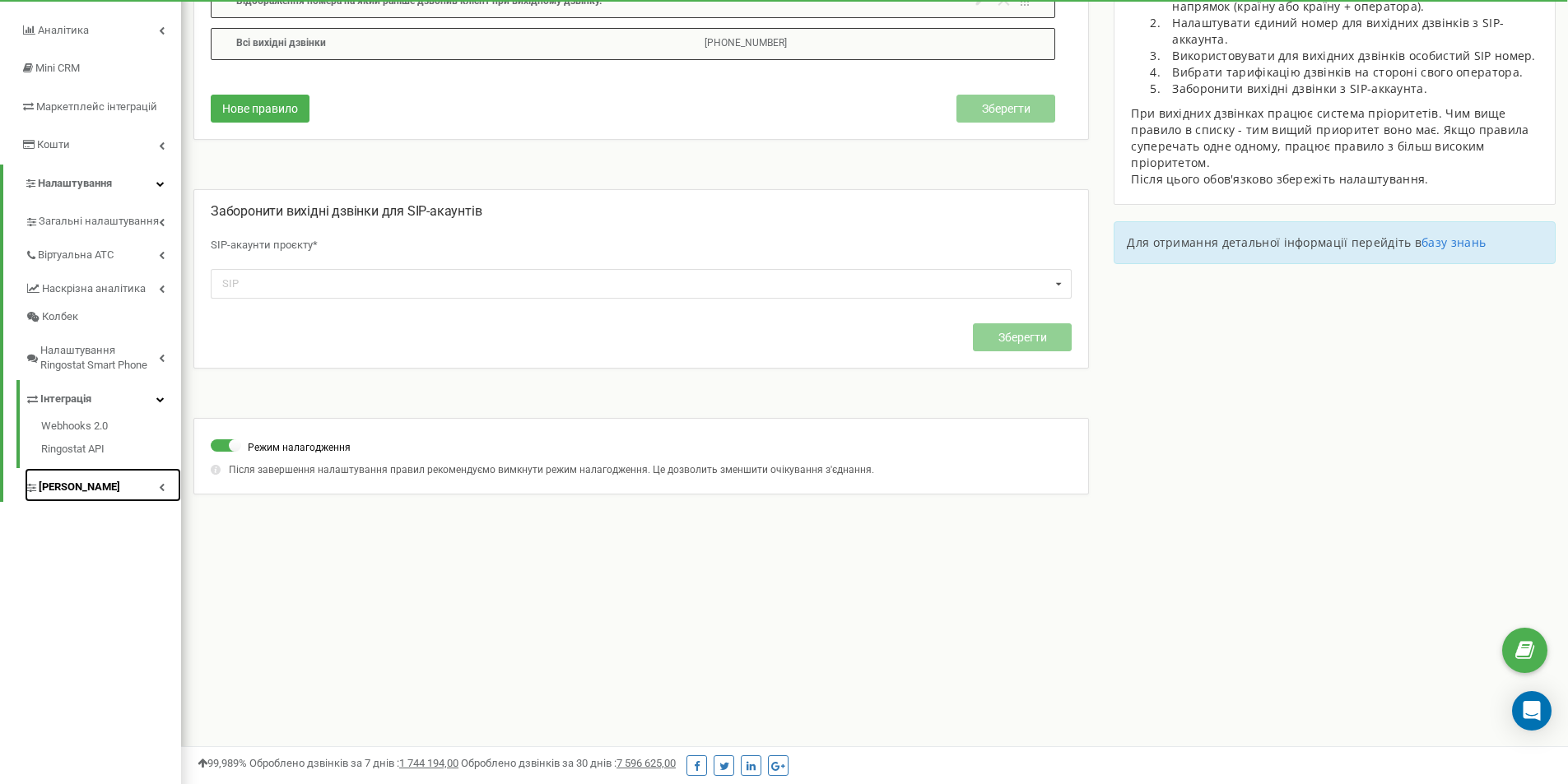
click at [105, 496] on link "[PERSON_NAME]" at bounding box center [102, 484] width 156 height 34
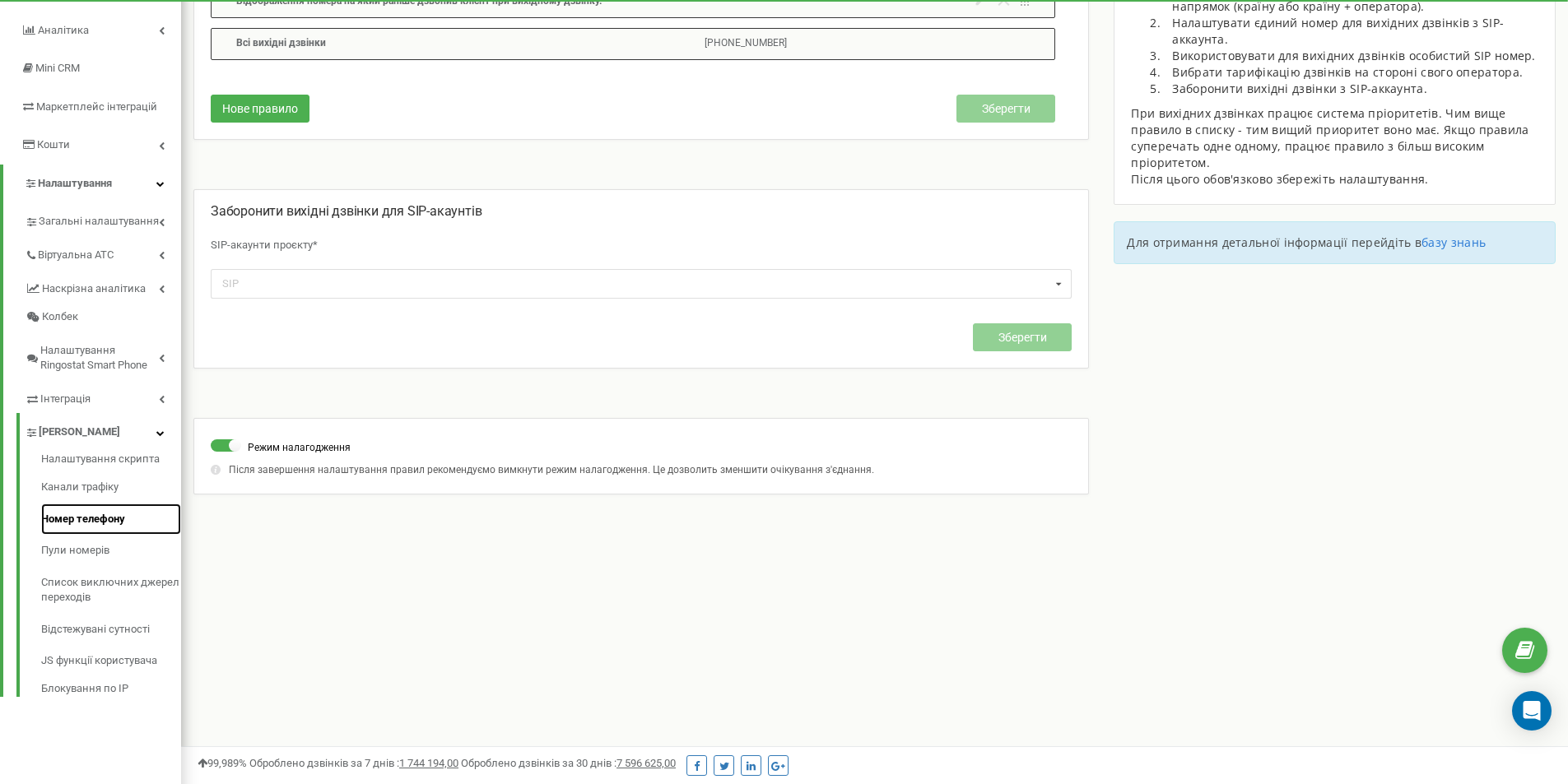
click at [134, 521] on link "Номер телефону" at bounding box center [111, 519] width 140 height 32
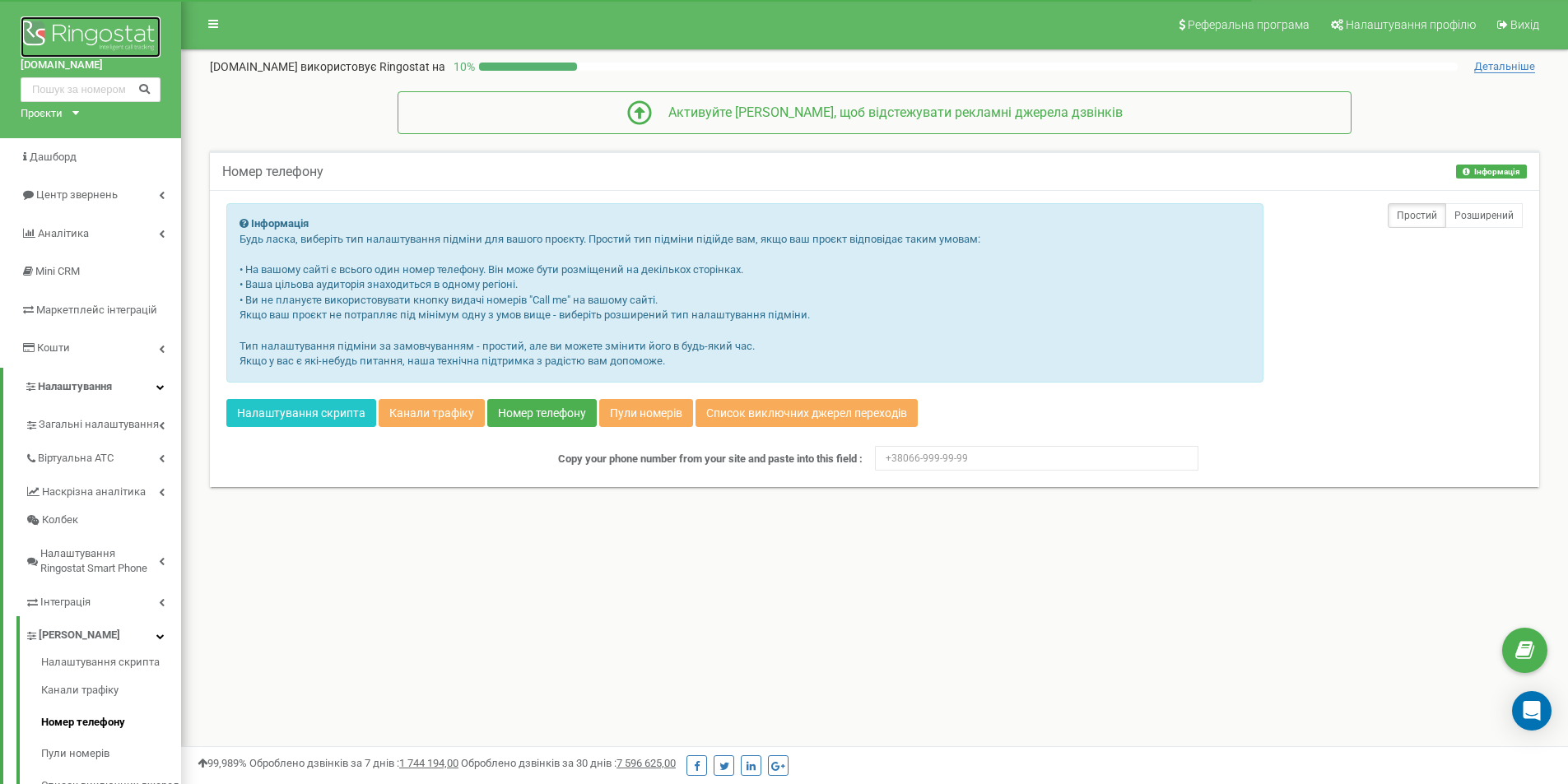
click at [61, 34] on img at bounding box center [91, 37] width 140 height 41
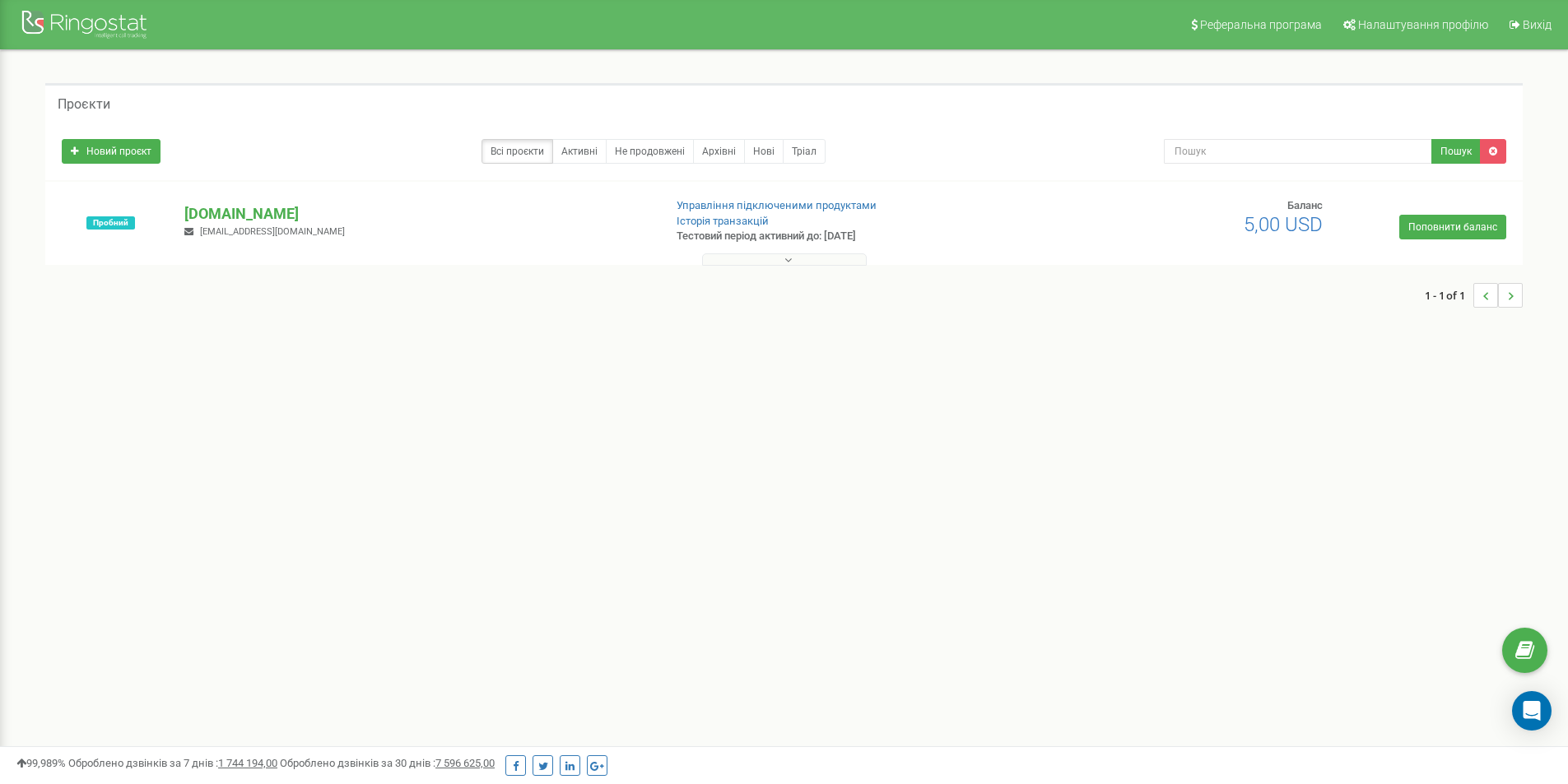
click at [775, 260] on button at bounding box center [784, 259] width 165 height 13
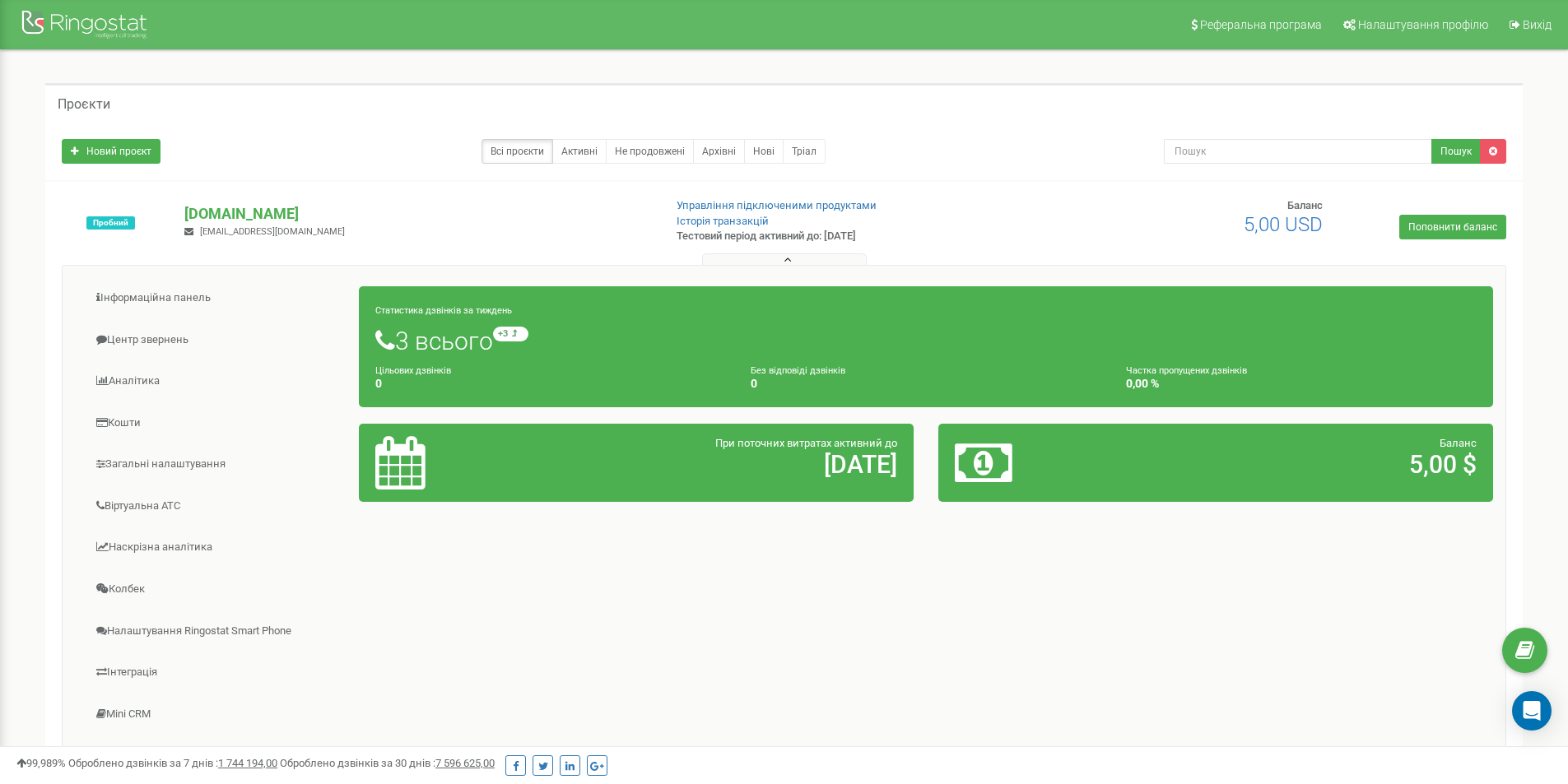
click at [426, 459] on div at bounding box center [453, 463] width 182 height 54
click at [402, 463] on icon at bounding box center [400, 463] width 50 height 54
click at [1452, 221] on link "Поповнити баланс" at bounding box center [1452, 226] width 107 height 24
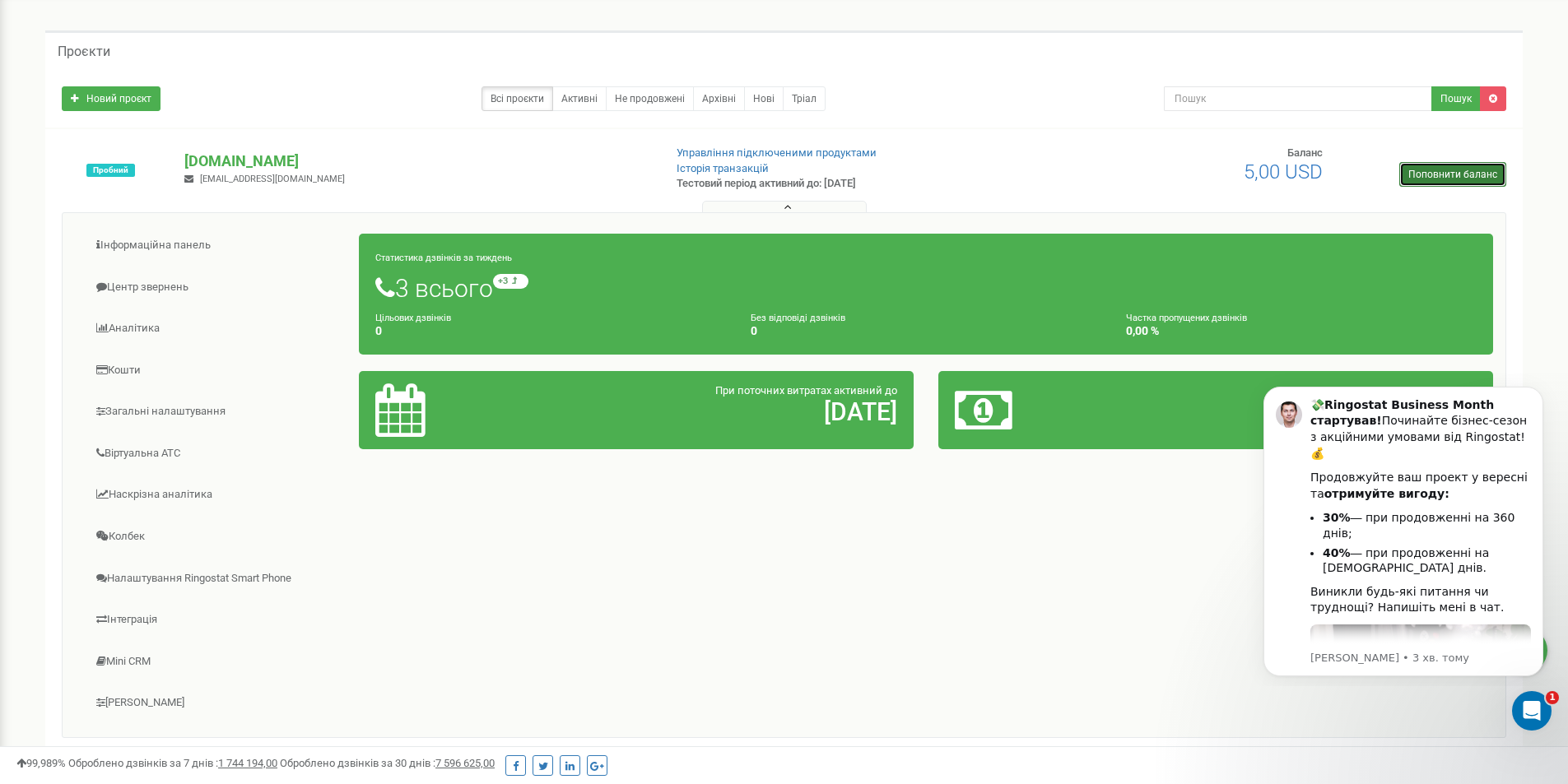
scroll to position [82, 0]
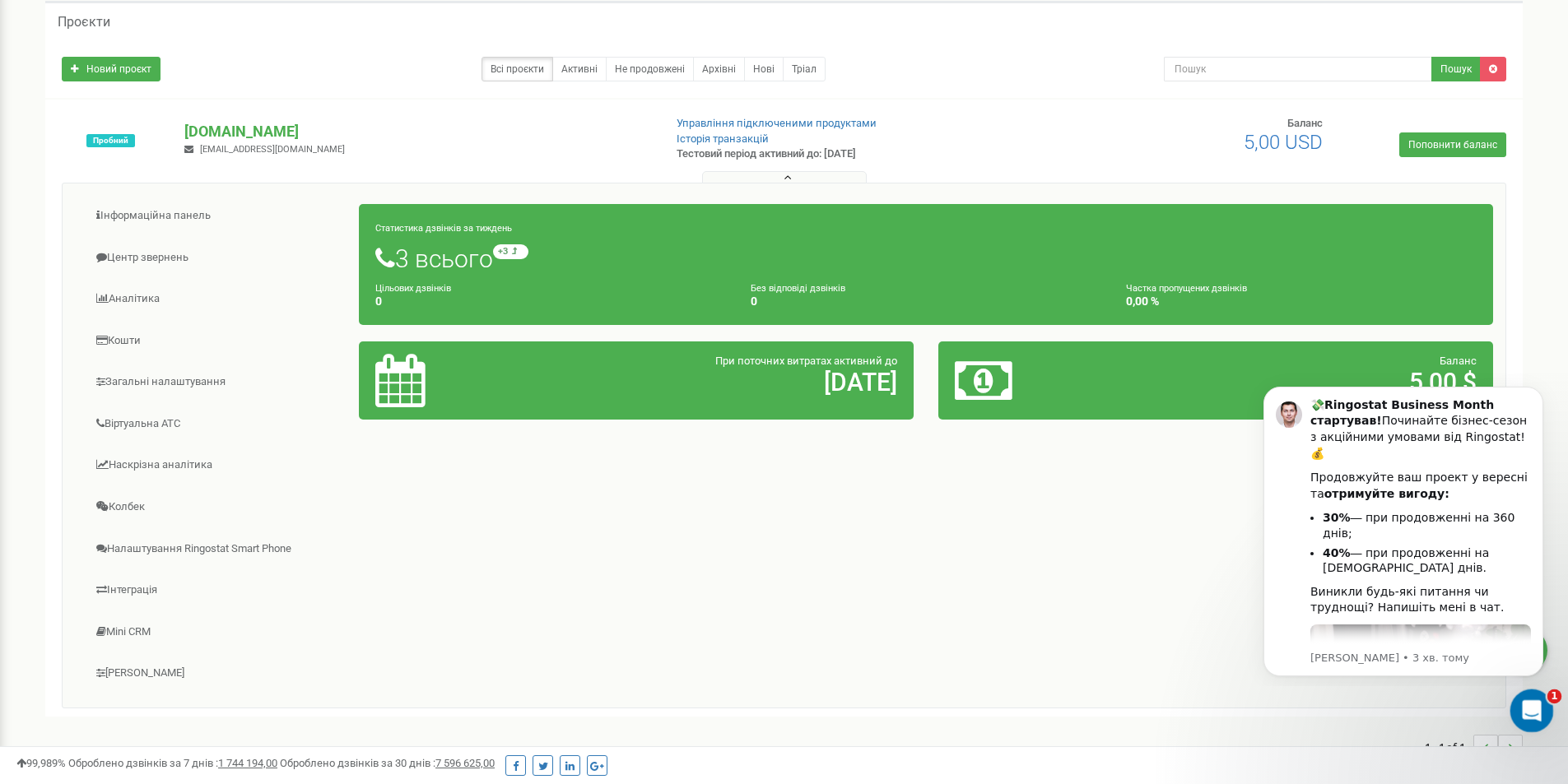
click at [1525, 711] on icon "Відкрити програму для спілкування Intercom" at bounding box center [1529, 709] width 27 height 27
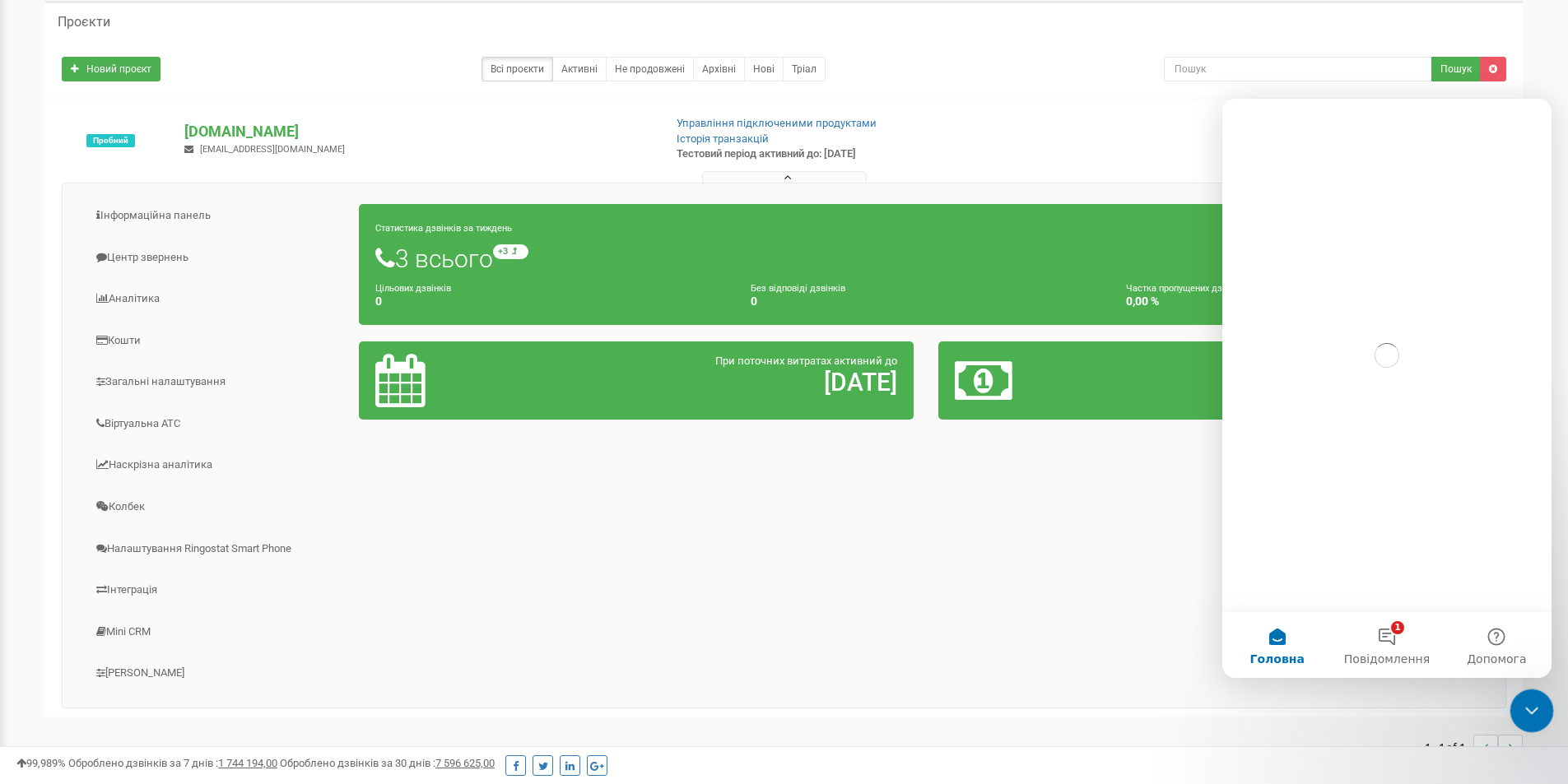
scroll to position [0, 0]
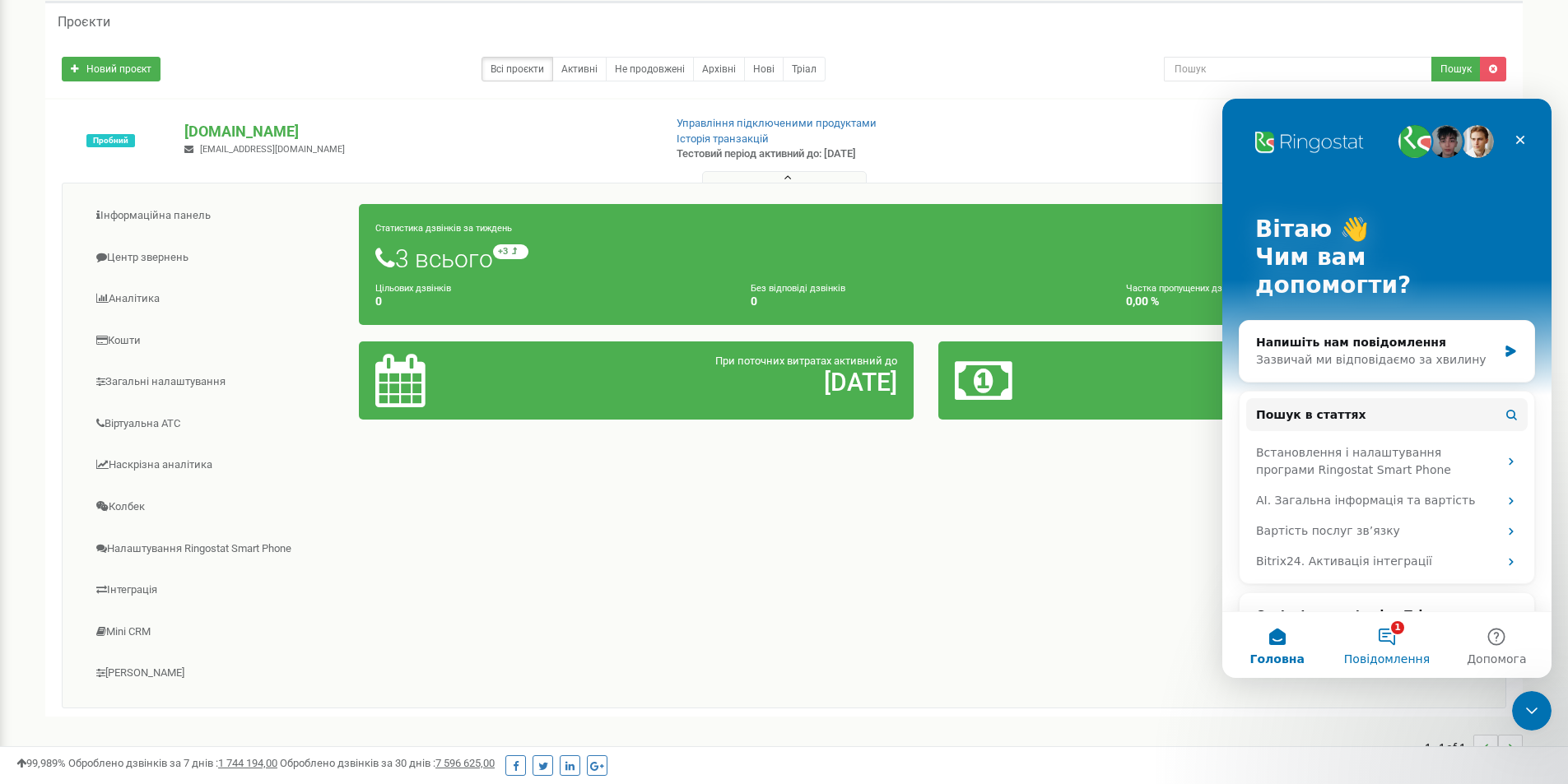
click at [1399, 641] on button "1 Повідомлення" at bounding box center [1386, 645] width 109 height 66
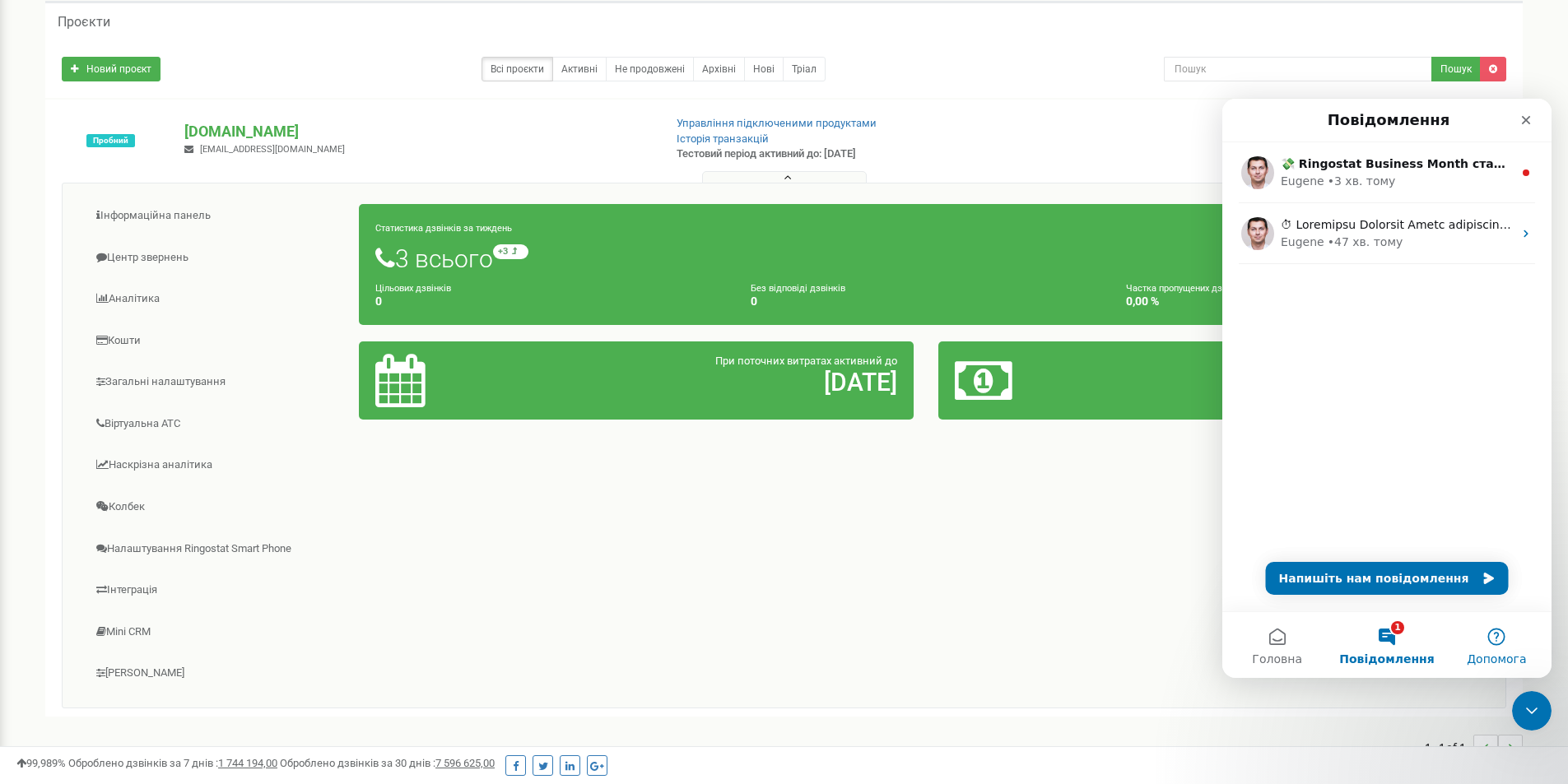
click at [1488, 634] on button "Допомога" at bounding box center [1496, 645] width 109 height 66
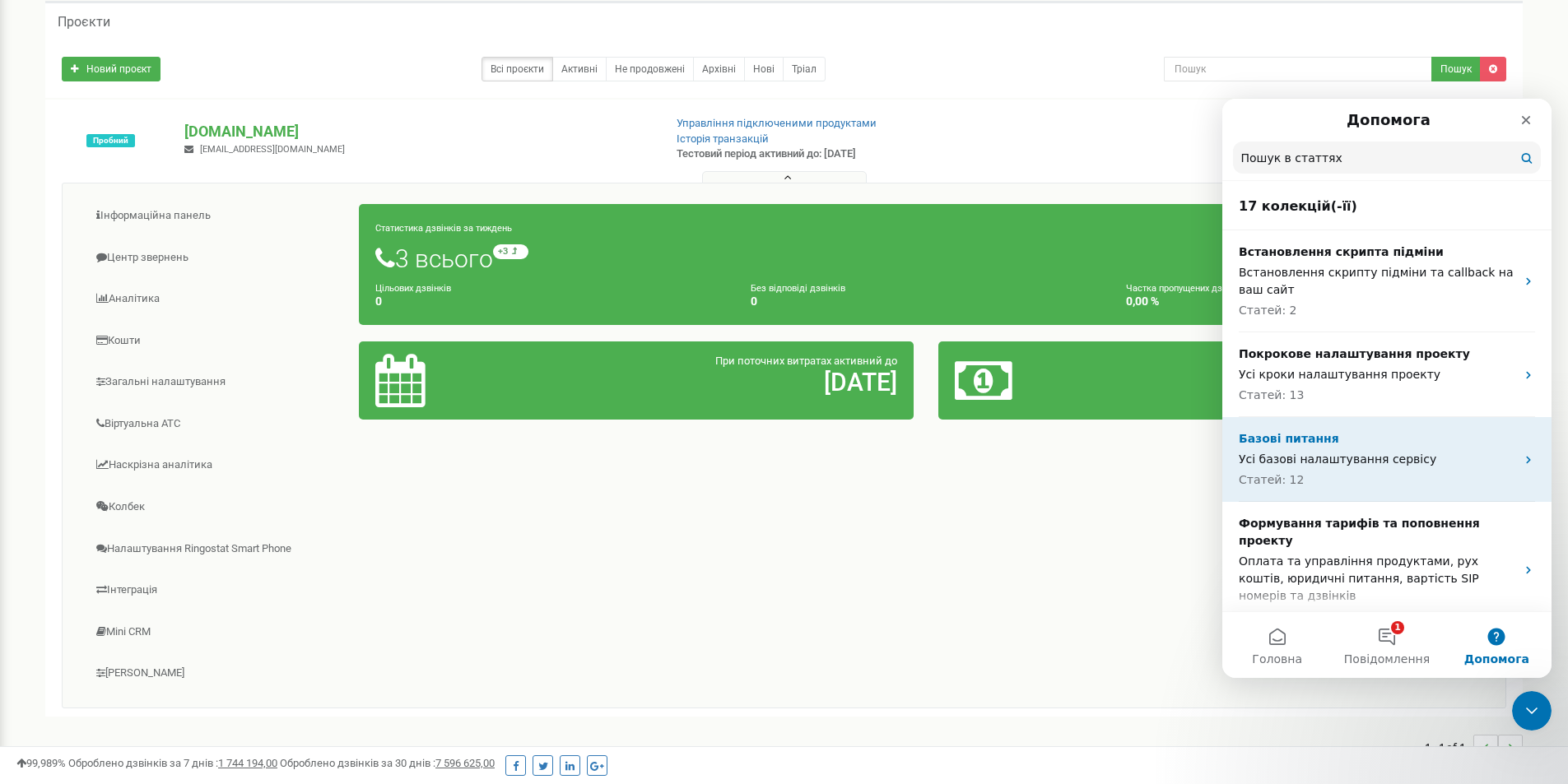
click at [1339, 465] on p "Усі базові налаштування сервісу" at bounding box center [1377, 460] width 277 height 18
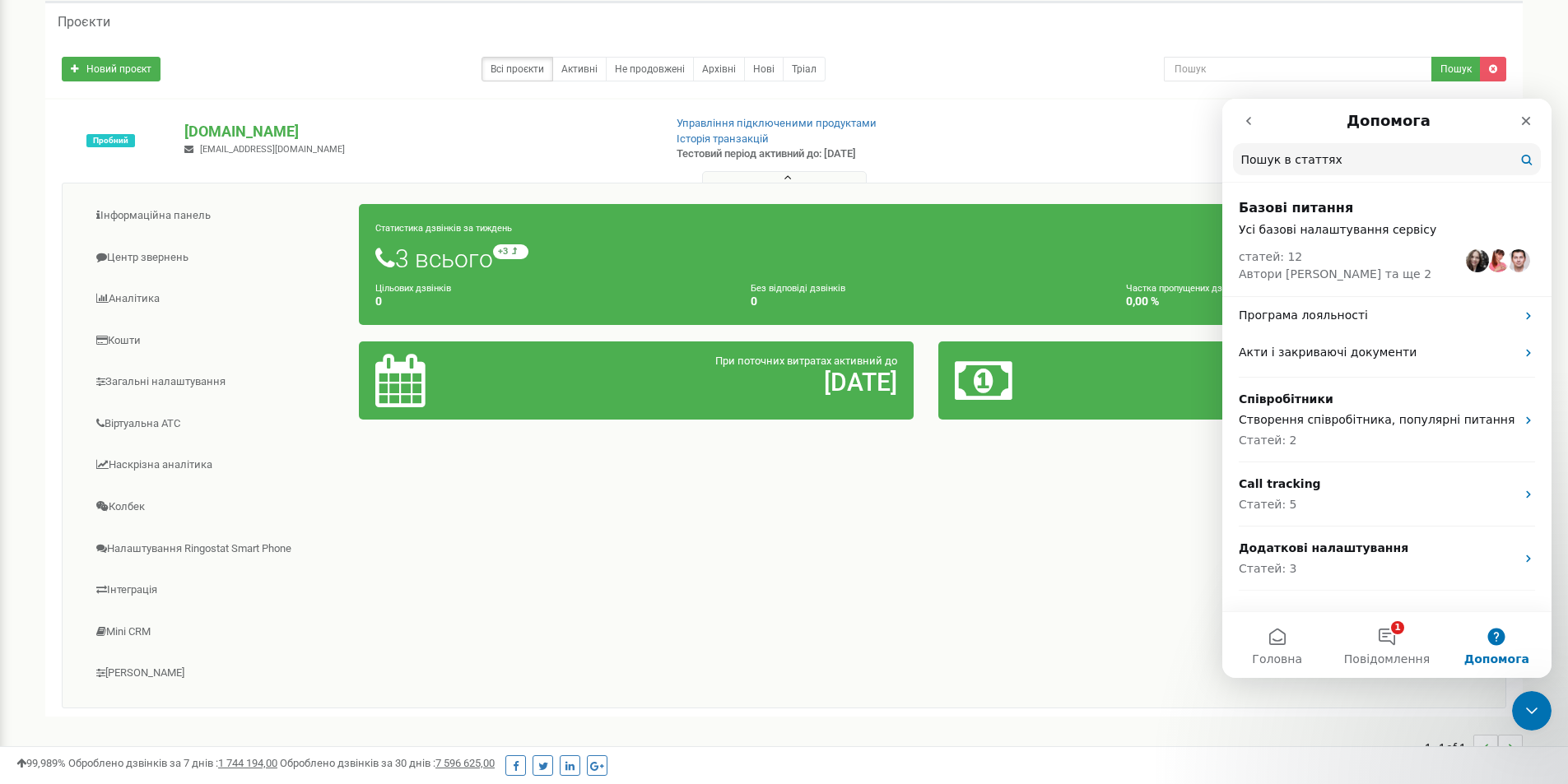
click at [1250, 114] on icon "go back" at bounding box center [1248, 121] width 14 height 14
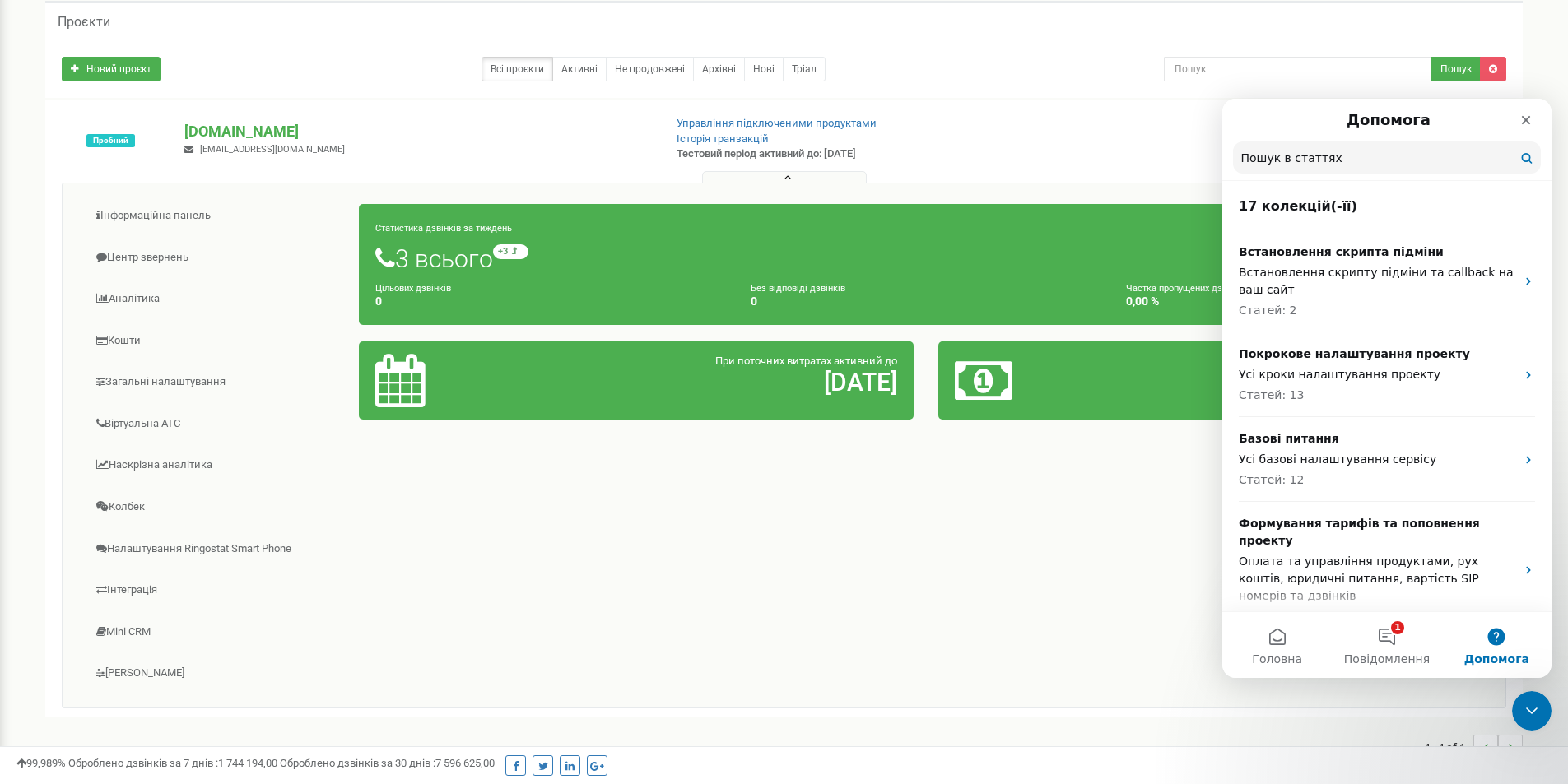
click at [1250, 114] on div "Допомога" at bounding box center [1387, 120] width 308 height 29
